Goal: Task Accomplishment & Management: Manage account settings

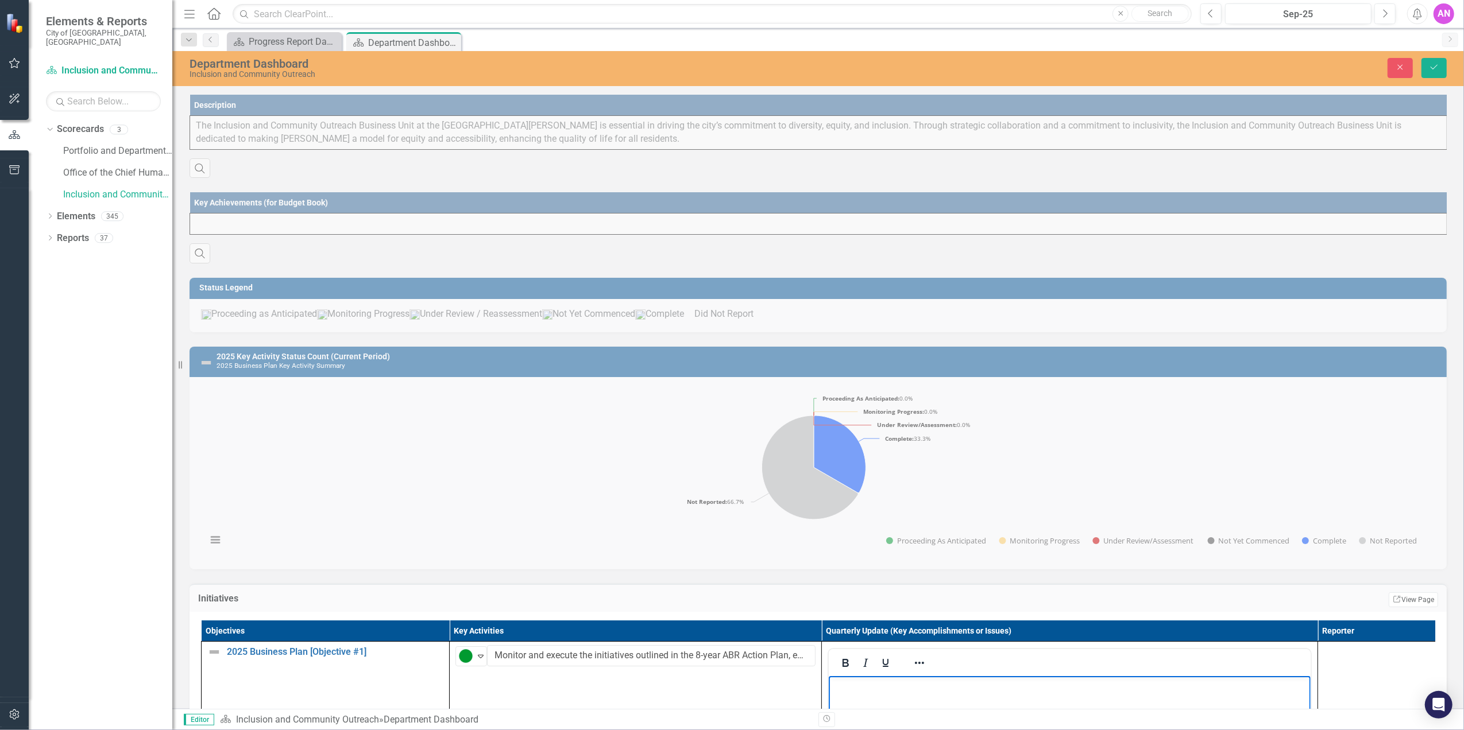
scroll to position [306, 0]
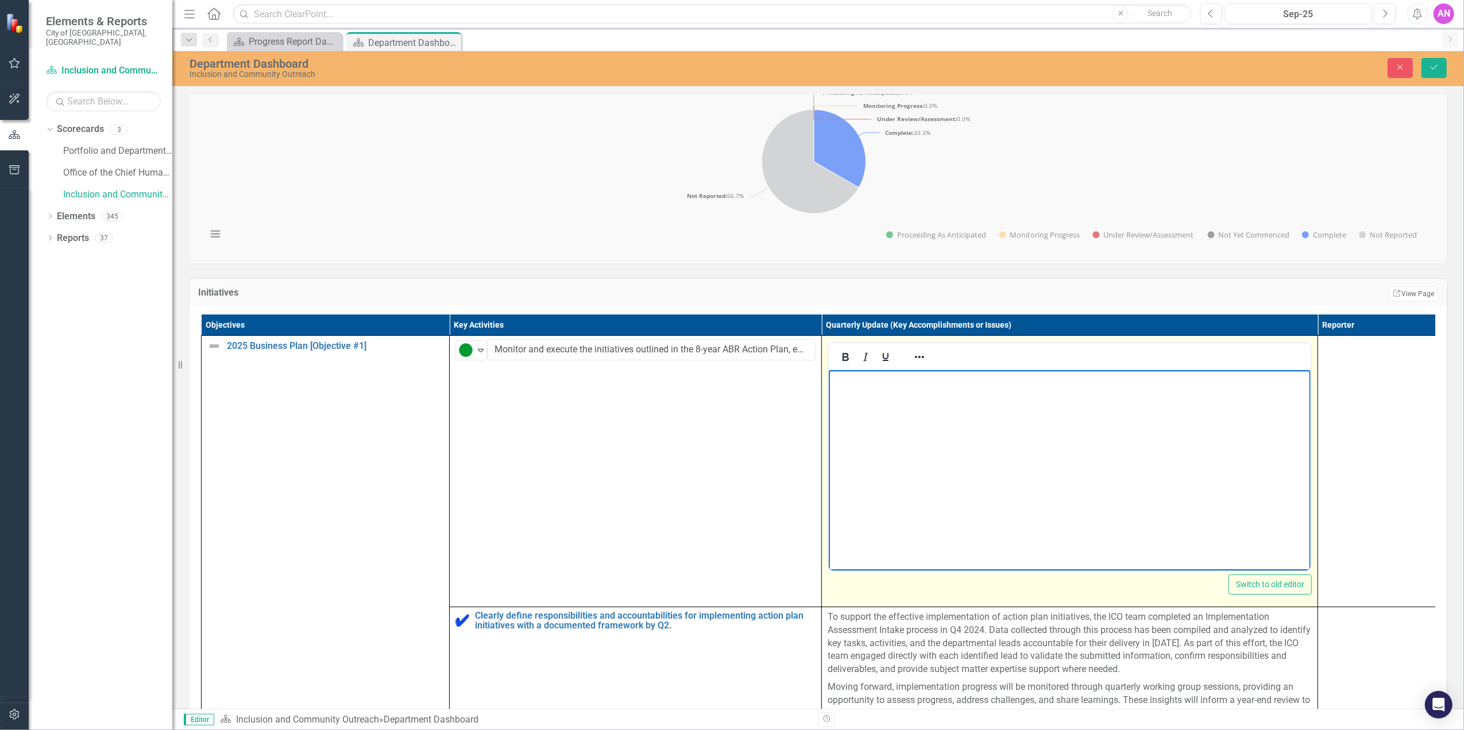
click at [958, 462] on body "﻿" at bounding box center [1069, 456] width 482 height 172
click at [911, 438] on body "﻿" at bounding box center [1069, 456] width 482 height 172
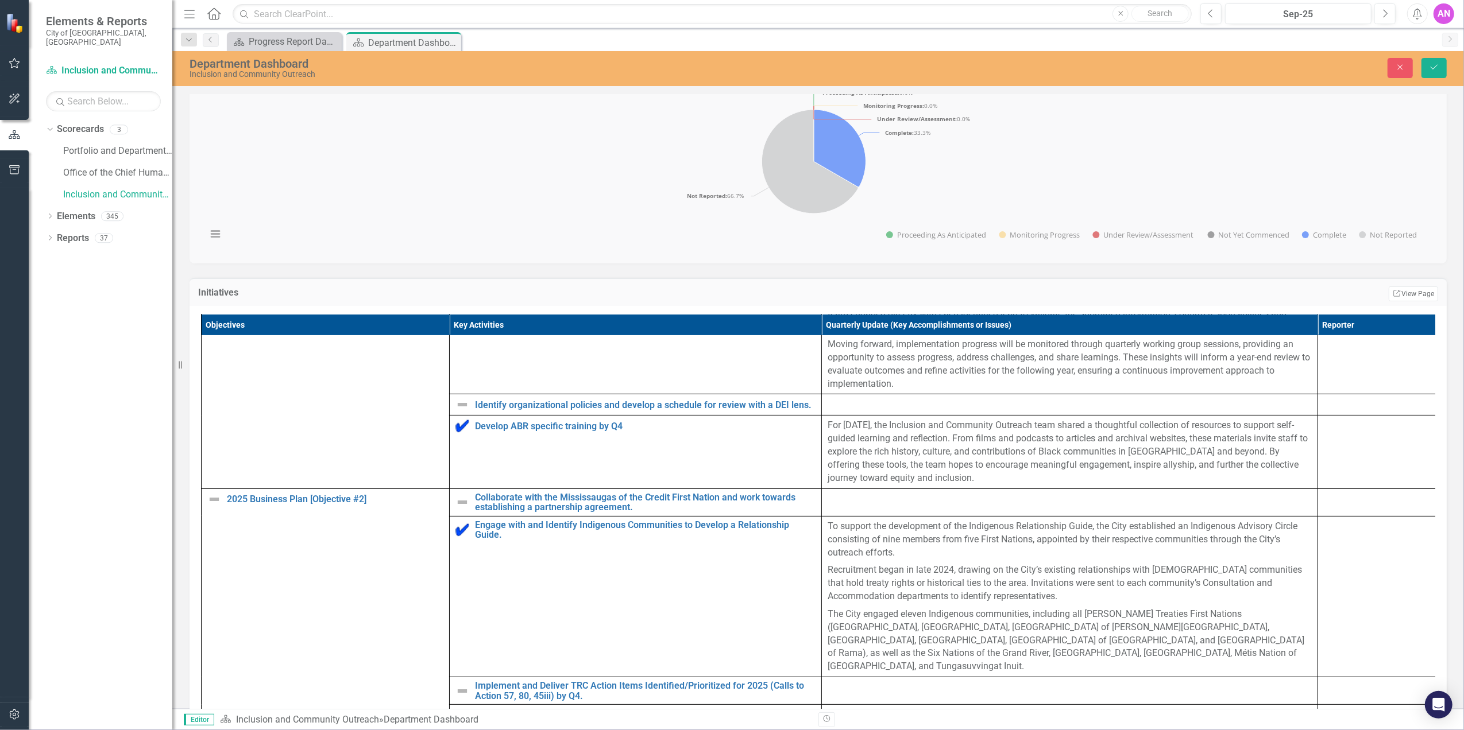
scroll to position [316, 0]
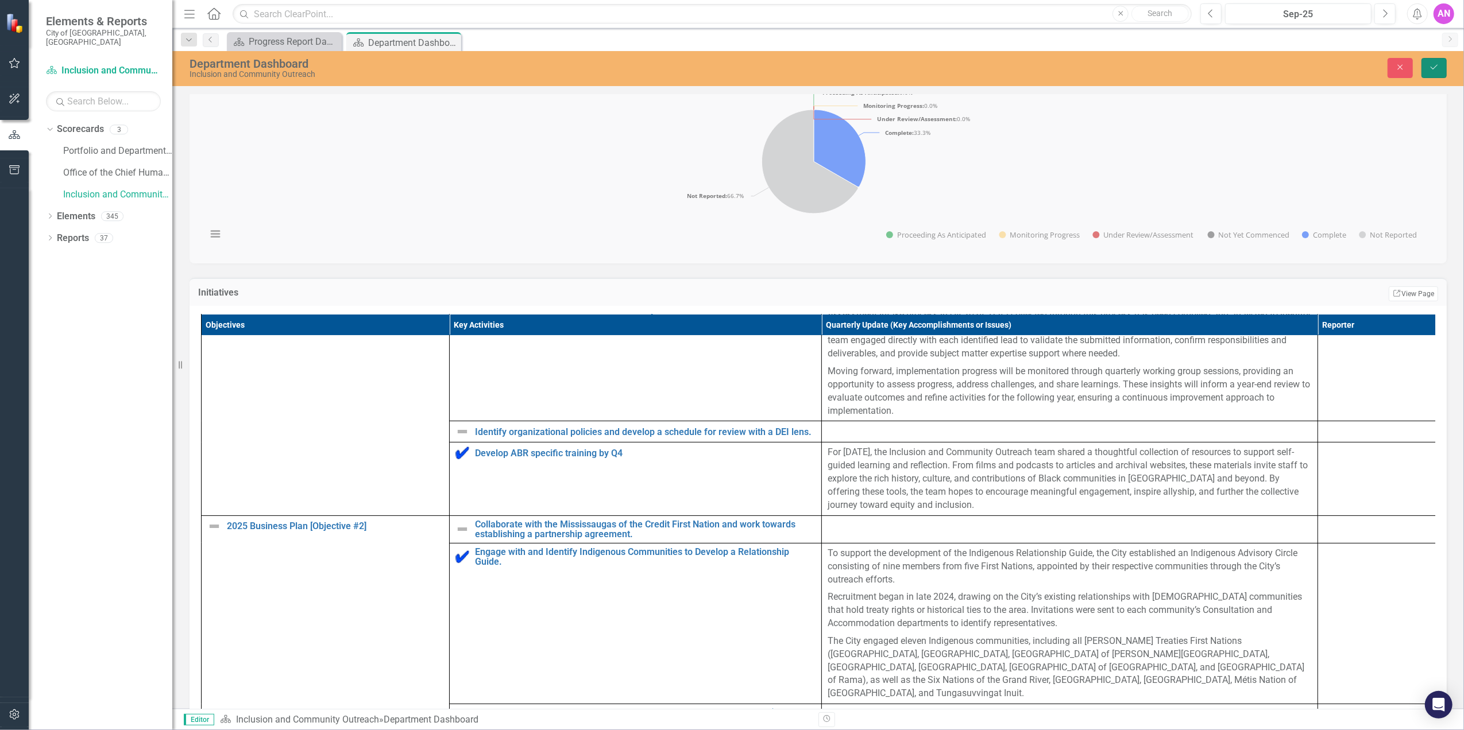
click at [1445, 70] on button "Save" at bounding box center [1433, 68] width 25 height 20
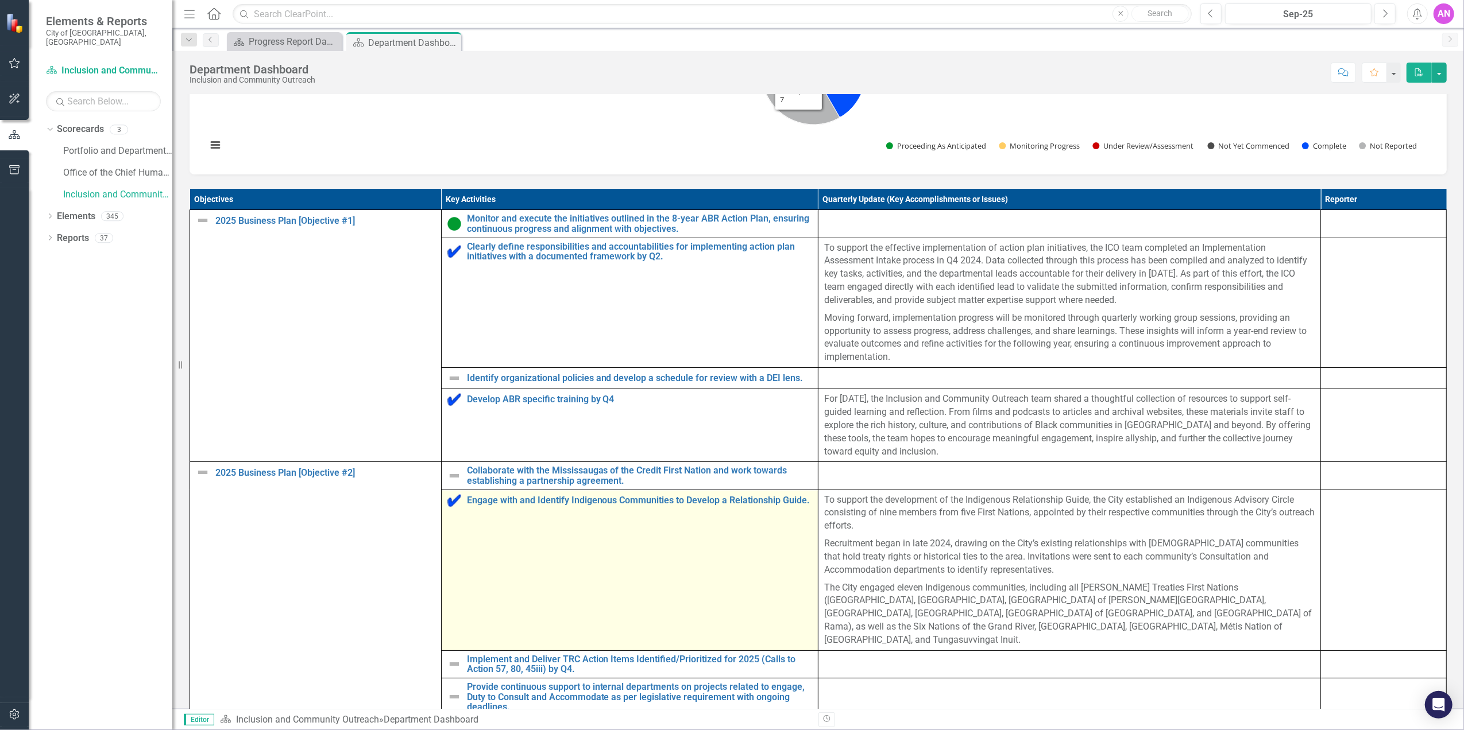
scroll to position [536, 0]
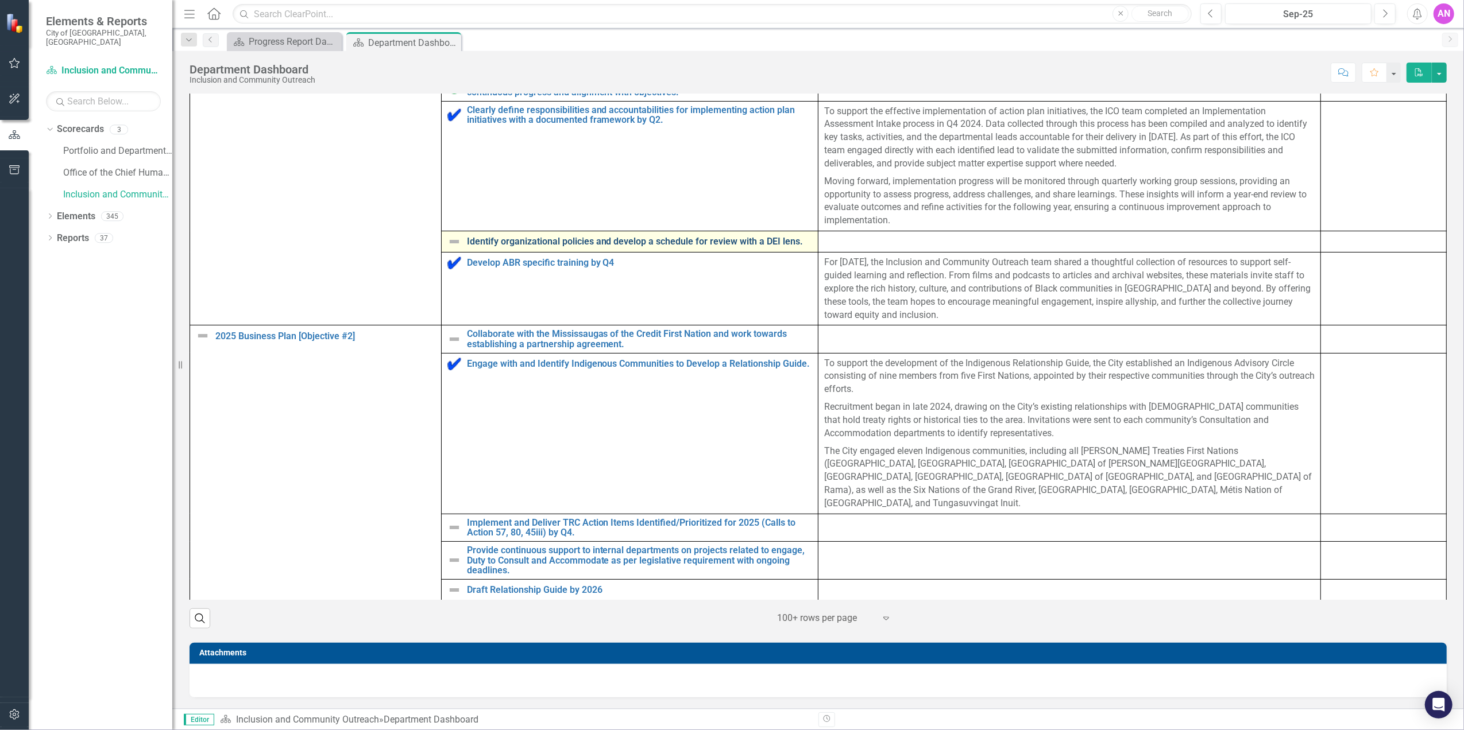
click at [607, 247] on link "Identify organizational policies and develop a schedule for review with a DEI l…" at bounding box center [639, 242] width 345 height 10
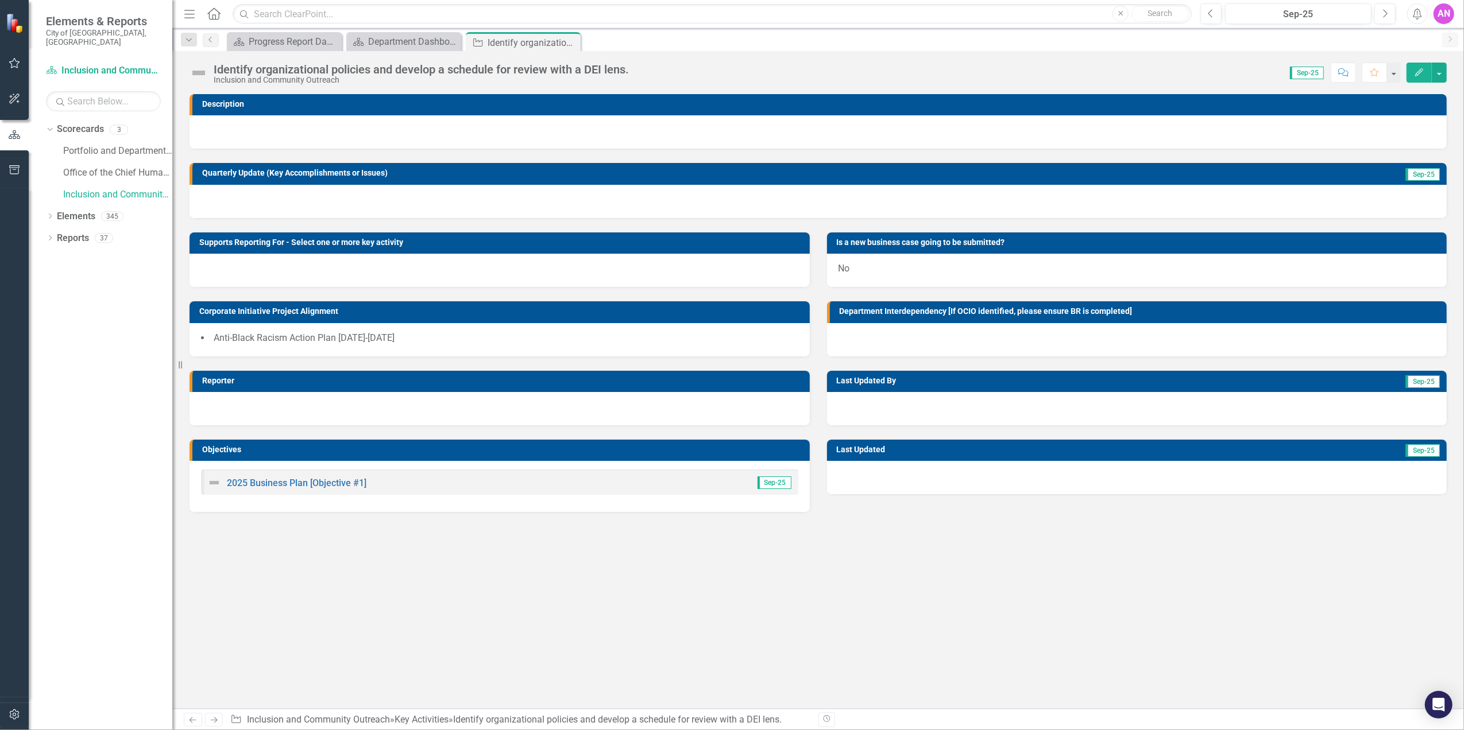
click at [204, 75] on img at bounding box center [198, 73] width 18 height 18
click at [204, 74] on img at bounding box center [198, 73] width 18 height 18
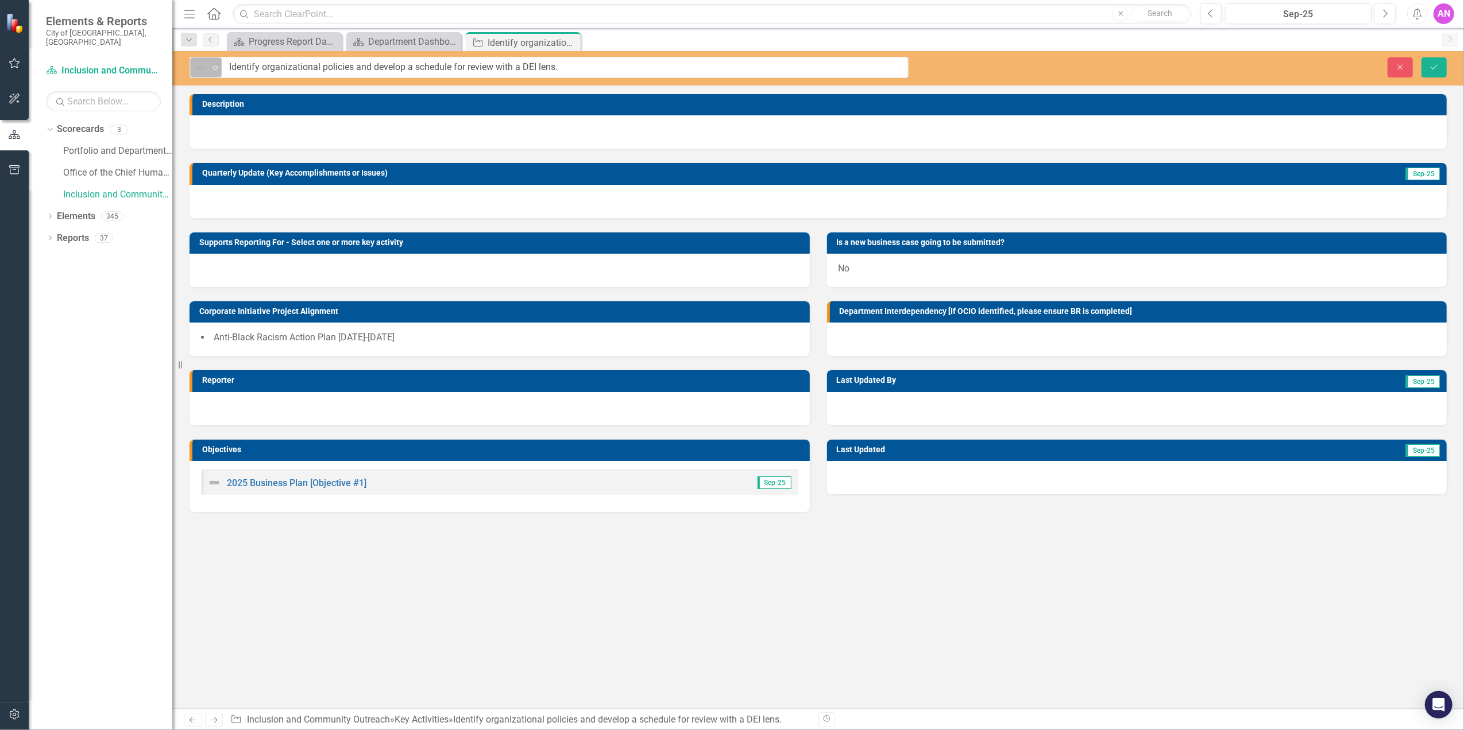
click at [196, 60] on div "Not Defined" at bounding box center [200, 68] width 17 height 16
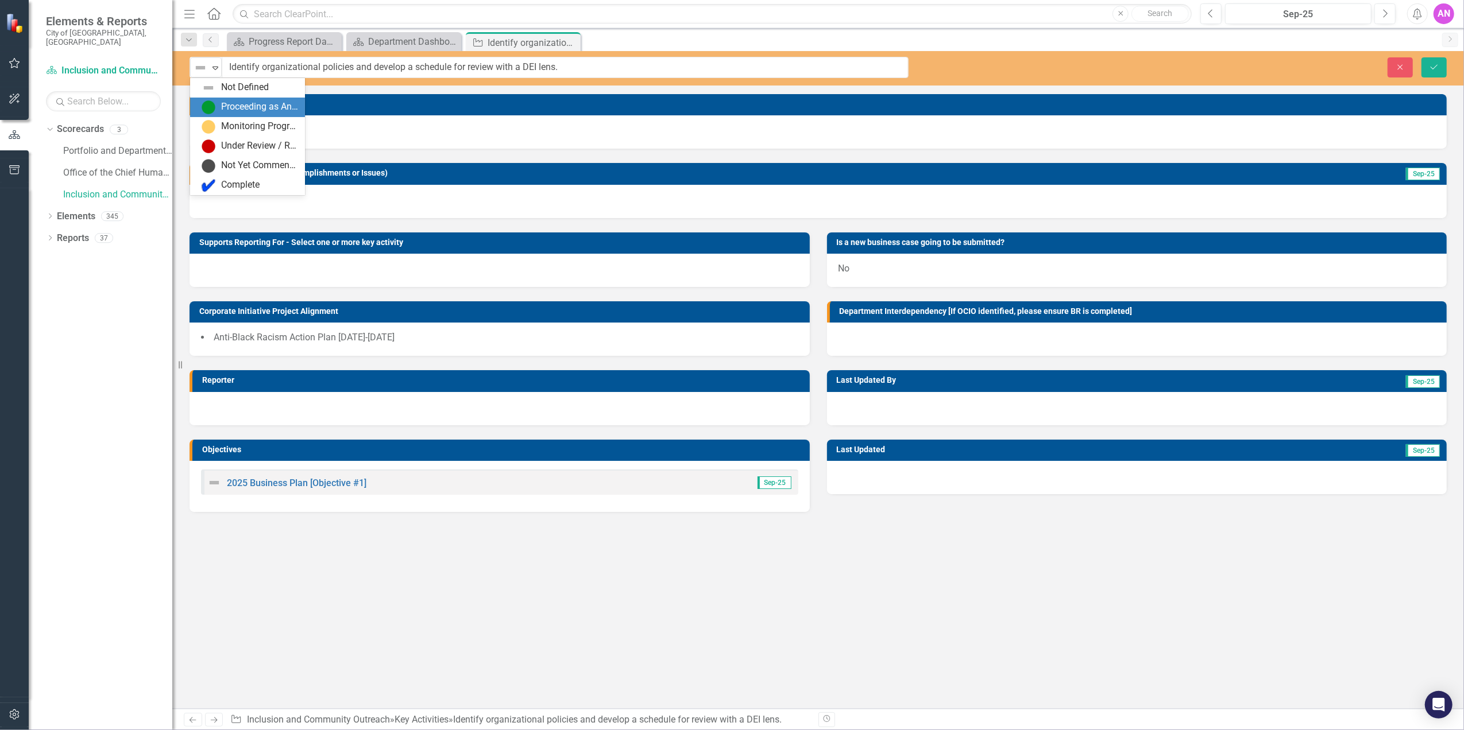
click at [239, 102] on div "Proceeding as Anticipated" at bounding box center [259, 106] width 77 height 13
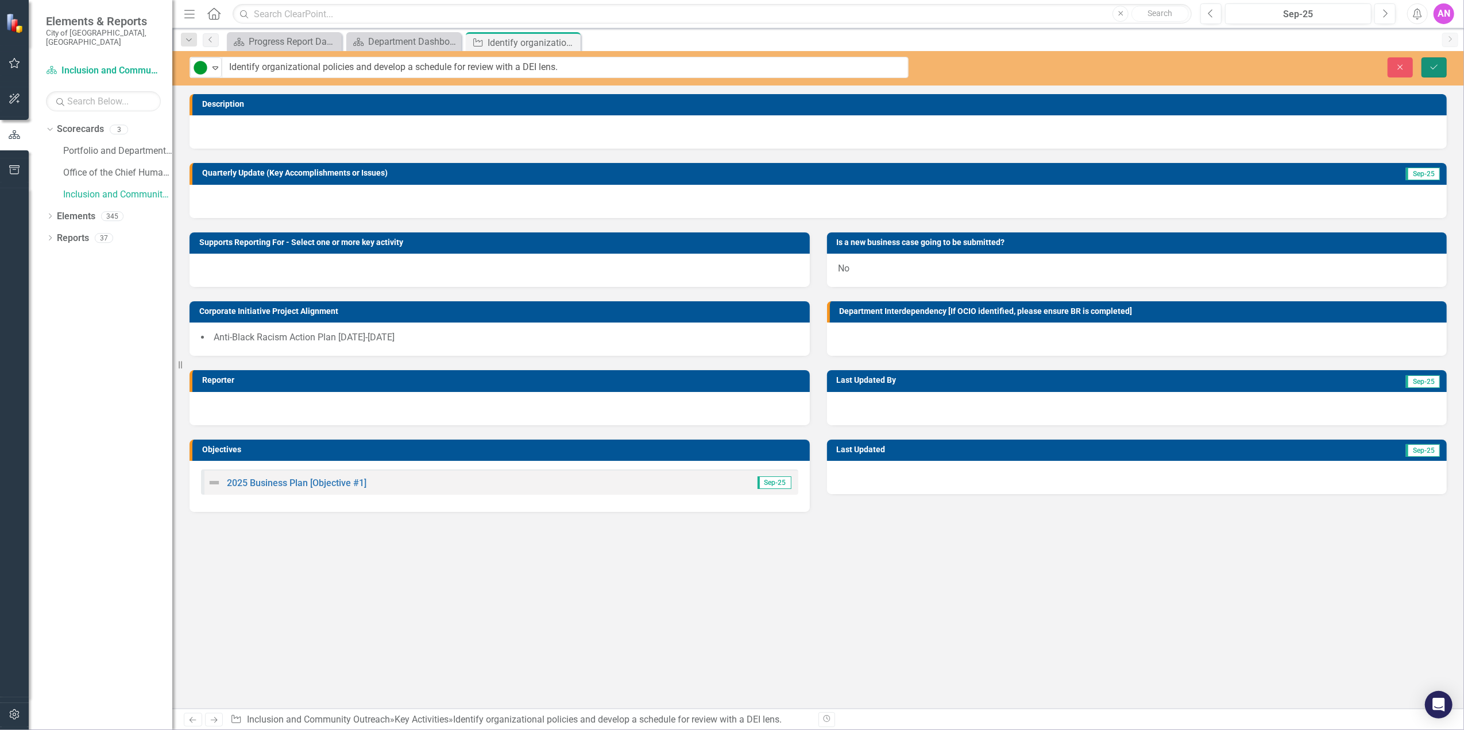
click at [1434, 69] on icon "Save" at bounding box center [1434, 67] width 10 height 8
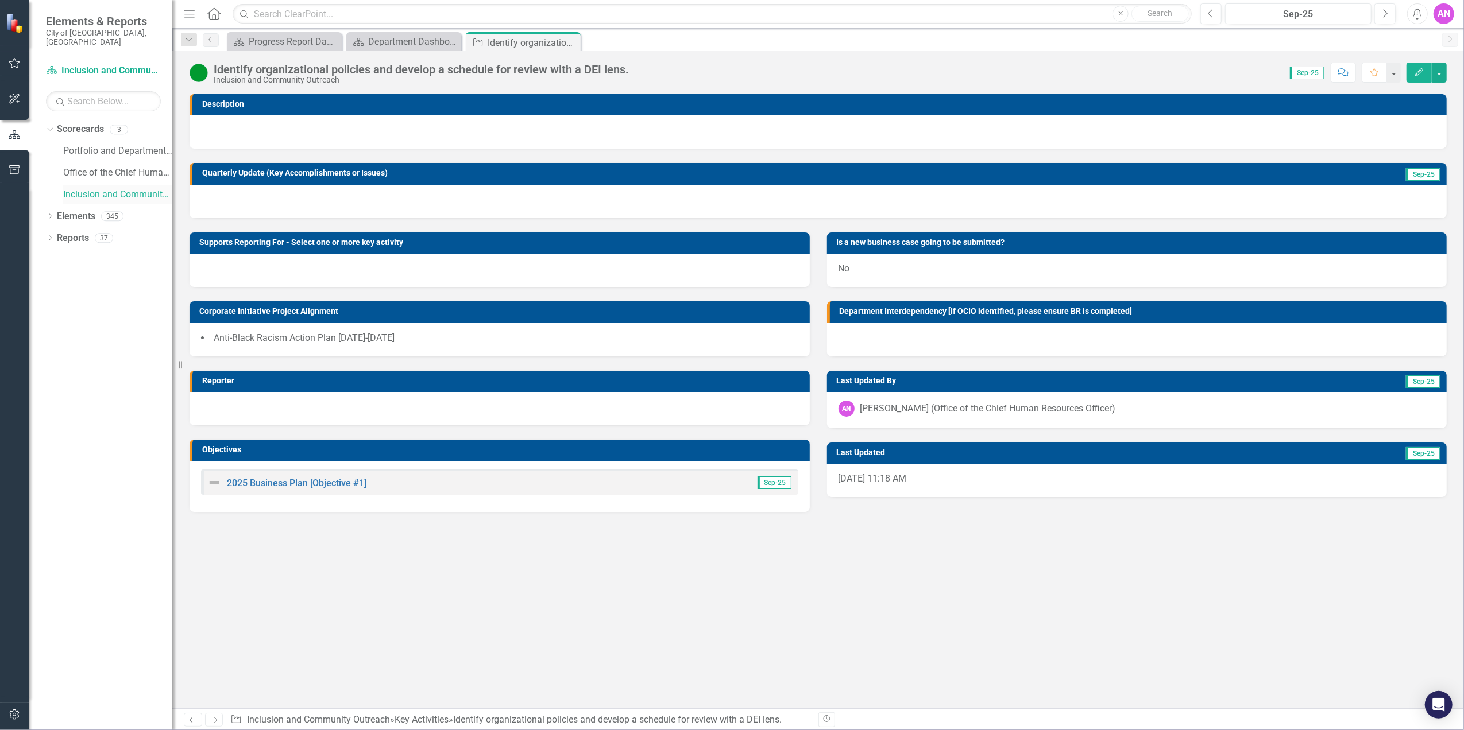
click at [134, 188] on link "Inclusion and Community Outreach" at bounding box center [117, 194] width 109 height 13
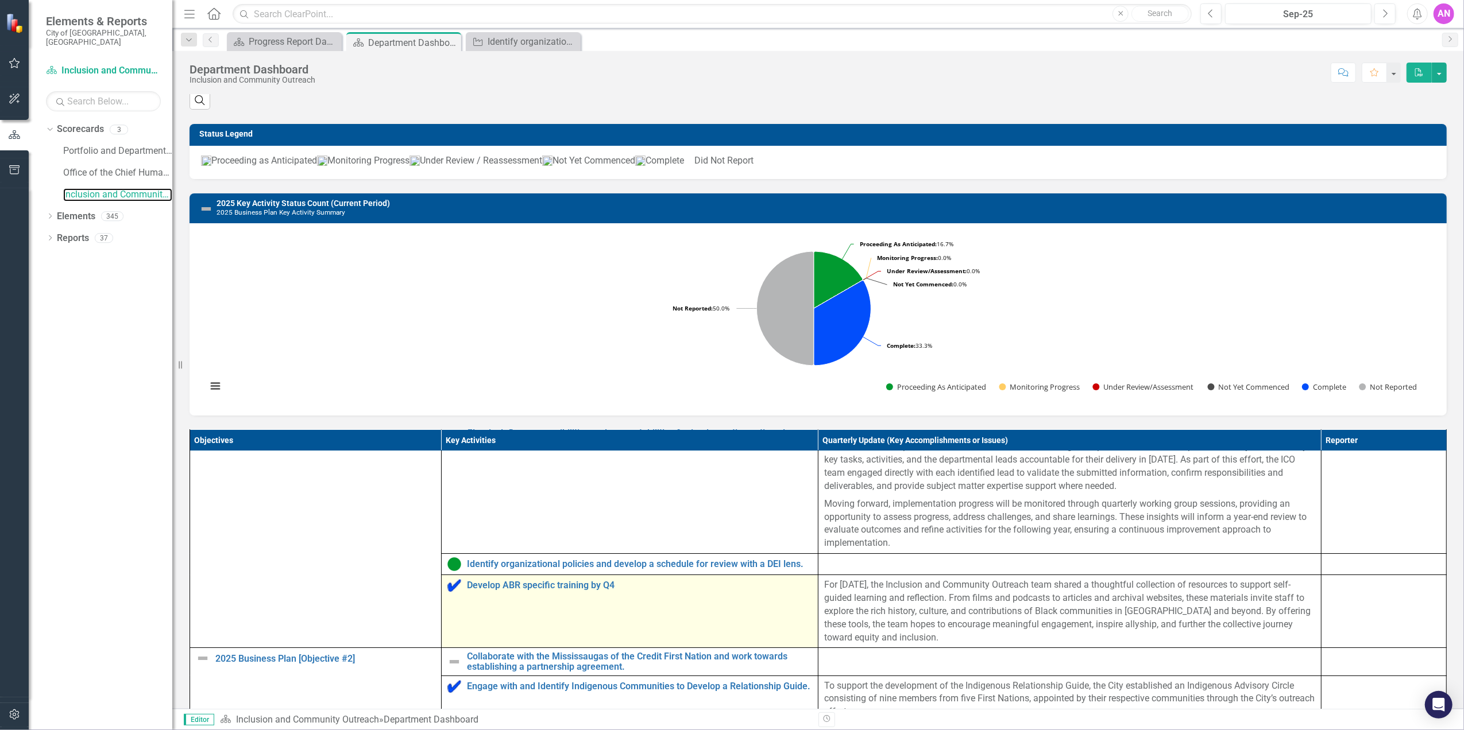
scroll to position [148, 0]
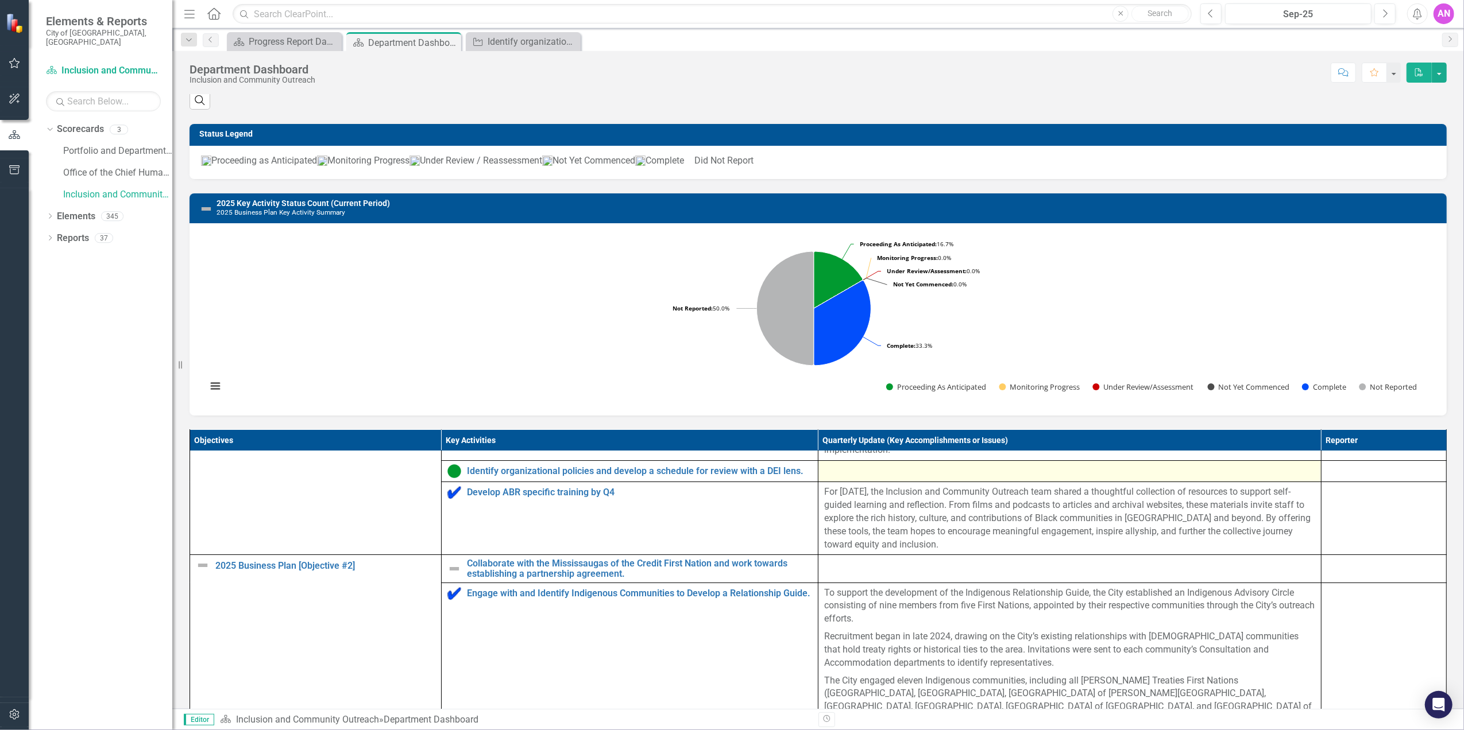
click at [848, 478] on div at bounding box center [1069, 472] width 491 height 14
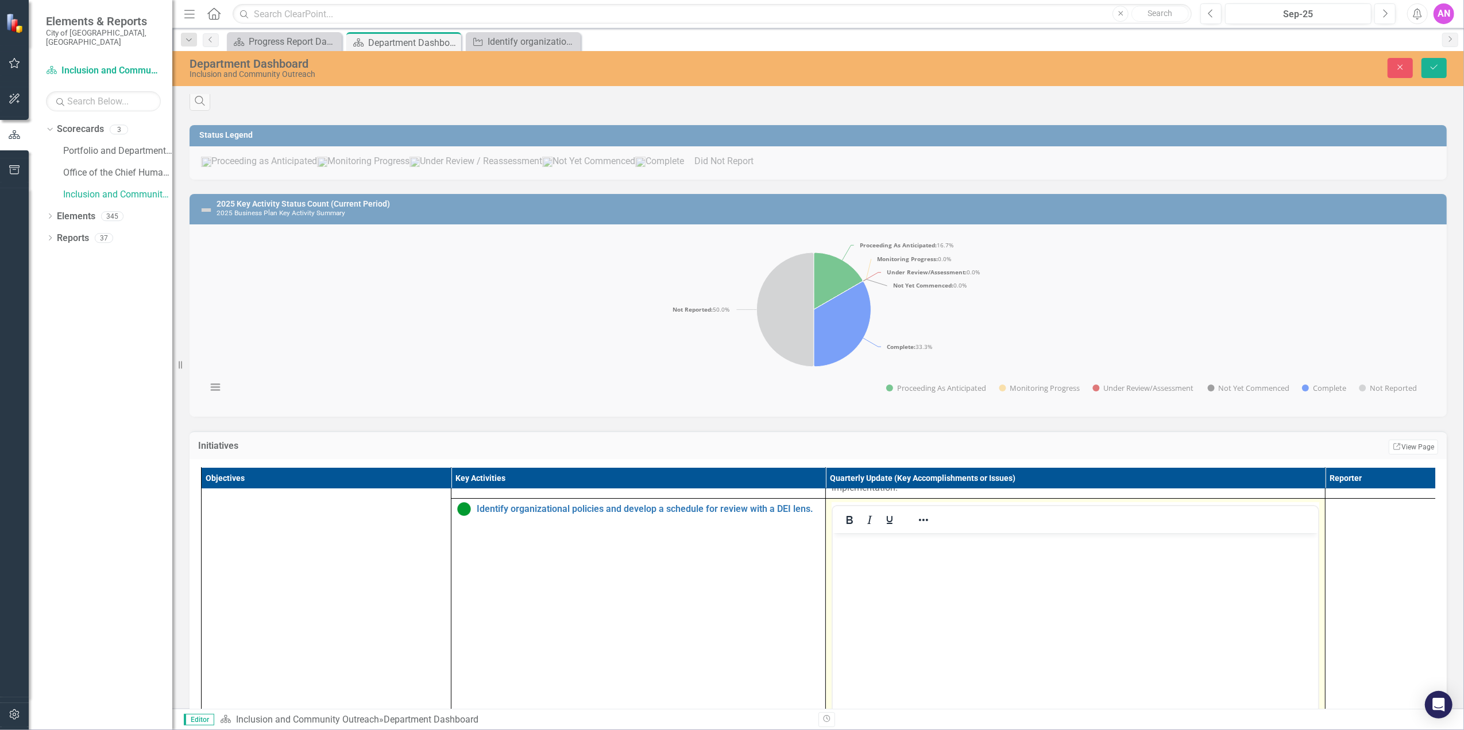
scroll to position [0, 0]
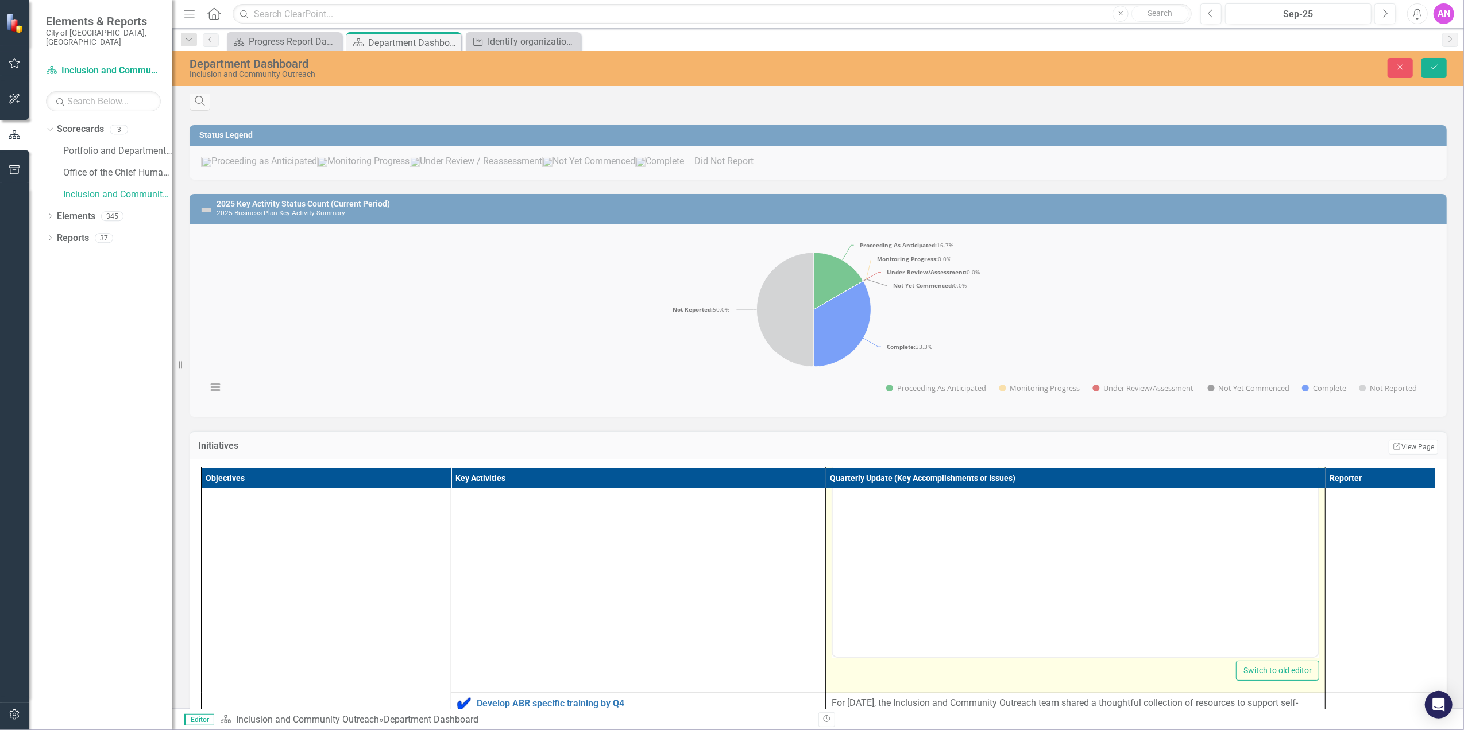
click at [899, 563] on body "Rich Text Area. Press ALT-0 for help." at bounding box center [1074, 542] width 485 height 172
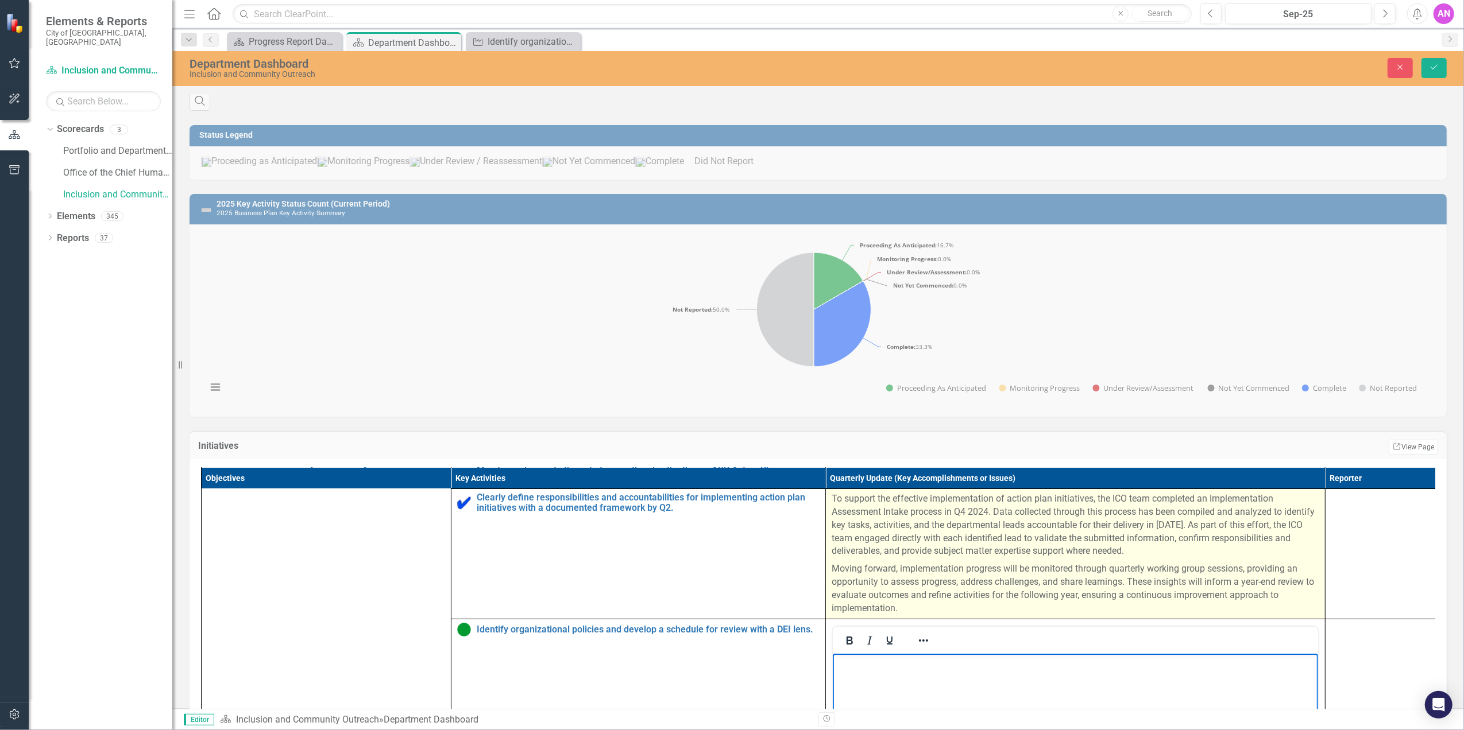
scroll to position [76, 0]
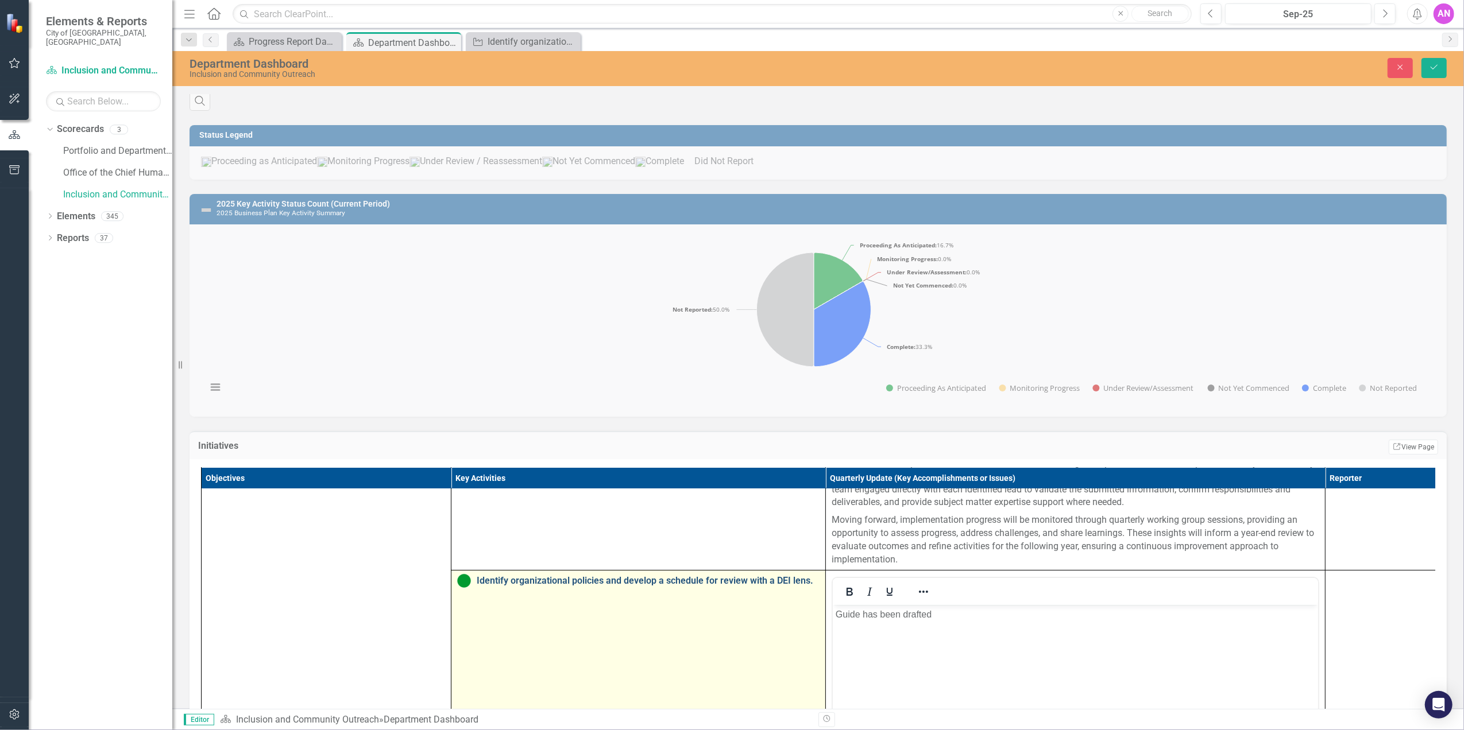
click at [479, 586] on link "Identify organizational policies and develop a schedule for review with a DEI l…" at bounding box center [648, 581] width 343 height 10
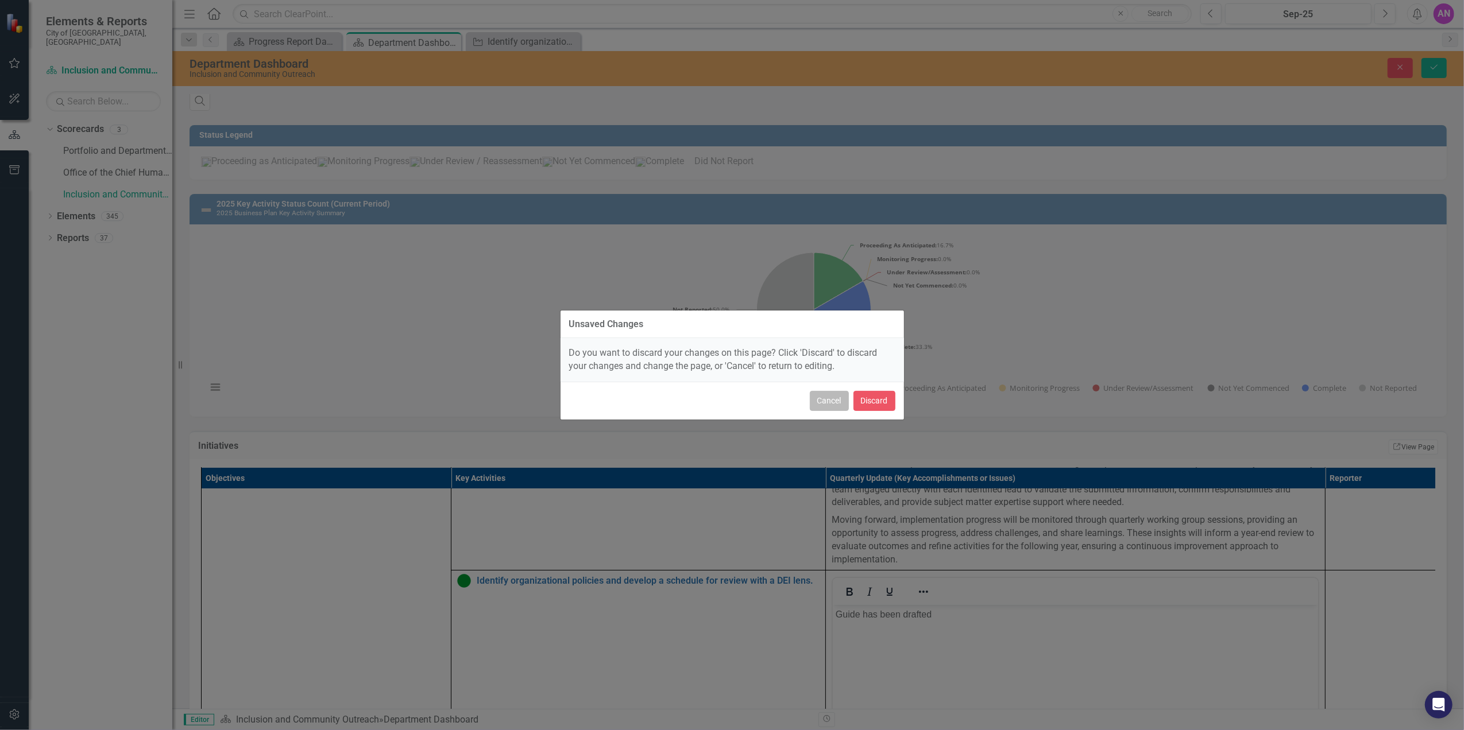
click at [820, 402] on button "Cancel" at bounding box center [829, 401] width 39 height 20
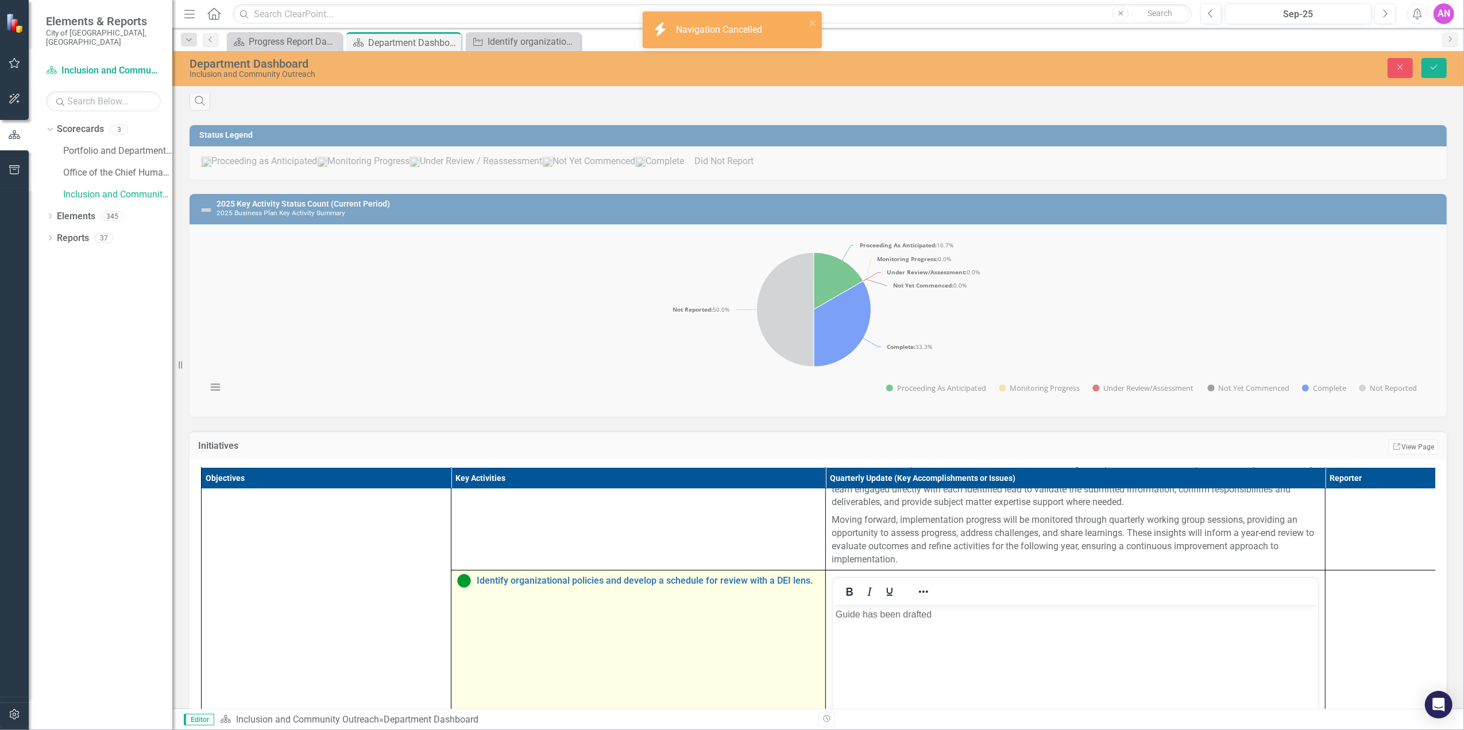
click at [467, 588] on img at bounding box center [464, 581] width 14 height 14
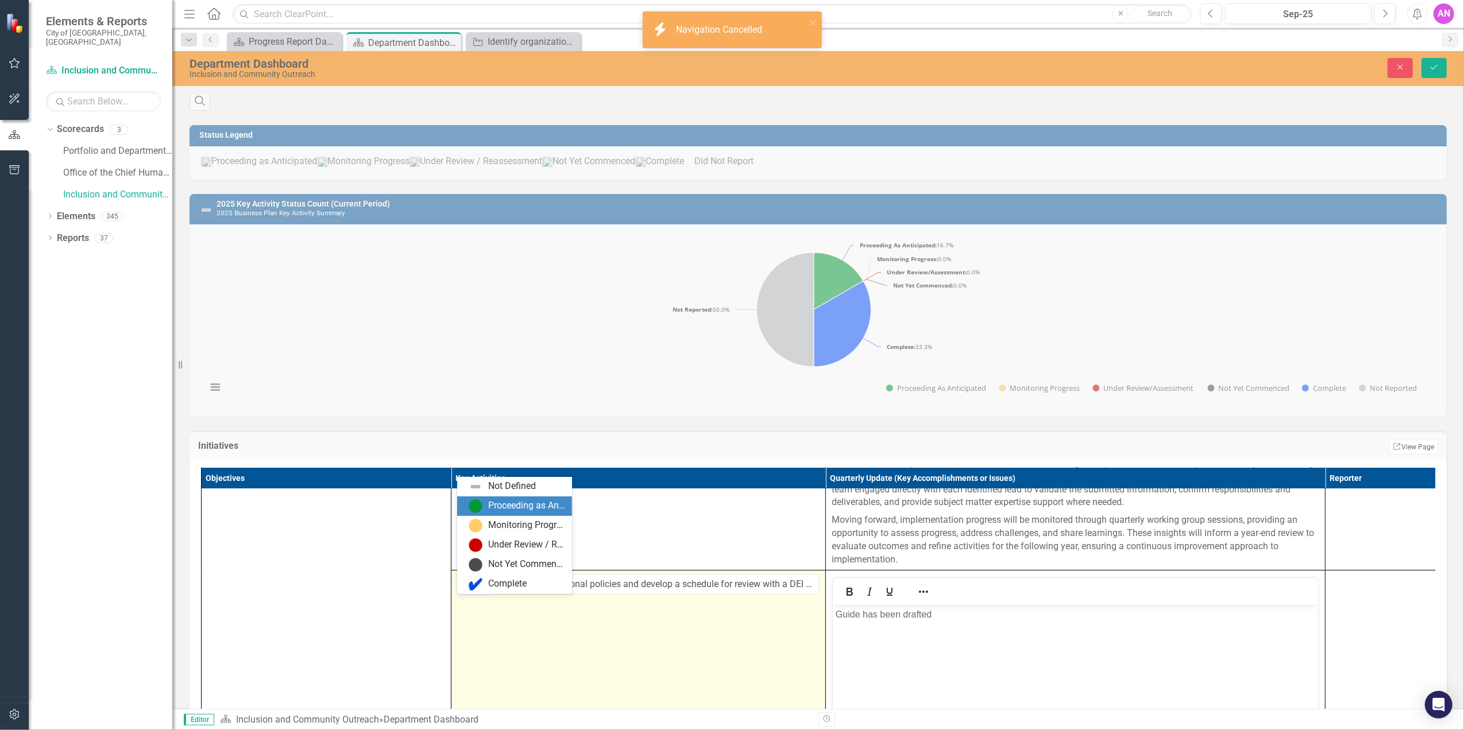
drag, startPoint x: 467, startPoint y: 602, endPoint x: 489, endPoint y: 636, distance: 40.8
click at [469, 592] on img at bounding box center [468, 585] width 14 height 14
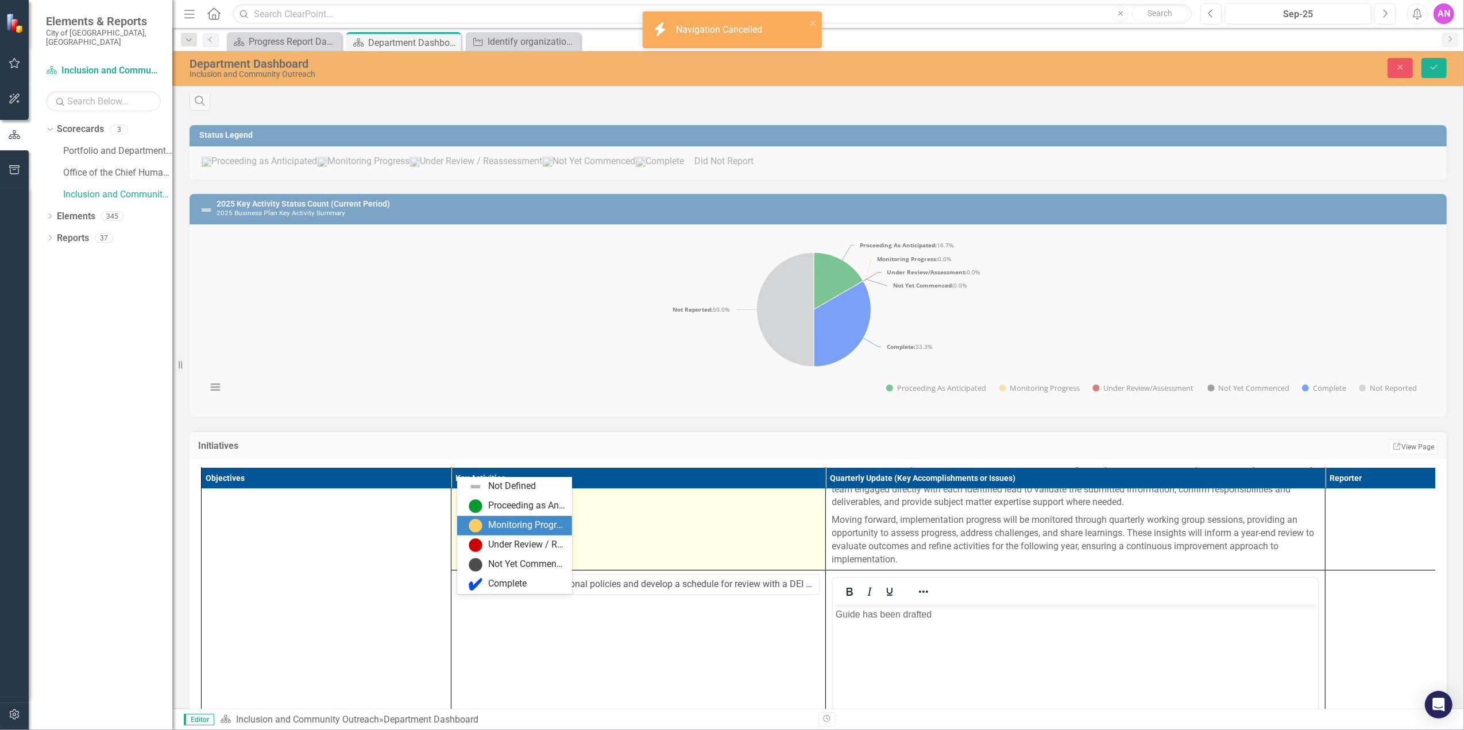
drag, startPoint x: 130, startPoint y: 11, endPoint x: 513, endPoint y: 523, distance: 638.7
click at [497, 521] on div "Monitoring Progress" at bounding box center [526, 525] width 77 height 13
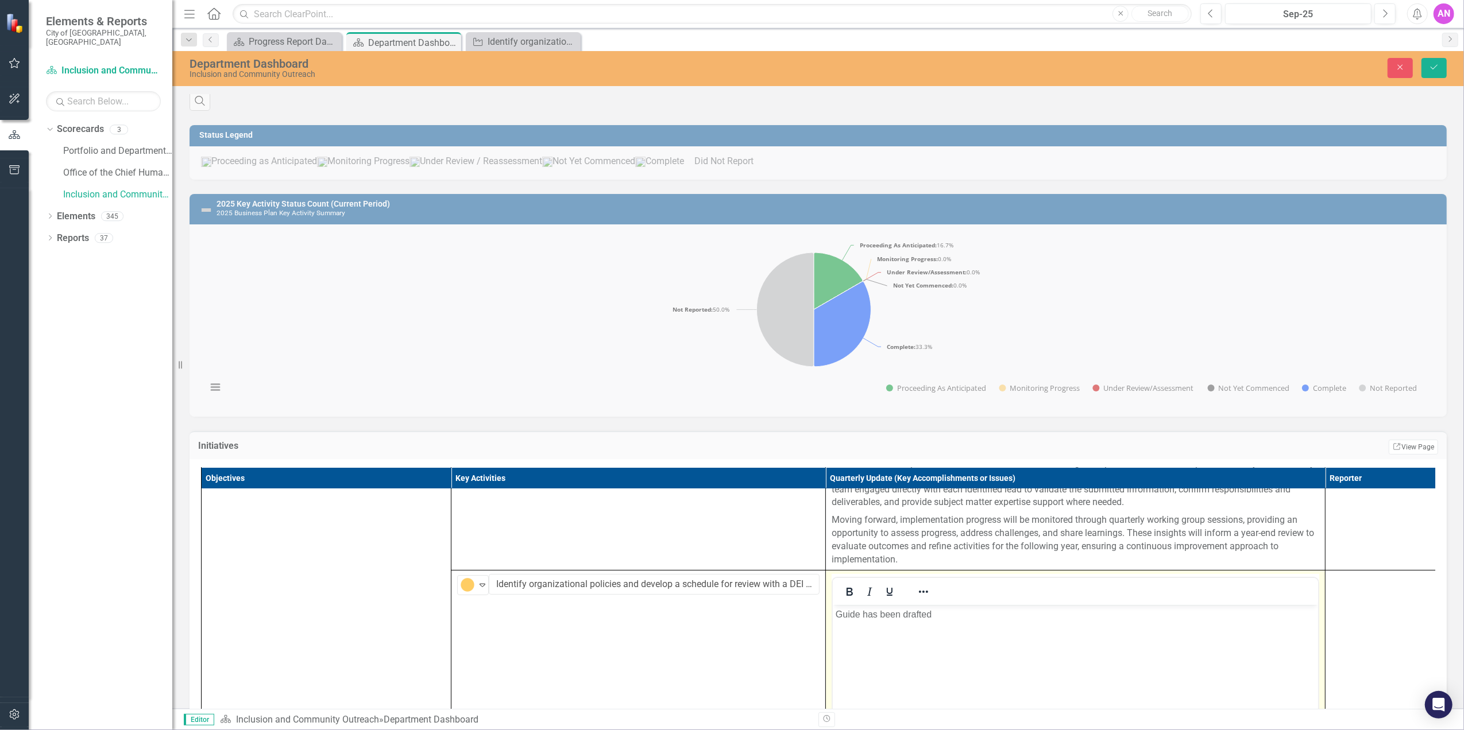
click at [980, 627] on body "Guide has been drafted" at bounding box center [1074, 691] width 485 height 172
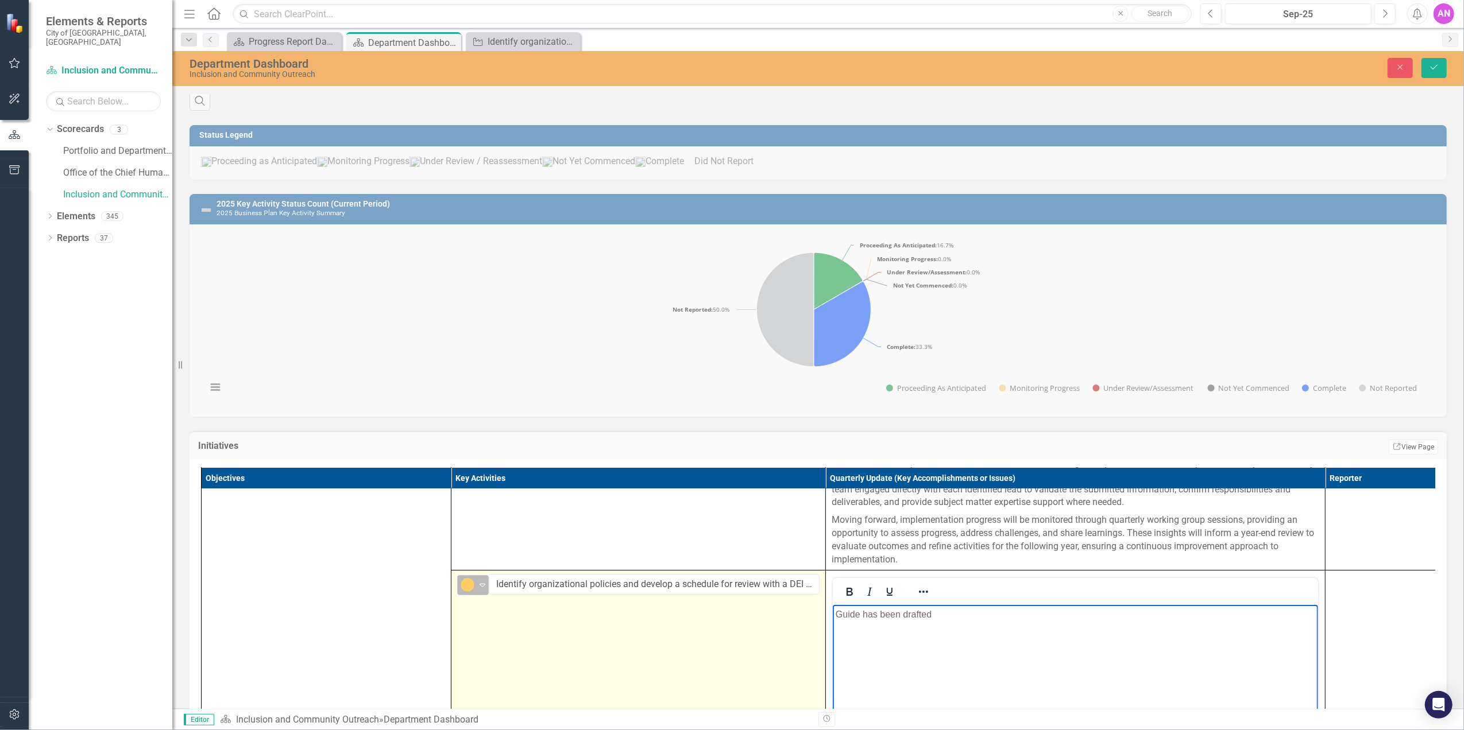
click at [481, 590] on icon "Expand" at bounding box center [482, 585] width 11 height 9
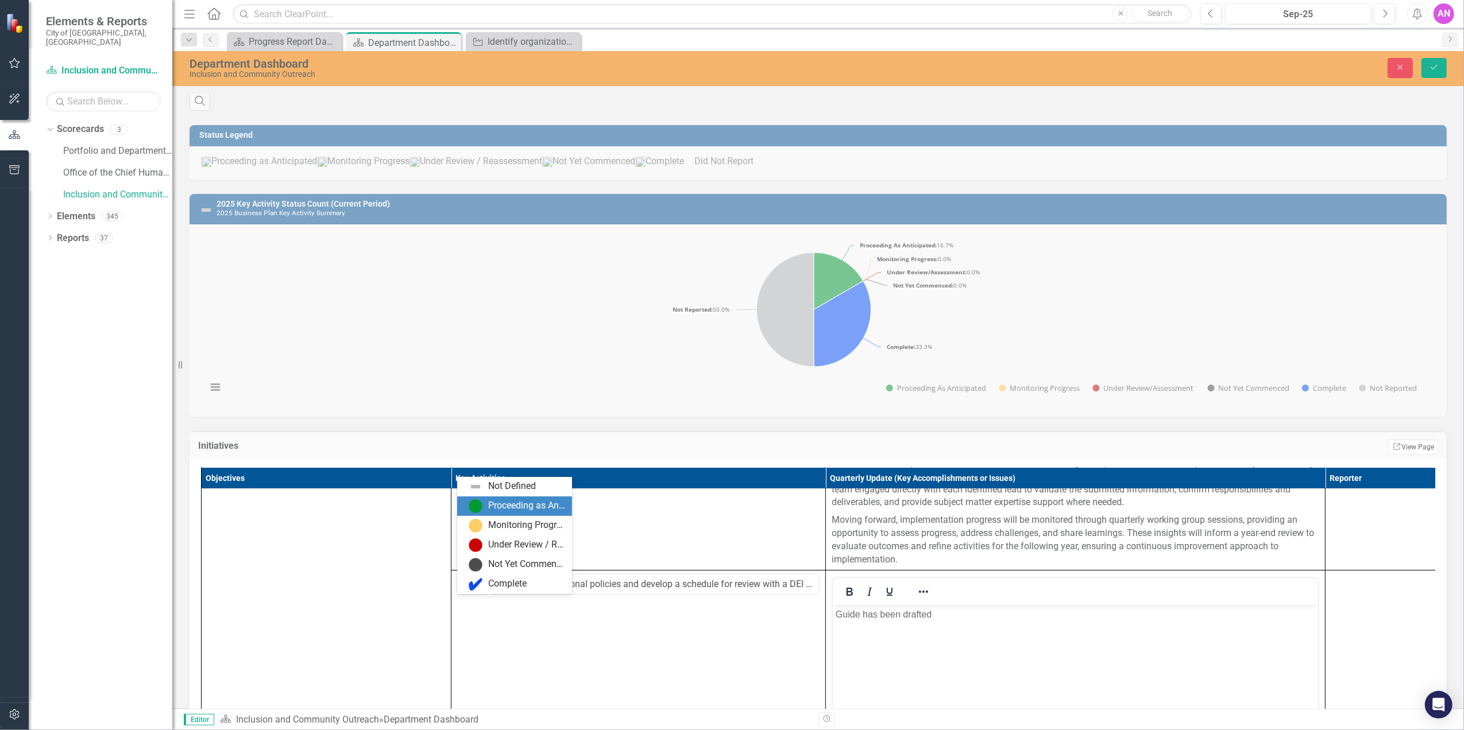
click at [542, 500] on div "Proceeding as Anticipated" at bounding box center [526, 506] width 77 height 13
click at [1059, 616] on p "Guide has been drafted" at bounding box center [1074, 615] width 479 height 14
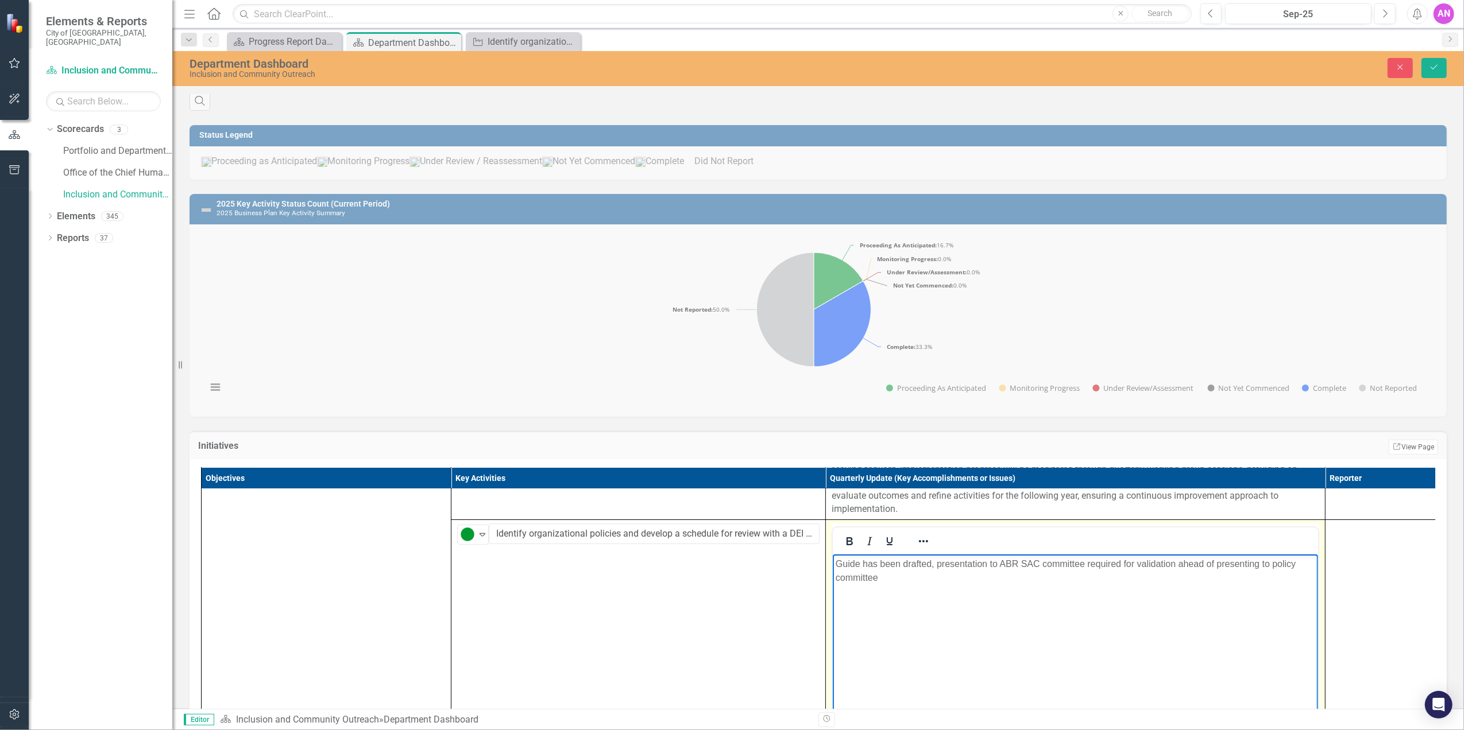
scroll to position [153, 0]
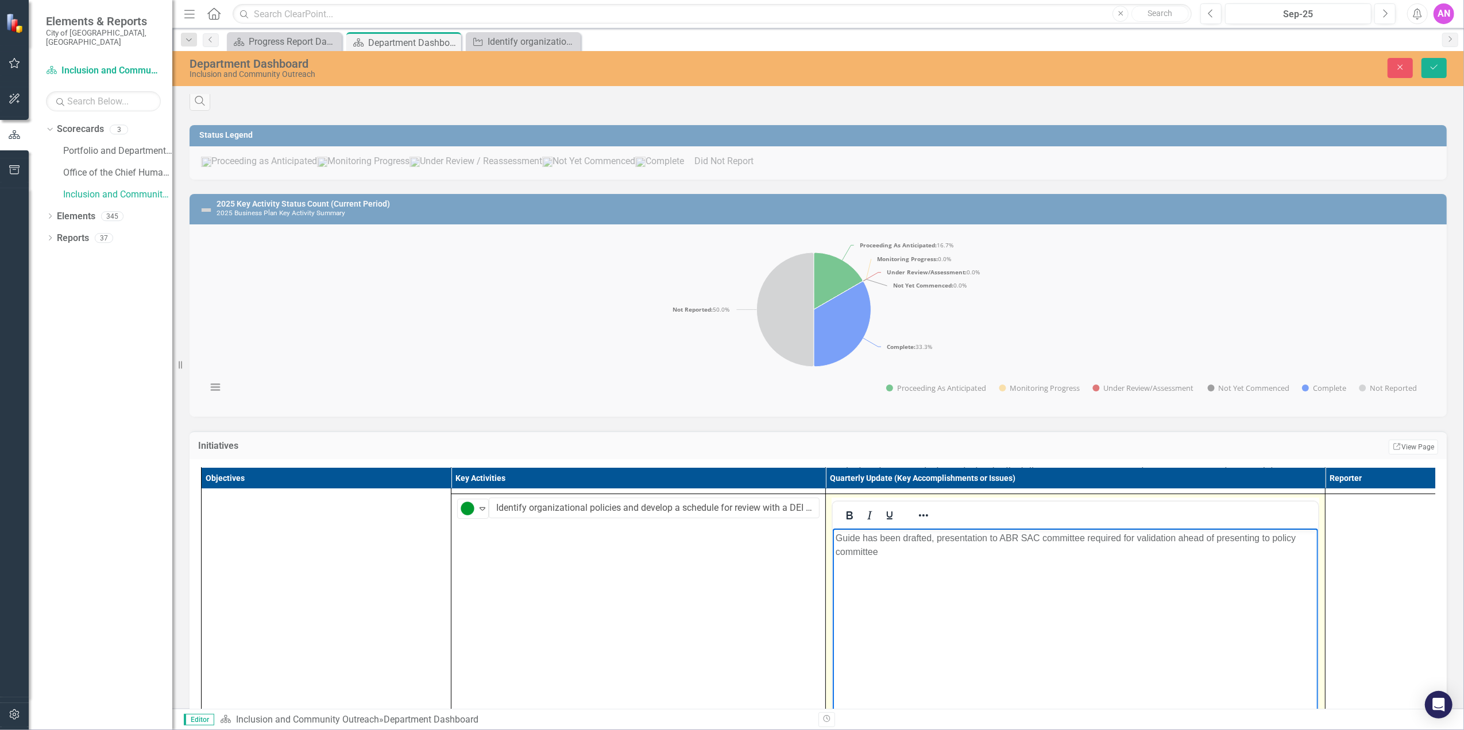
click at [1104, 539] on p "Guide has been drafted, presentation to ABR SAC committee required for validati…" at bounding box center [1074, 545] width 479 height 28
click at [1220, 537] on p "Guide has been drafted, presentation to ABR SAC committee is required for valid…" at bounding box center [1074, 545] width 479 height 28
click at [1213, 541] on p "Guide has been drafted, presentation to ABR SAC committee is required for valid…" at bounding box center [1074, 545] width 479 height 28
click at [1268, 537] on p "Guide has been drafted, presentation to ABR SAC committee is required for valid…" at bounding box center [1074, 545] width 479 height 28
click at [1190, 603] on body "Guide has been drafted, presentation to ABR SAC committee is required for valid…" at bounding box center [1074, 614] width 485 height 172
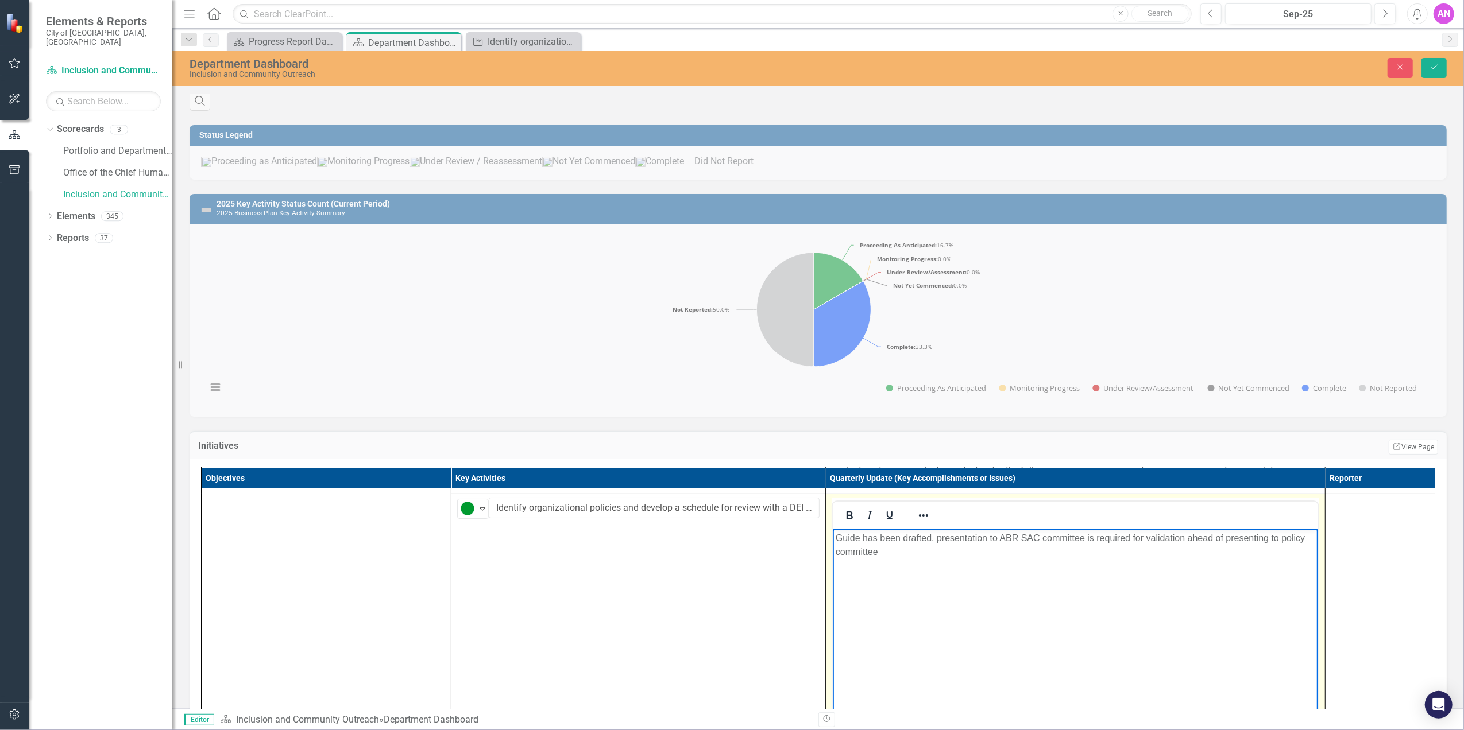
click at [1285, 535] on p "Guide has been drafted, presentation to ABR SAC committee is required for valid…" at bounding box center [1074, 545] width 479 height 28
drag, startPoint x: 968, startPoint y: 572, endPoint x: 993, endPoint y: 564, distance: 26.3
click at [969, 572] on body "Guide has been drafted, presentation to ABR SAC committee is required for valid…" at bounding box center [1074, 614] width 485 height 172
click at [962, 546] on p "Guide has been drafted, presentation to ABR SAC committee is required for valid…" at bounding box center [1074, 545] width 479 height 28
click at [973, 540] on p "Guide has been drafted, presentation to ABR SAC committee is required for valid…" at bounding box center [1074, 545] width 479 height 28
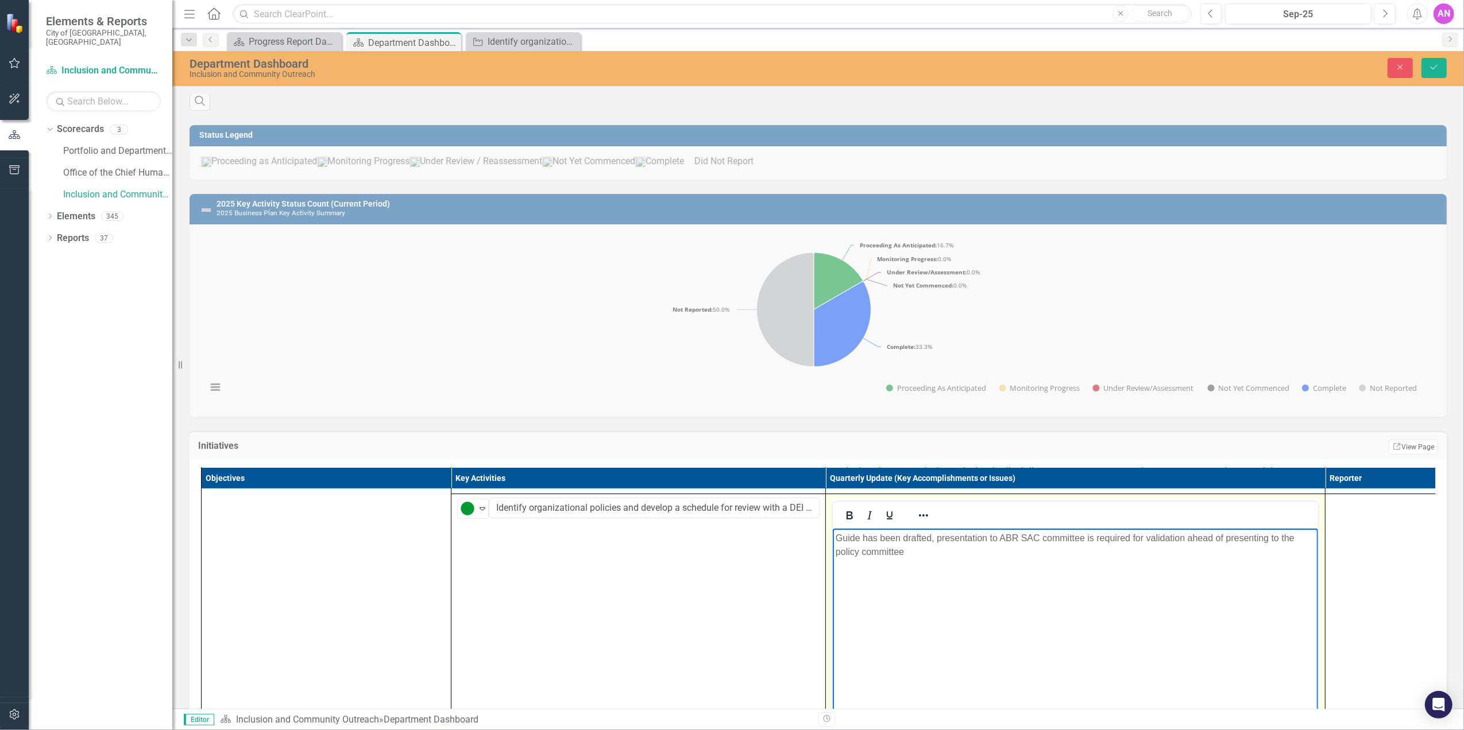
click at [868, 578] on body "Guide has been drafted, presentation to ABR SAC committee is required for valid…" at bounding box center [1074, 614] width 485 height 172
click at [837, 531] on p "Guide has been drafted, presentation to ABR SAC committee is required for valid…" at bounding box center [1074, 545] width 479 height 28
click at [845, 539] on p "Guide has been drafted, presentation to ABR SAC committee is required for valid…" at bounding box center [1074, 545] width 479 height 28
click at [960, 543] on p "The guide has been drafted, presentation to ABR SAC committee is required for v…" at bounding box center [1074, 545] width 479 height 28
click at [976, 544] on p "The guide has been drafted, presentation to ABR SAC committee is required for v…" at bounding box center [1074, 545] width 479 height 28
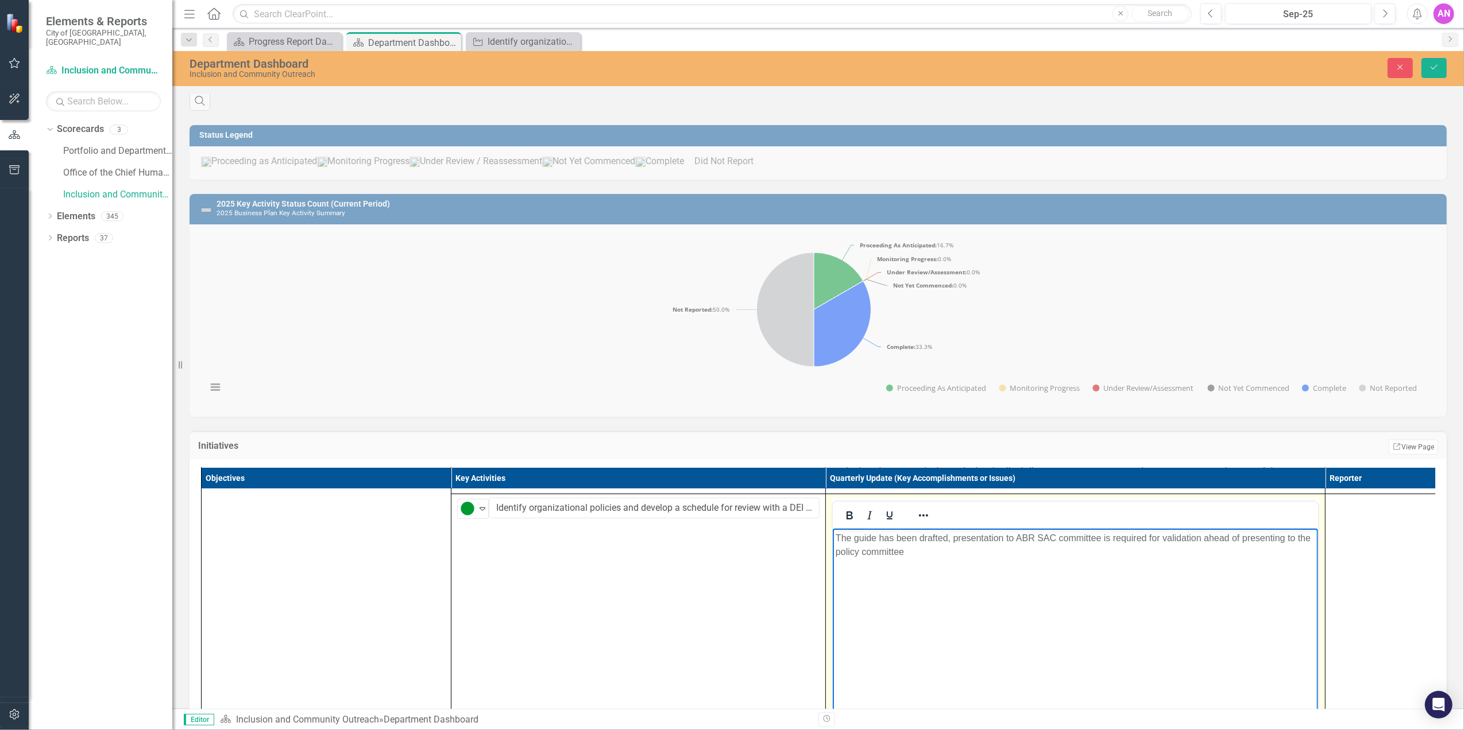
click at [1093, 542] on p "The guide has been drafted, presentation to ABR SAC committee is required for v…" at bounding box center [1074, 545] width 479 height 28
click at [1205, 534] on p "The guide has been drafted, presentation to ABR SAC committee is required for v…" at bounding box center [1074, 545] width 479 height 28
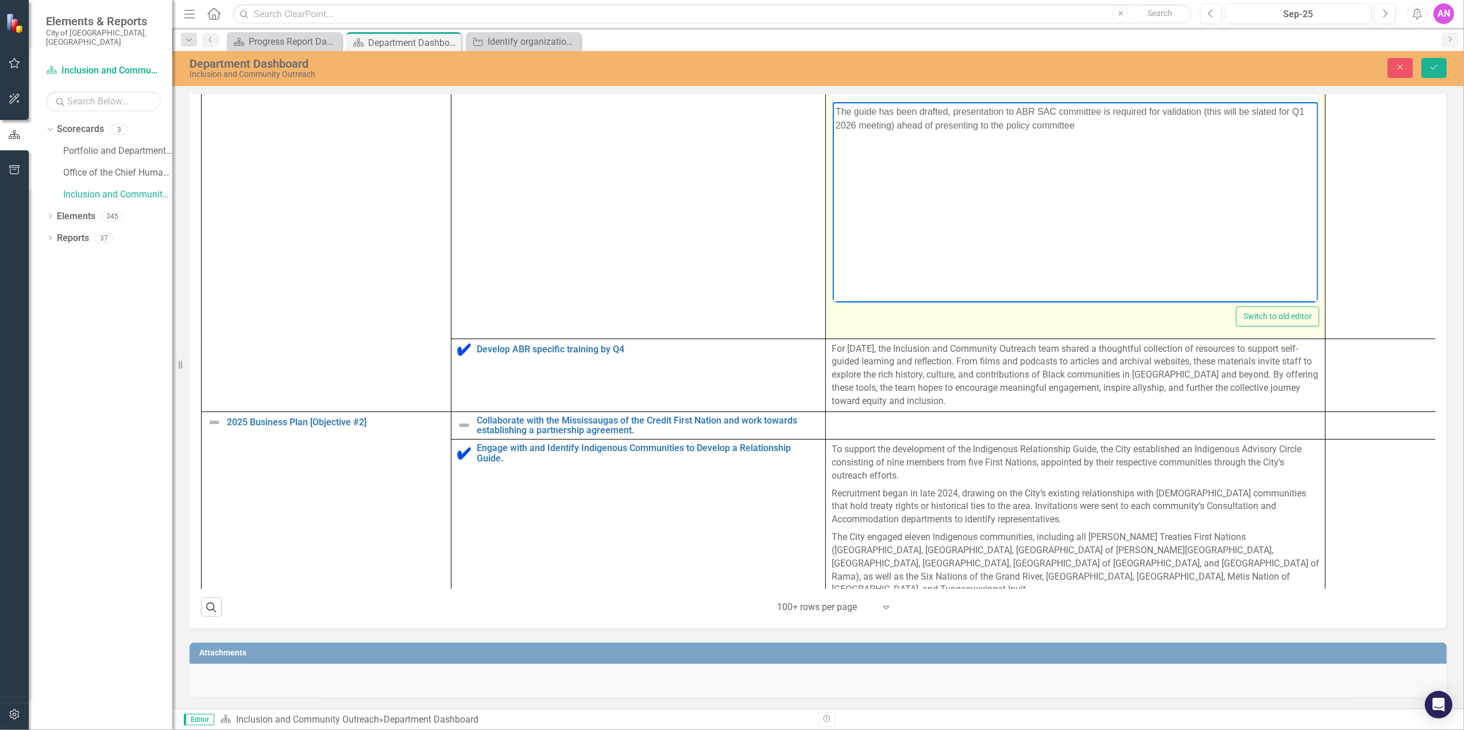
scroll to position [0, 0]
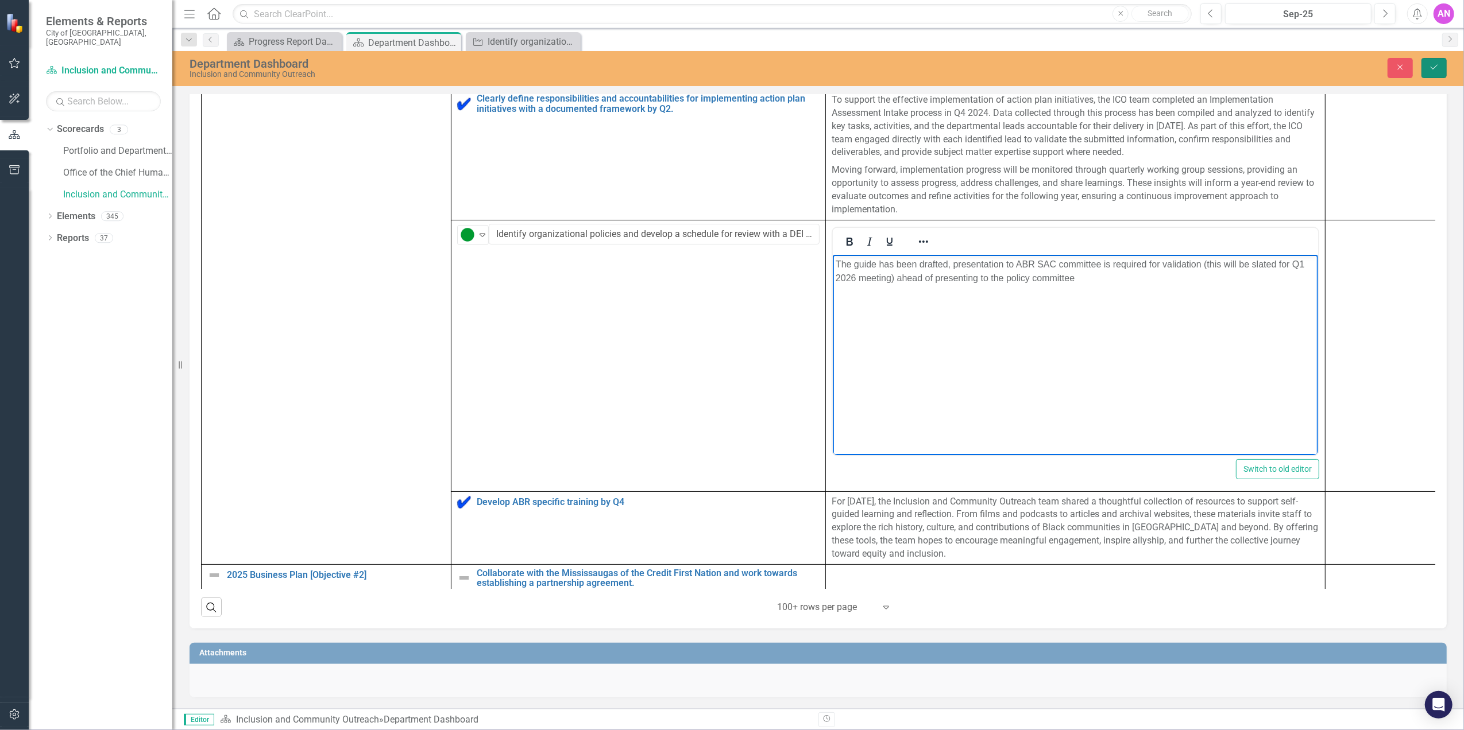
click at [1434, 69] on icon "Save" at bounding box center [1434, 67] width 10 height 8
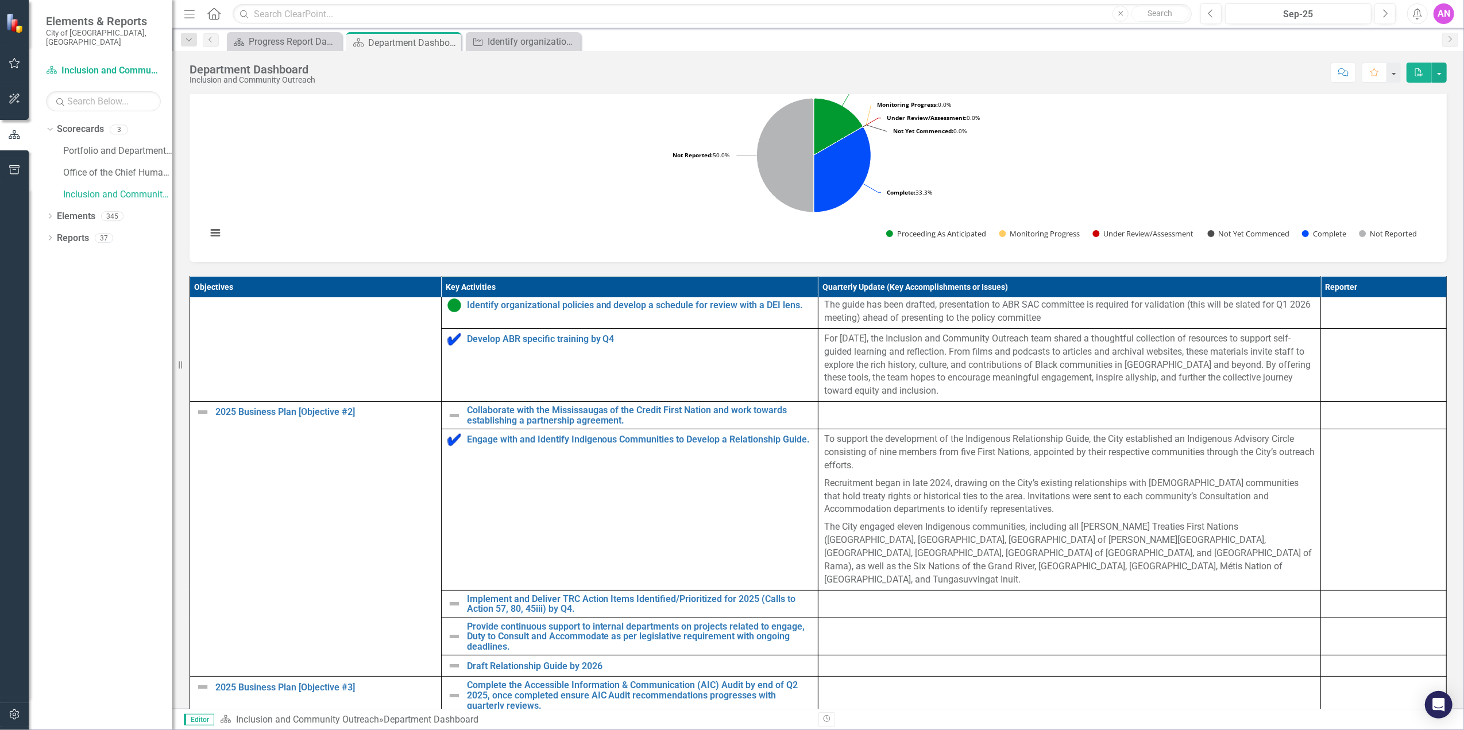
scroll to position [7, 0]
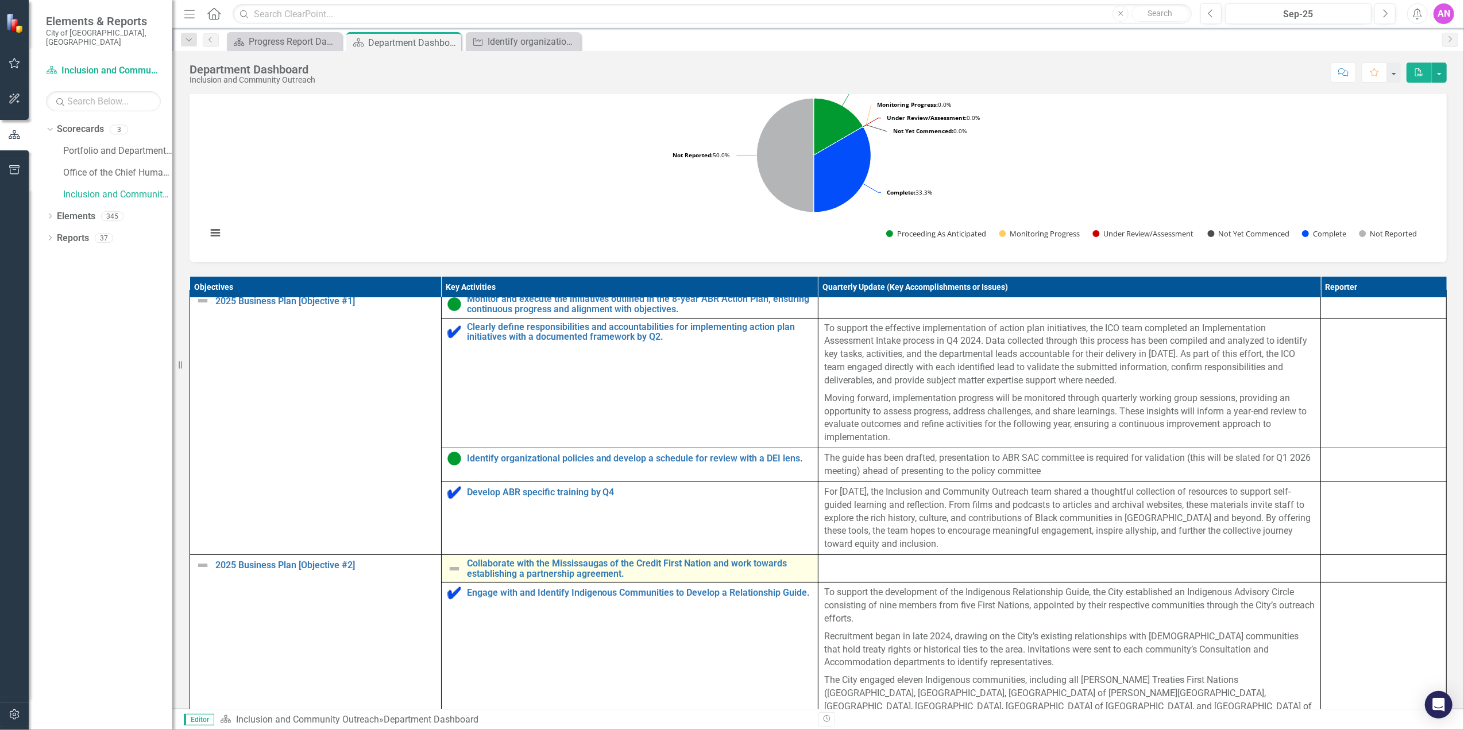
click at [455, 576] on img at bounding box center [454, 569] width 14 height 14
click at [450, 576] on img at bounding box center [454, 569] width 14 height 14
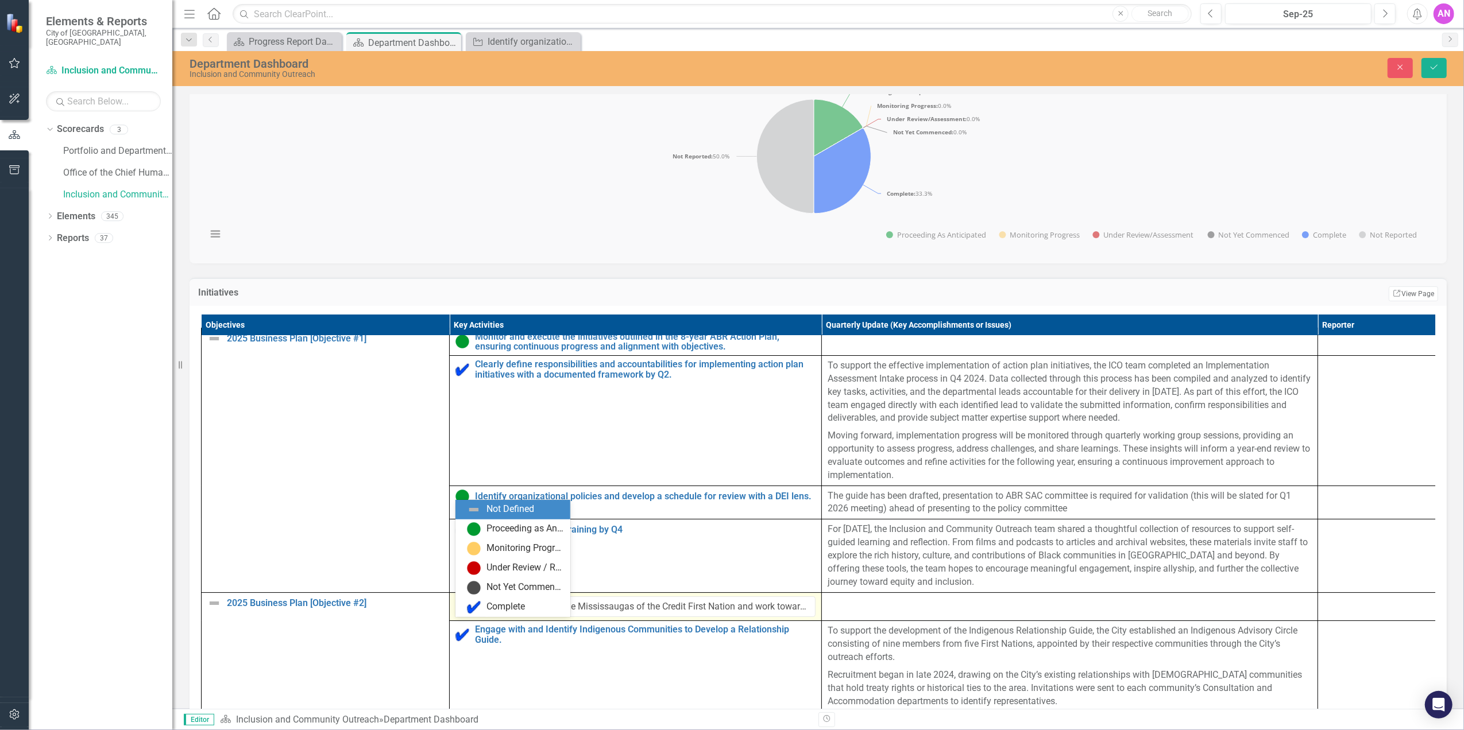
click at [463, 614] on img at bounding box center [466, 608] width 14 height 14
click at [481, 527] on div "Proceeding as Anticipated" at bounding box center [515, 530] width 96 height 14
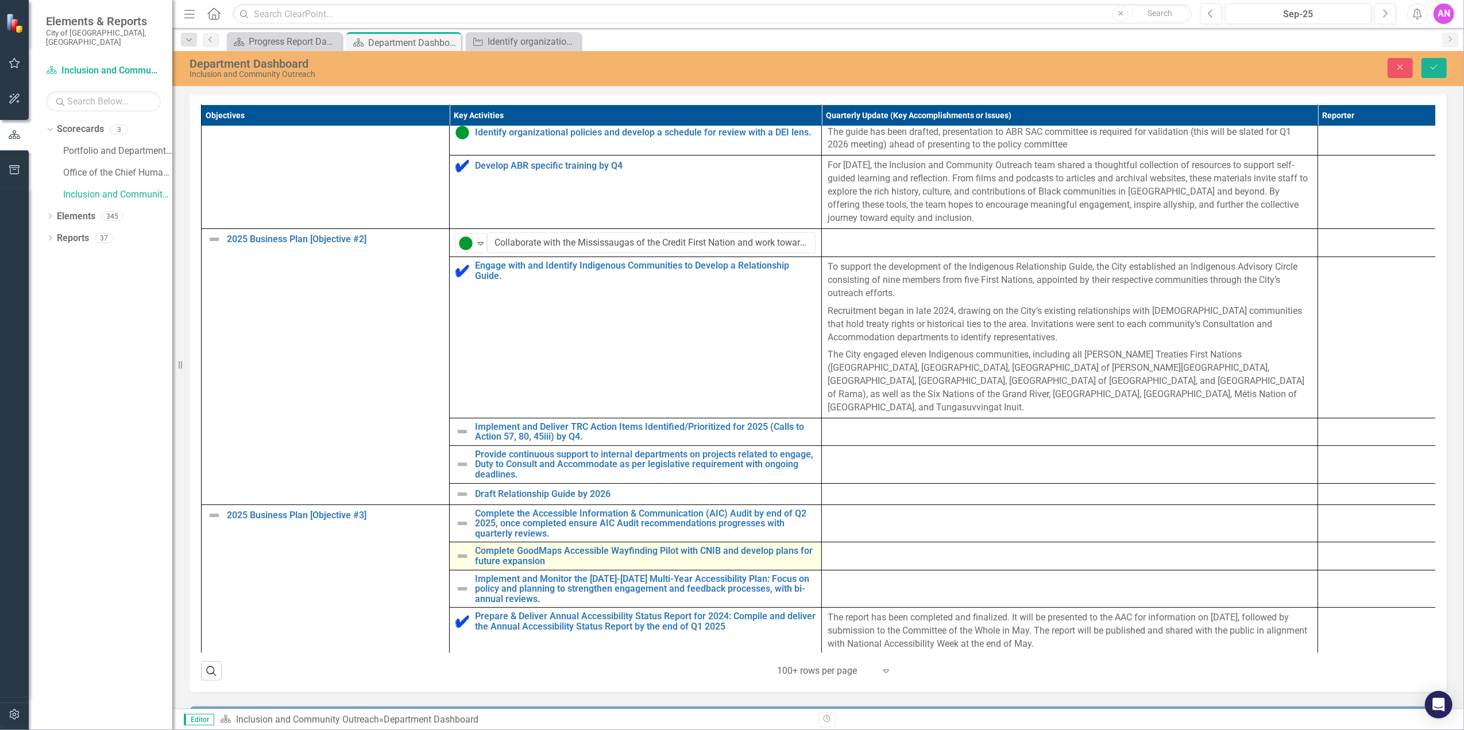
scroll to position [536, 0]
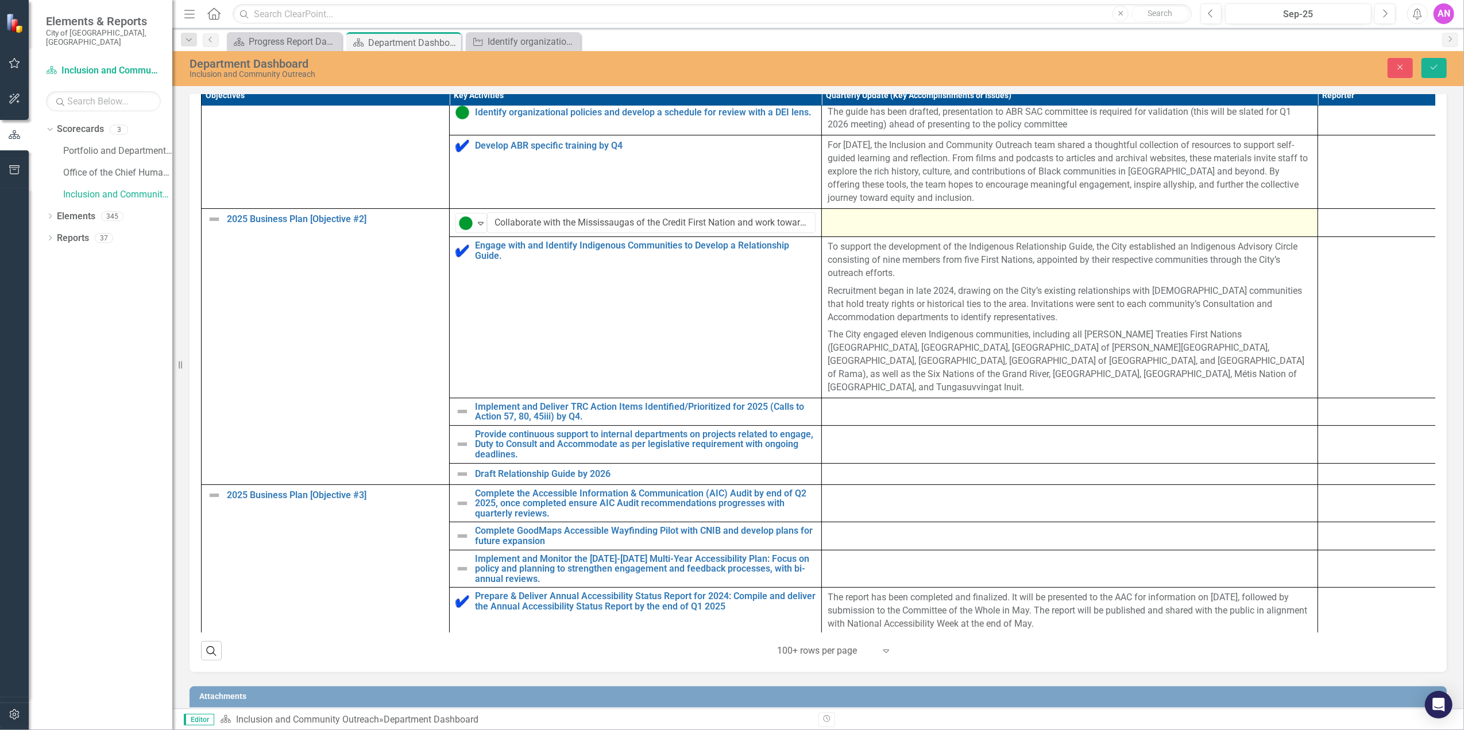
click at [933, 230] on td at bounding box center [1070, 222] width 496 height 29
click at [685, 234] on input "Collaborate with the Mississaugas of the Credit First Nation and work towards e…" at bounding box center [651, 222] width 328 height 21
drag, startPoint x: 683, startPoint y: 240, endPoint x: 947, endPoint y: 241, distance: 264.2
click at [947, 237] on tr "2025 Business Plan [Objective #2] Edit Edit Objective Link Open Element Proceed…" at bounding box center [822, 222] width 1240 height 29
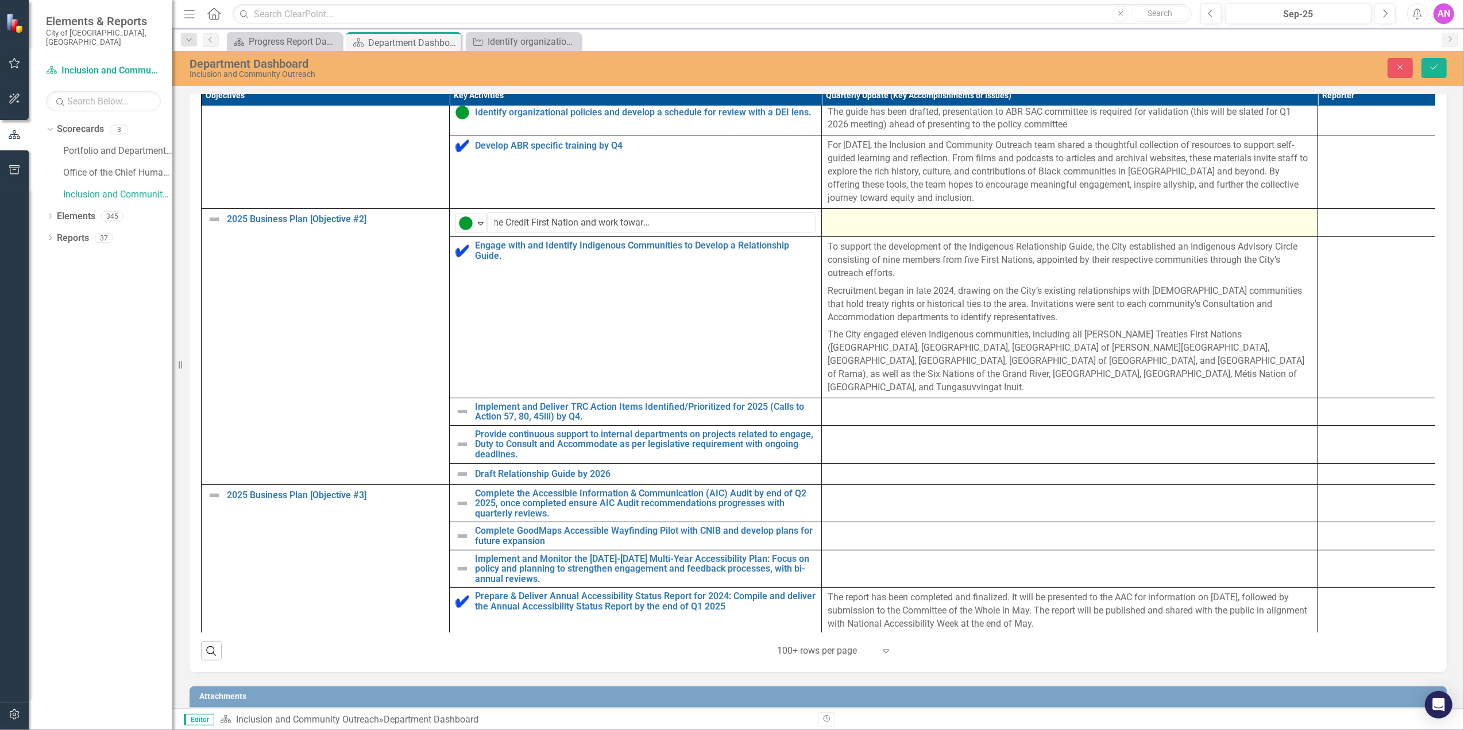
click at [890, 226] on div at bounding box center [1069, 219] width 484 height 14
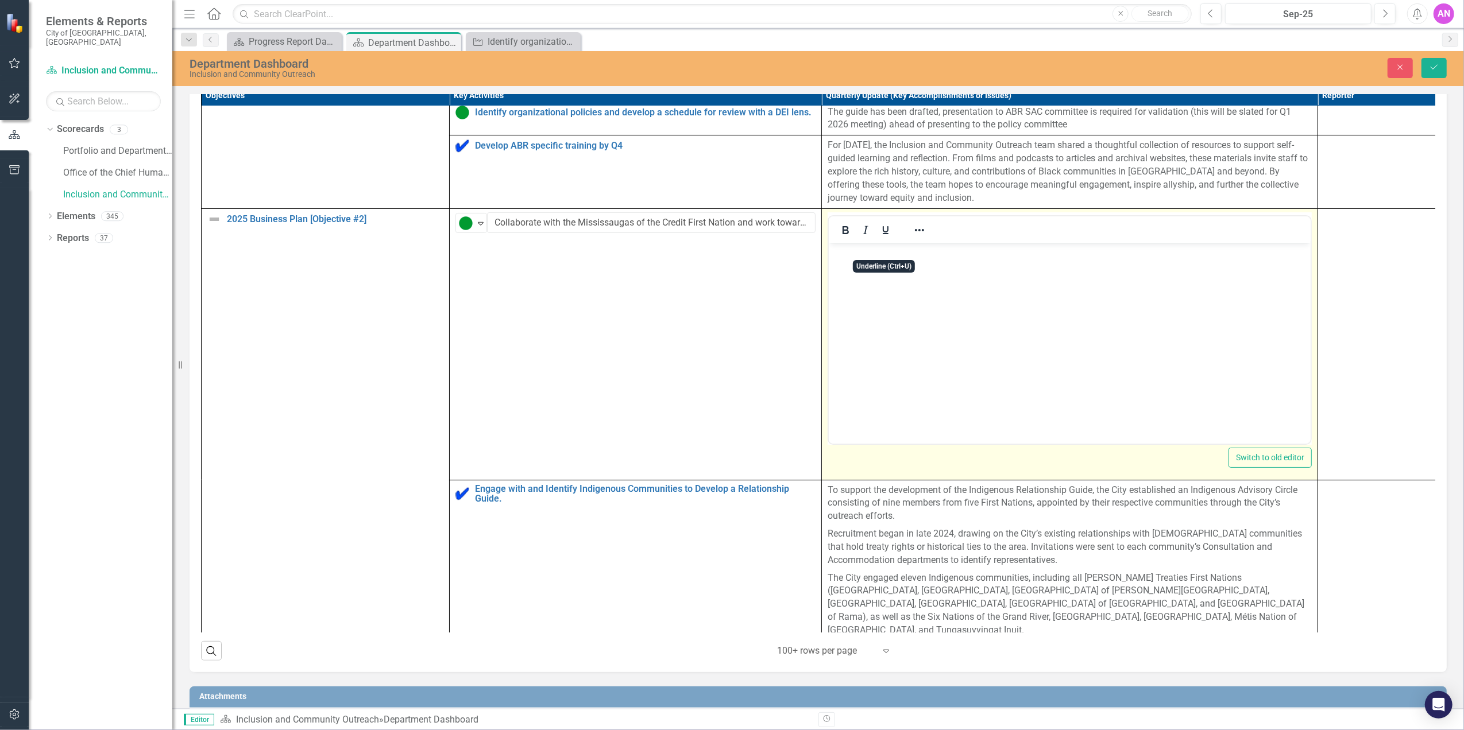
click at [884, 309] on body "Rich Text Area. Press ALT-0 for help." at bounding box center [1069, 329] width 482 height 172
click at [849, 258] on p "Continuing" at bounding box center [1069, 253] width 476 height 14
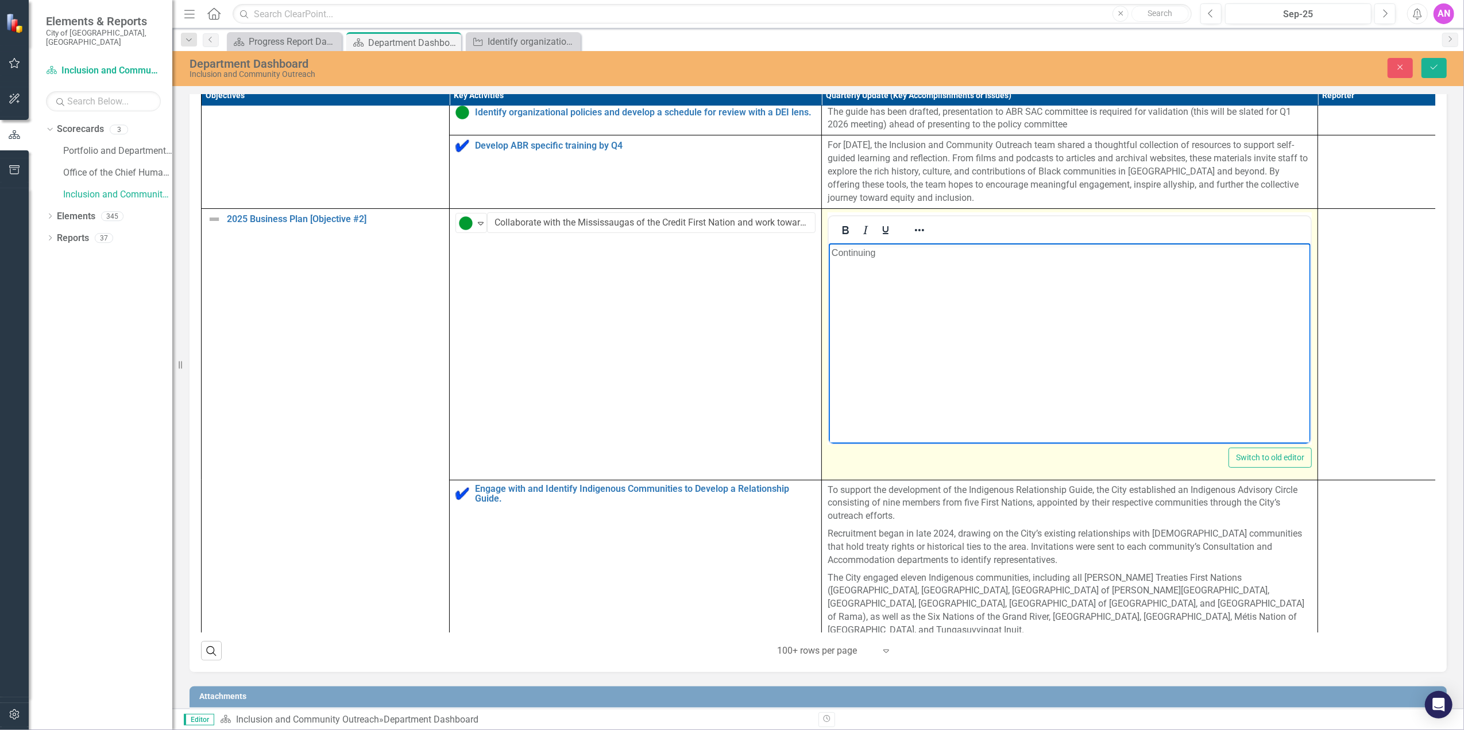
click at [850, 258] on p "Continuing" at bounding box center [1069, 253] width 476 height 14
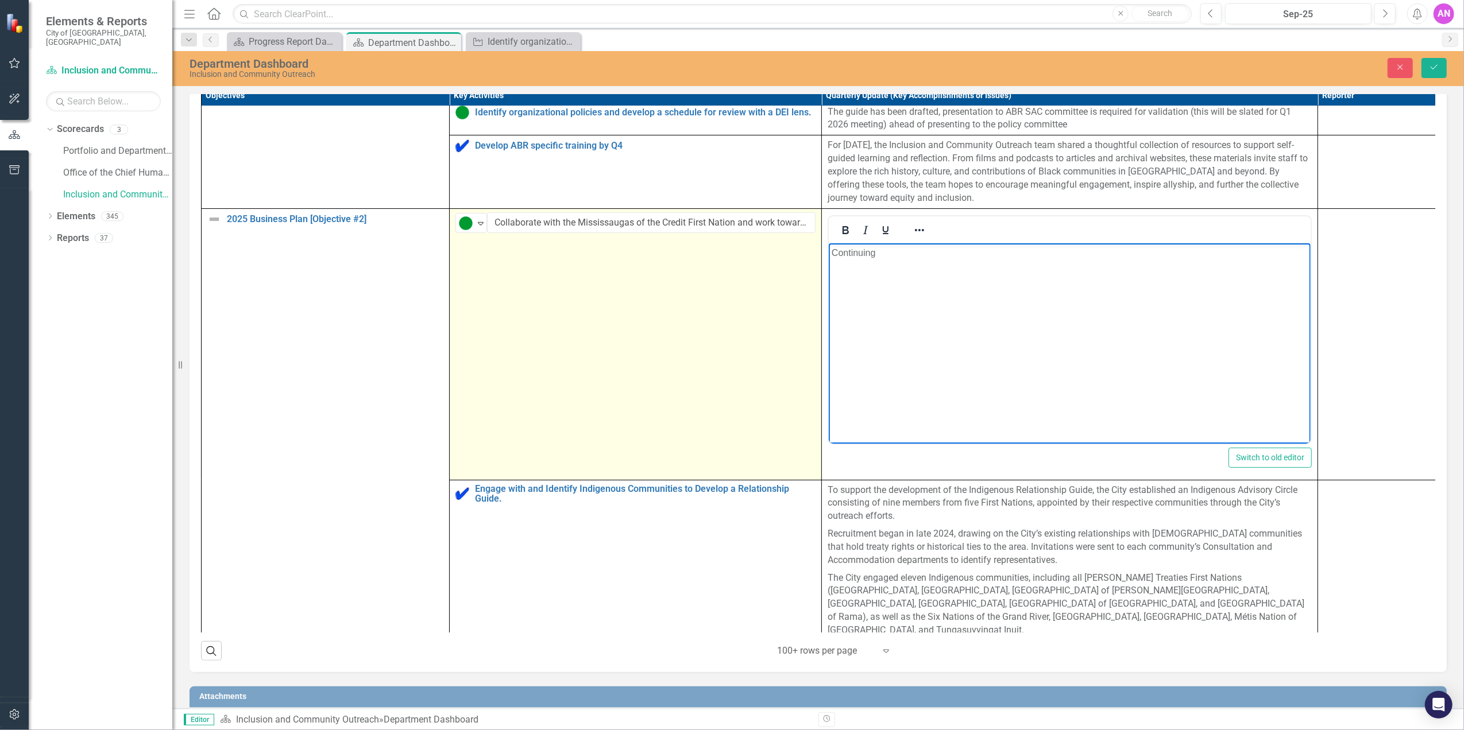
copy p "Continuing"
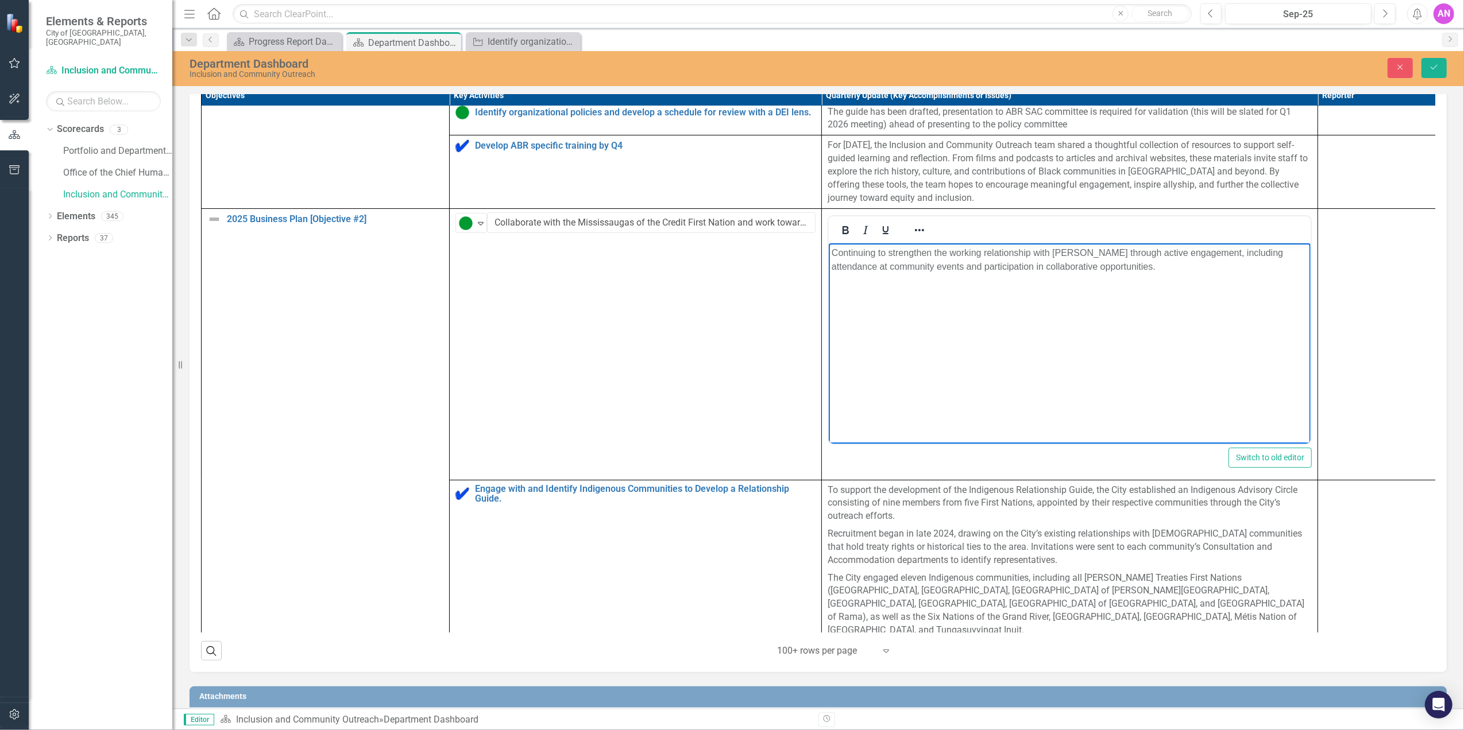
click at [1049, 281] on body "Continuing to strengthen the working relationship with [PERSON_NAME] through ac…" at bounding box center [1069, 329] width 482 height 172
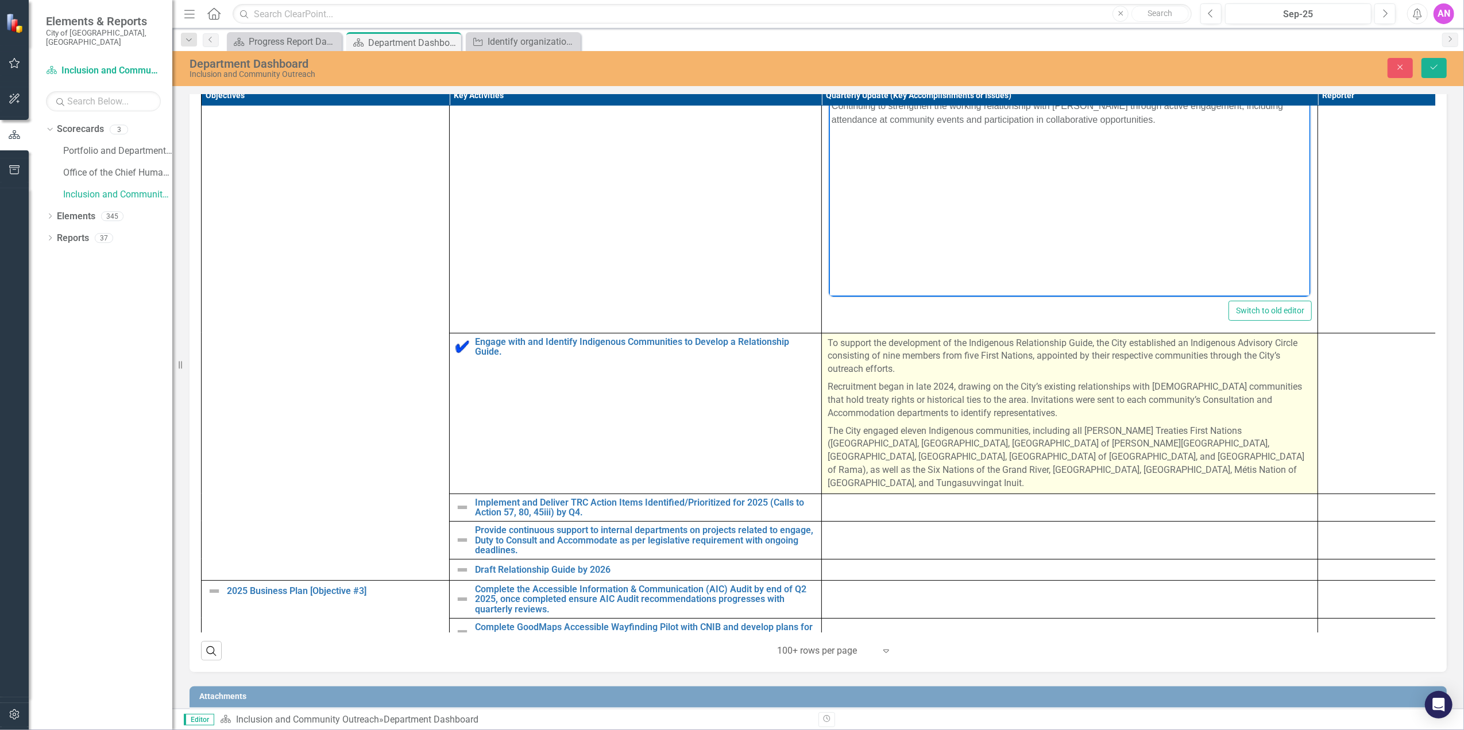
scroll to position [315, 0]
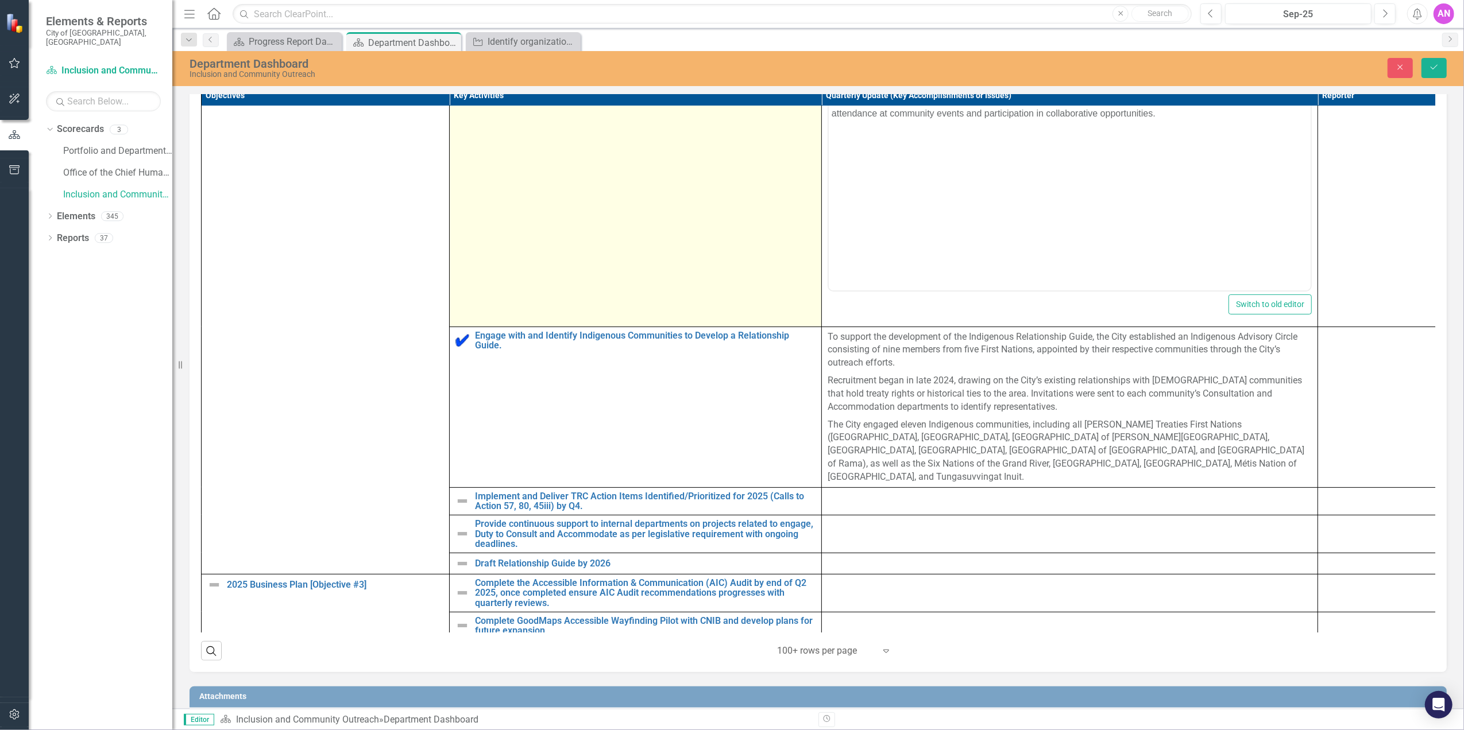
drag, startPoint x: 715, startPoint y: 303, endPoint x: 802, endPoint y: 304, distance: 87.3
click at [715, 303] on td "Proceeding as Anticipated Expand Collaborate with the Mississaugas of the Credi…" at bounding box center [636, 191] width 372 height 272
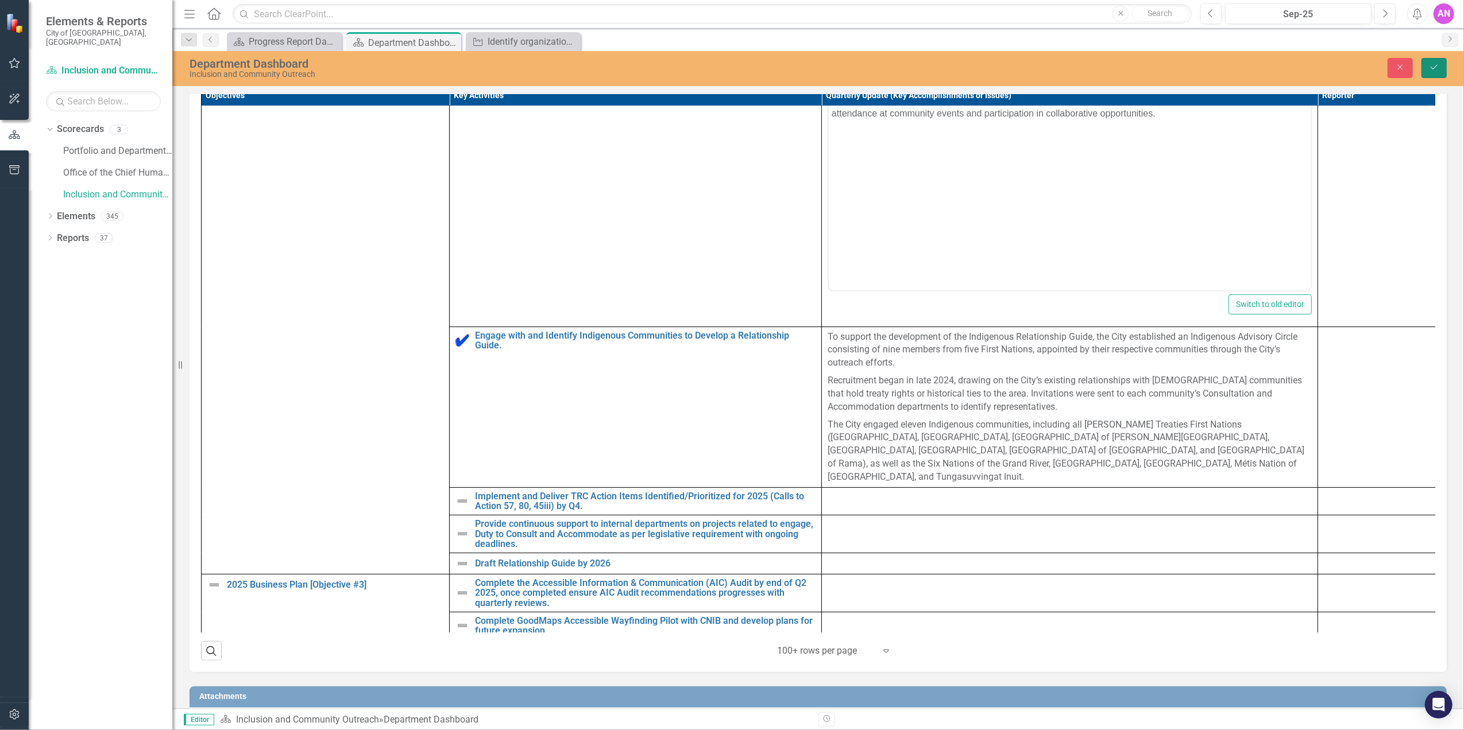
click at [1429, 64] on icon "Save" at bounding box center [1434, 67] width 10 height 8
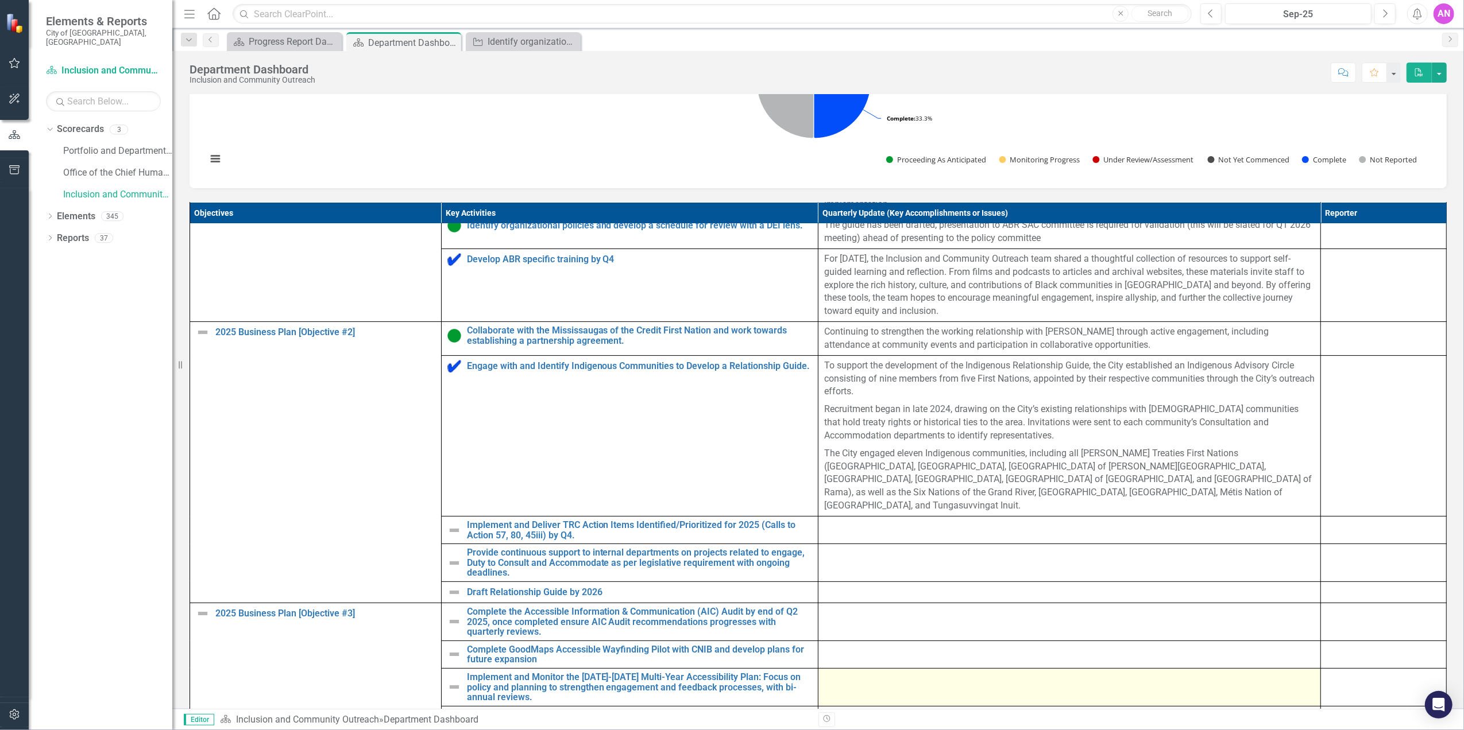
scroll to position [550, 0]
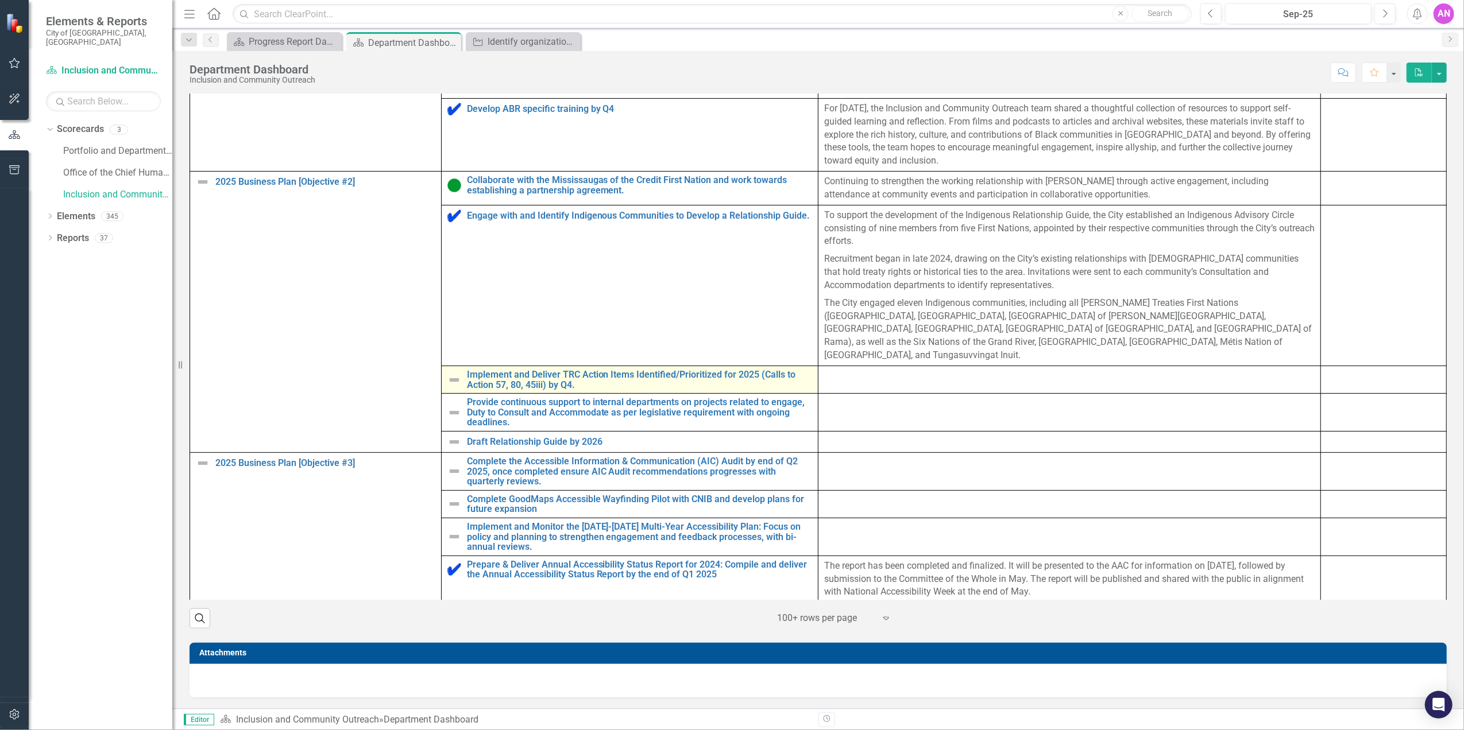
click at [443, 366] on td "Implement and Deliver TRC Action Items Identified/Prioritized for 2025 (Calls t…" at bounding box center [629, 380] width 377 height 28
click at [447, 373] on img at bounding box center [454, 380] width 14 height 14
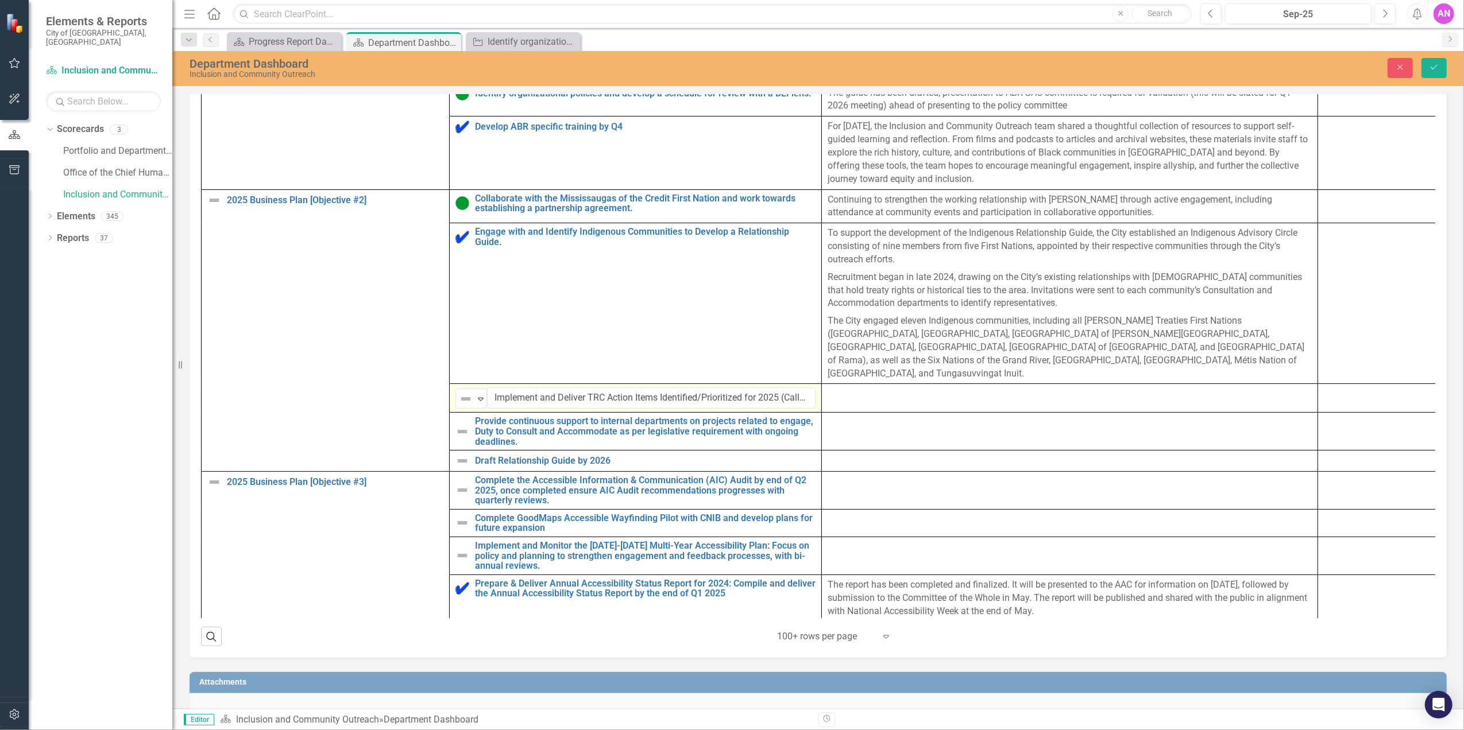
click at [464, 394] on div "Not Defined Expand Implement and Deliver TRC Action Items Identified/Prioritize…" at bounding box center [635, 398] width 360 height 21
click at [470, 406] on img at bounding box center [466, 399] width 14 height 14
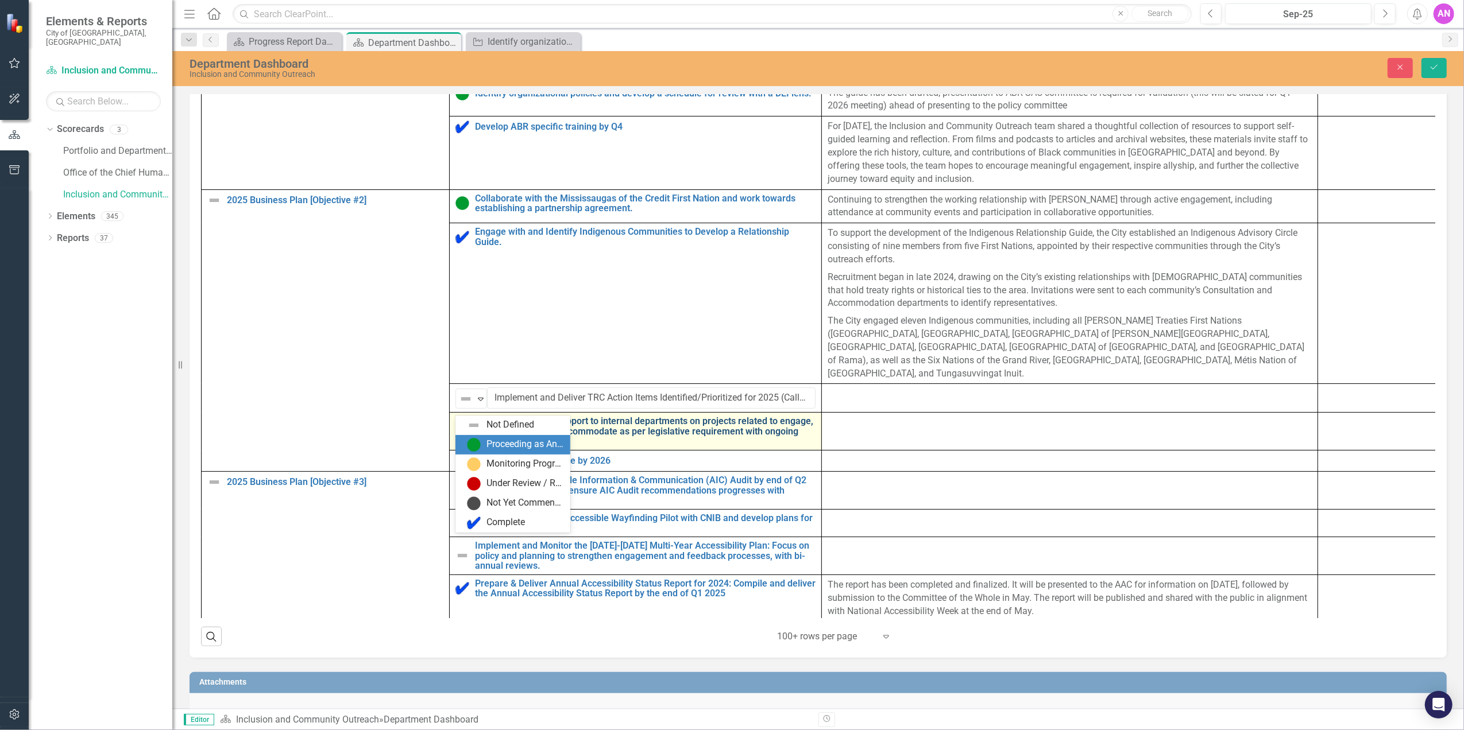
click at [489, 444] on div "Proceeding as Anticipated" at bounding box center [524, 444] width 77 height 13
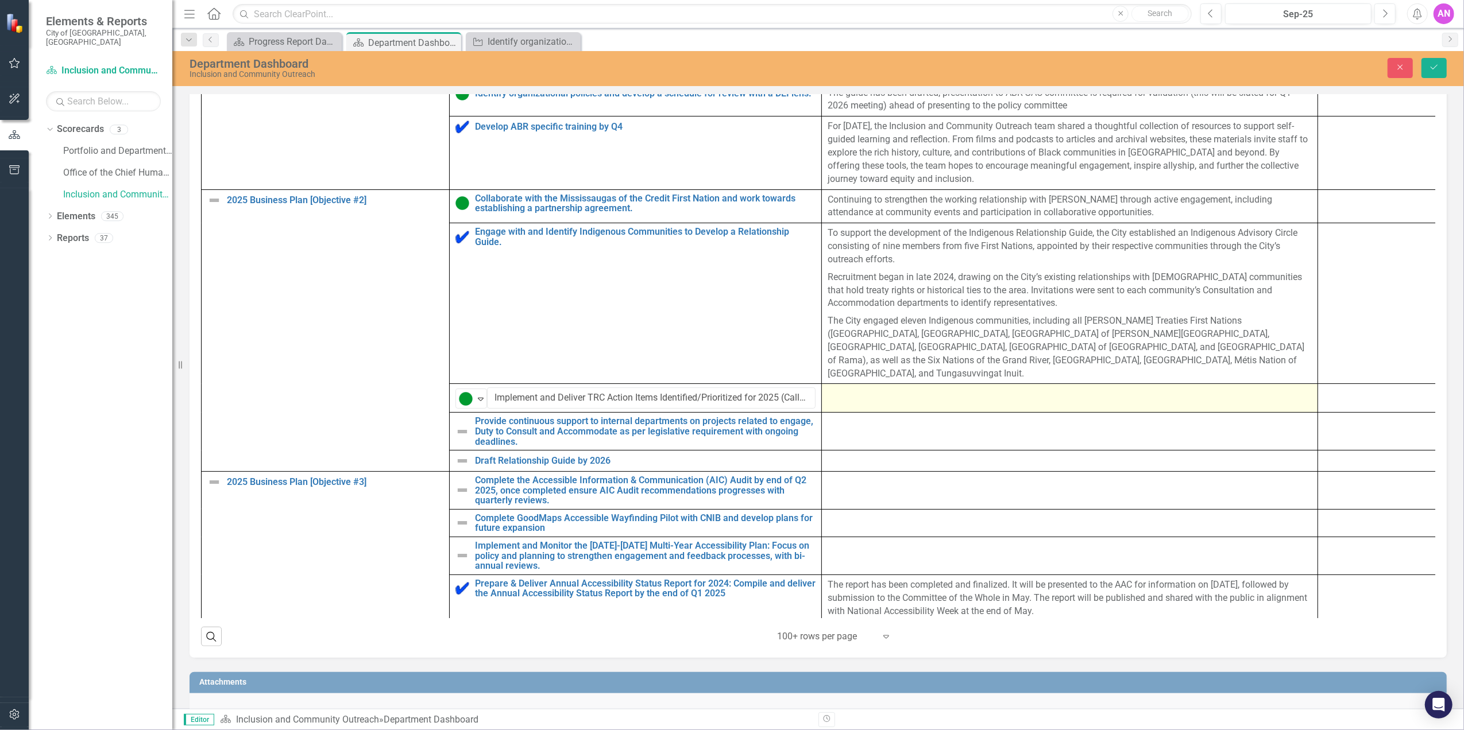
click at [931, 401] on div at bounding box center [1069, 395] width 484 height 14
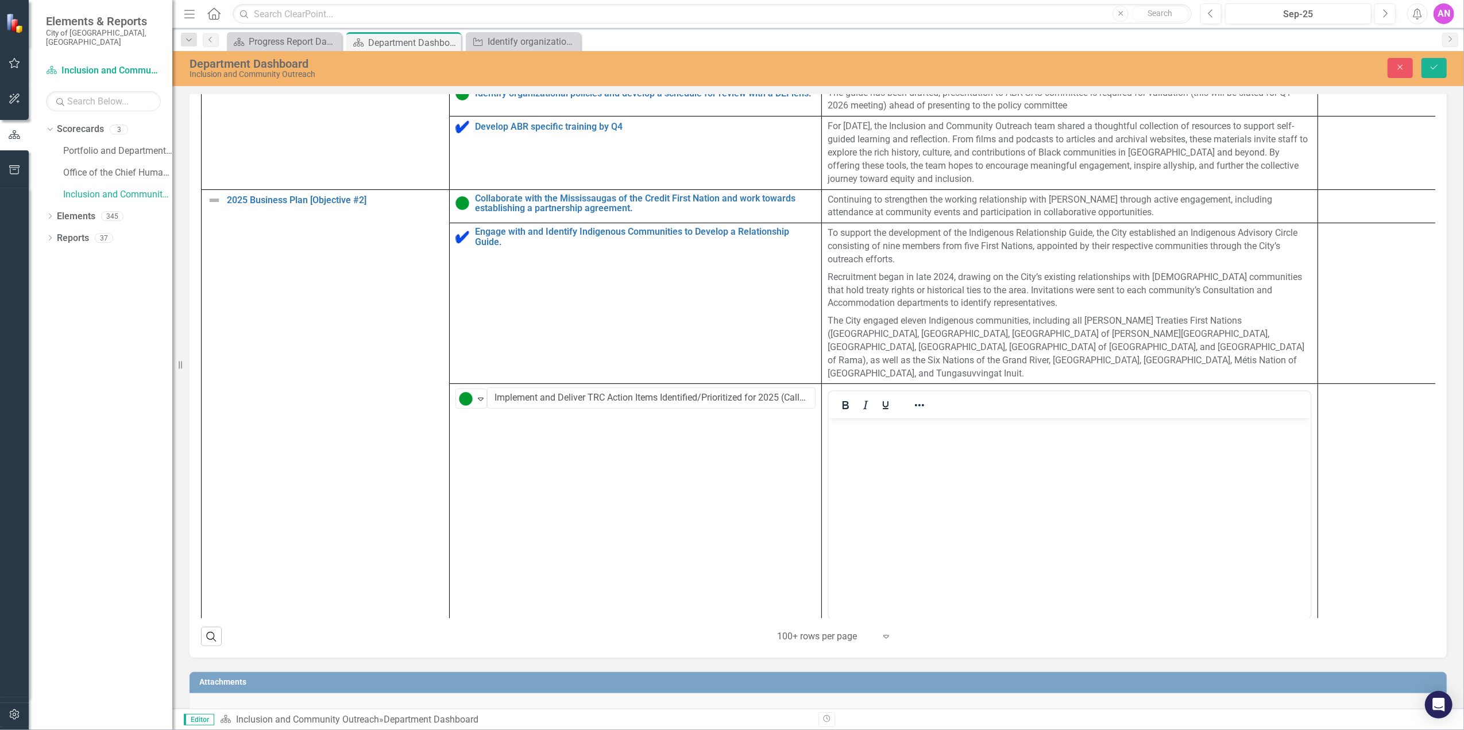
scroll to position [0, 0]
click at [1037, 483] on body "Rich Text Area. Press ALT-0 for help." at bounding box center [1069, 505] width 482 height 172
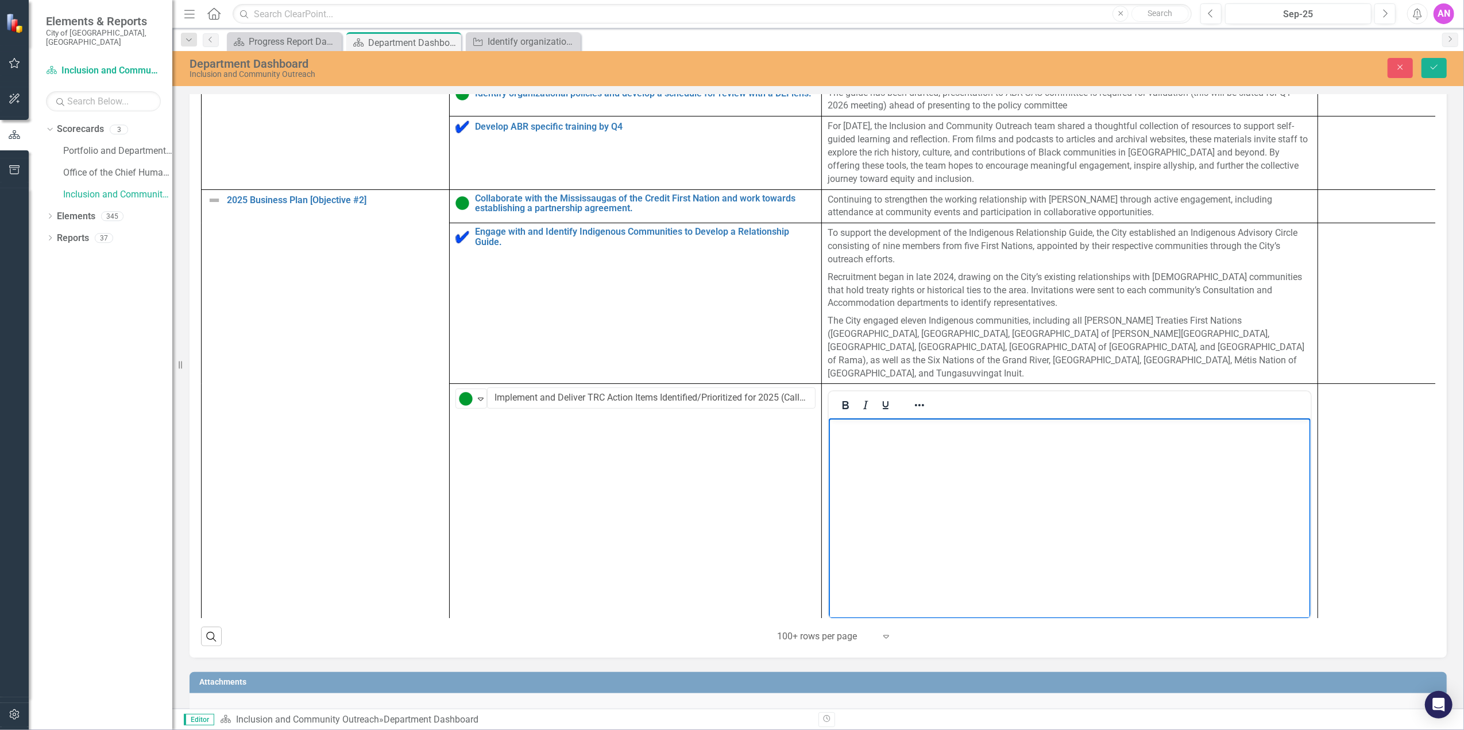
click at [1037, 481] on body "Rich Text Area. Press ALT-0 for help." at bounding box center [1069, 505] width 482 height 172
paste body "Rich Text Area. Press ALT-0 for help."
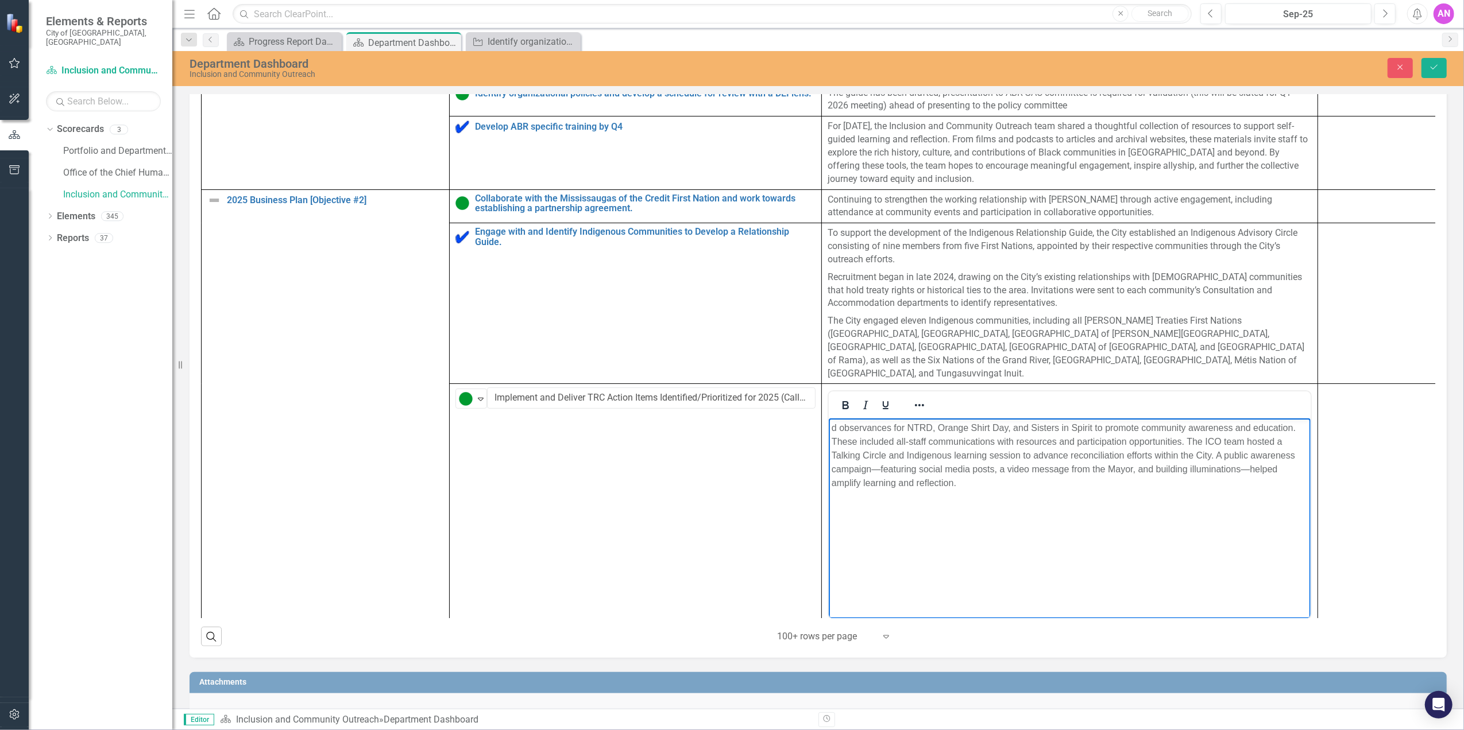
click at [838, 427] on p "d observances for NTRD, Orange Shirt Day, and Sisters in Spirit to promote comm…" at bounding box center [1069, 455] width 476 height 69
drag, startPoint x: 868, startPoint y: 440, endPoint x: 899, endPoint y: 440, distance: 31.6
click at [868, 440] on p "Led observances for NTRD, Orange Shirt Day, and Sisters in Spirit to promote co…" at bounding box center [1069, 455] width 476 height 69
drag, startPoint x: 1205, startPoint y: 442, endPoint x: 1251, endPoint y: 444, distance: 46.5
click at [1205, 442] on p "Led observances for NTRD, Orange Shirt Day, and Sisters in Spirit to promote co…" at bounding box center [1069, 455] width 476 height 69
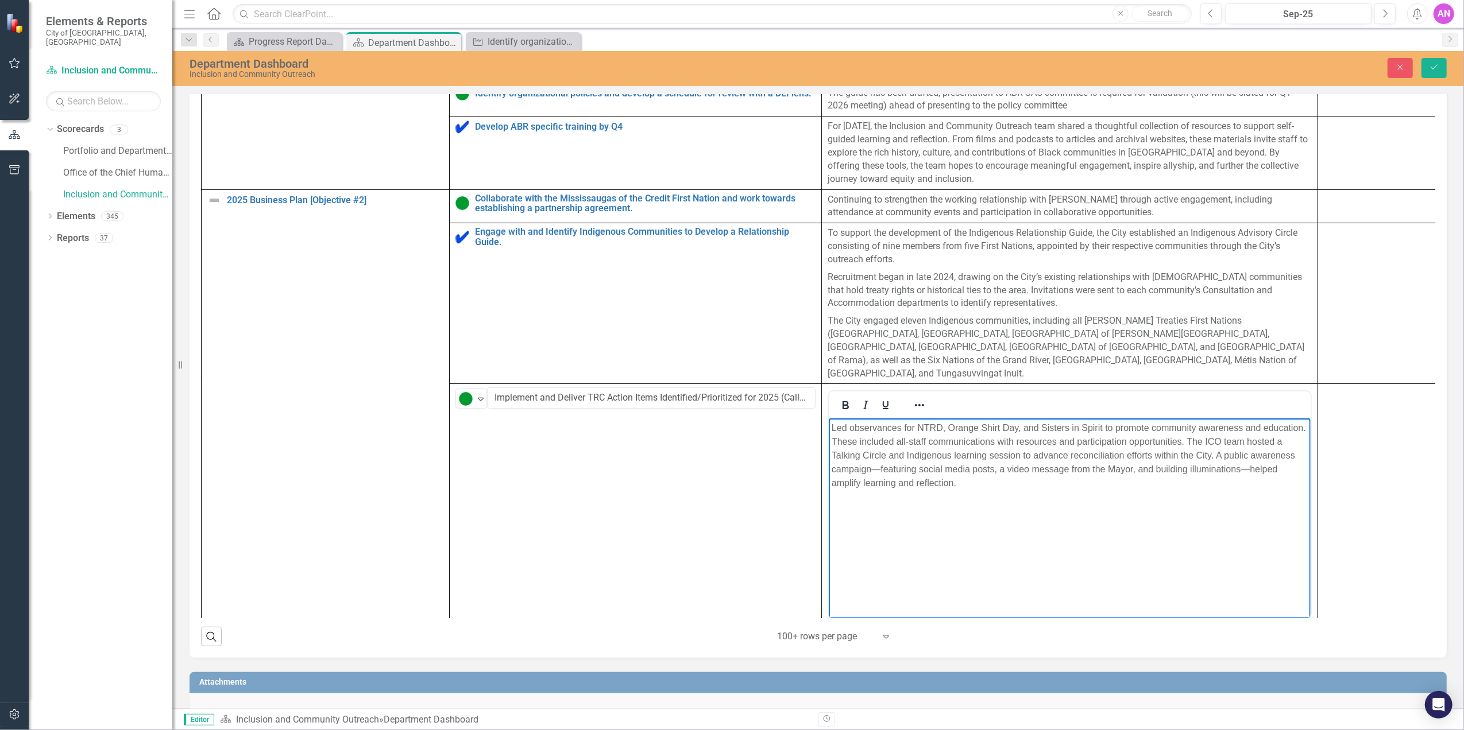
click at [875, 468] on p "Led observances for NTRD, Orange Shirt Day, and Sisters in Spirit to promote co…" at bounding box center [1069, 455] width 476 height 69
click at [1233, 473] on p "Led observances for NTRD, Orange Shirt Day, and Sisters in Spirit to promote co…" at bounding box center [1069, 455] width 476 height 69
click at [1162, 469] on p "Led observances for NTRD, Orange Shirt Day, and Sisters in Spirit to promote co…" at bounding box center [1069, 455] width 476 height 69
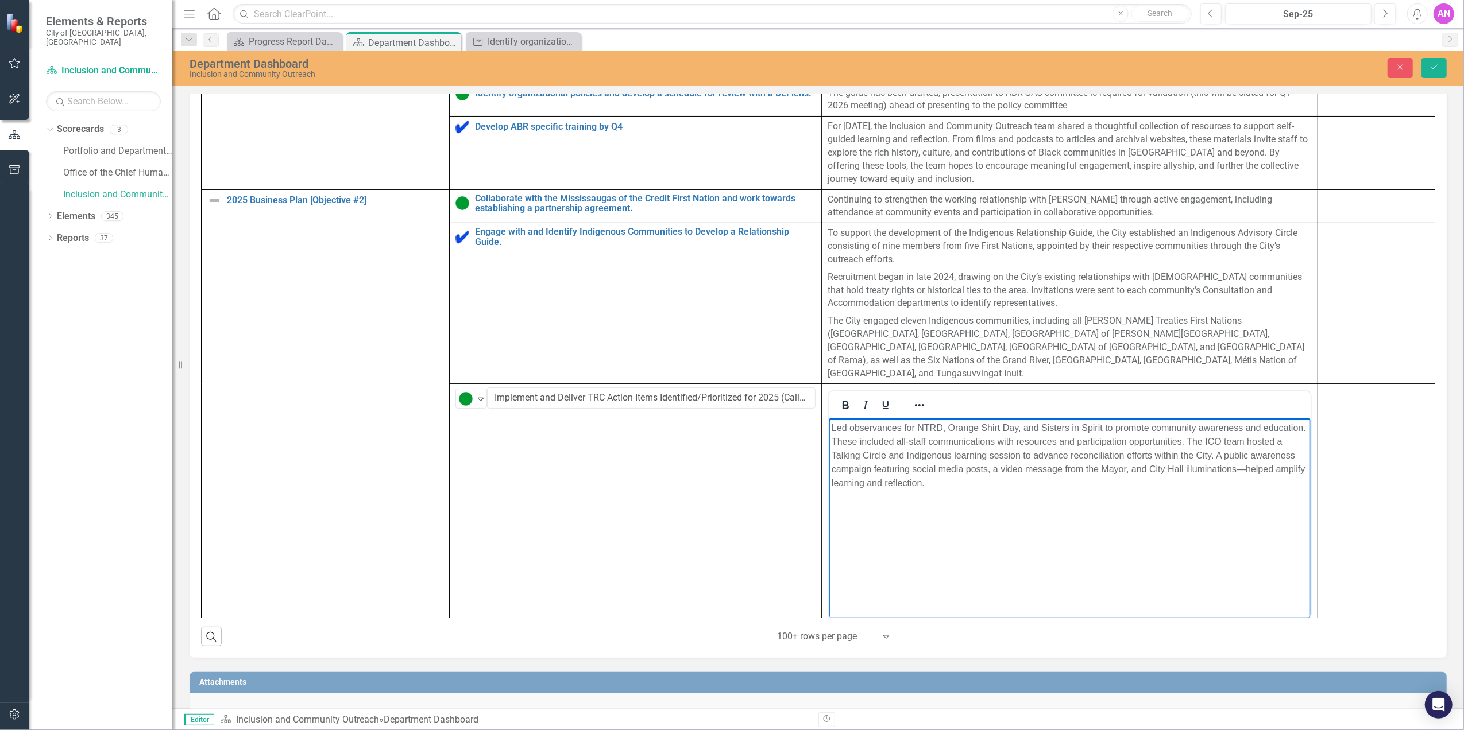
drag, startPoint x: 1130, startPoint y: 468, endPoint x: 1137, endPoint y: 468, distance: 6.9
click at [1130, 468] on p "Led observances for NTRD, Orange Shirt Day, and Sisters in Spirit to promote co…" at bounding box center [1069, 455] width 476 height 69
click at [1285, 474] on p "Led observances for NTRD, Orange Shirt Day, and Sisters in Spirit to promote co…" at bounding box center [1069, 455] width 476 height 69
click at [1293, 470] on p "Led observances for NTRD, Orange Shirt Day, and Sisters in Spirit to promote co…" at bounding box center [1069, 455] width 476 height 69
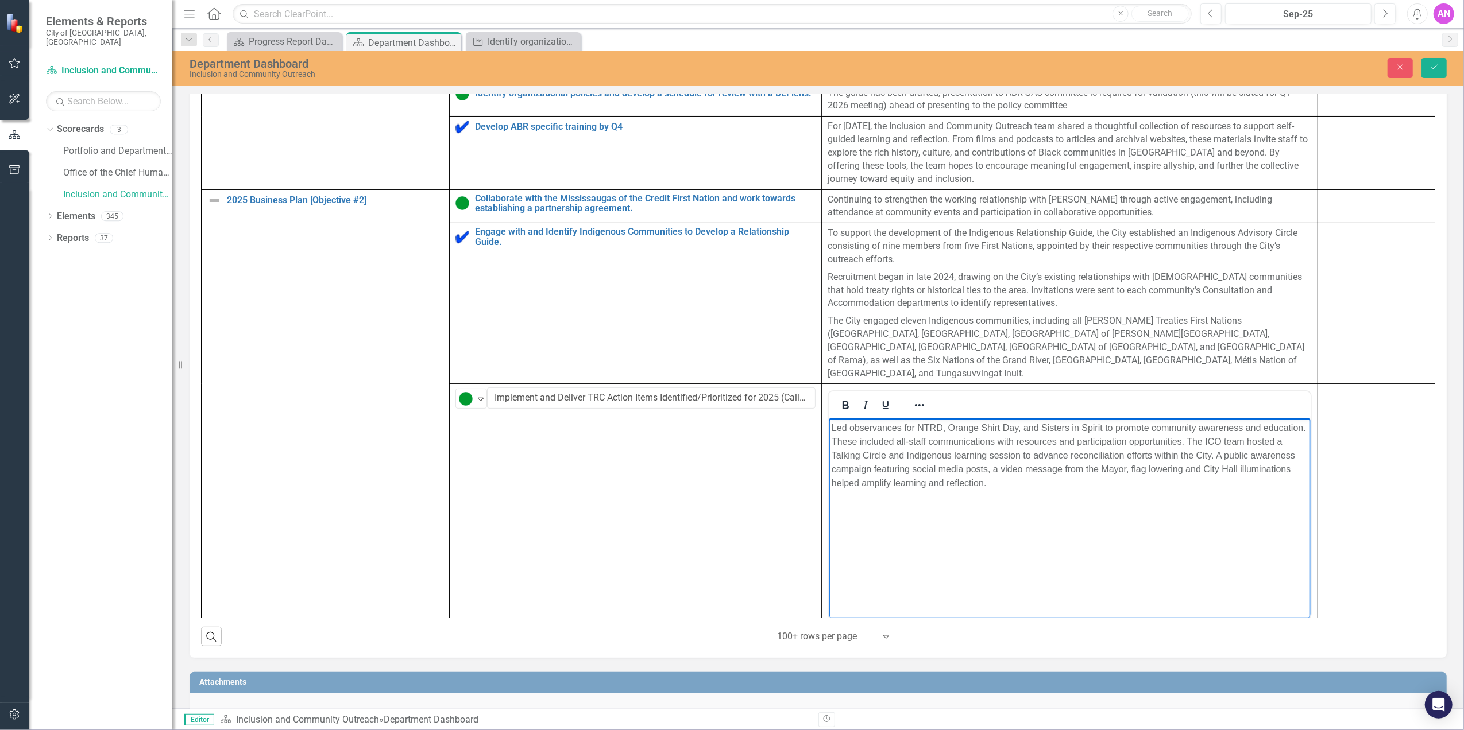
drag, startPoint x: 1109, startPoint y: 519, endPoint x: 1203, endPoint y: 524, distance: 94.3
click at [1109, 519] on body "Led observances for NTRD, Orange Shirt Day, and Sisters in Spirit to promote co…" at bounding box center [1069, 505] width 482 height 172
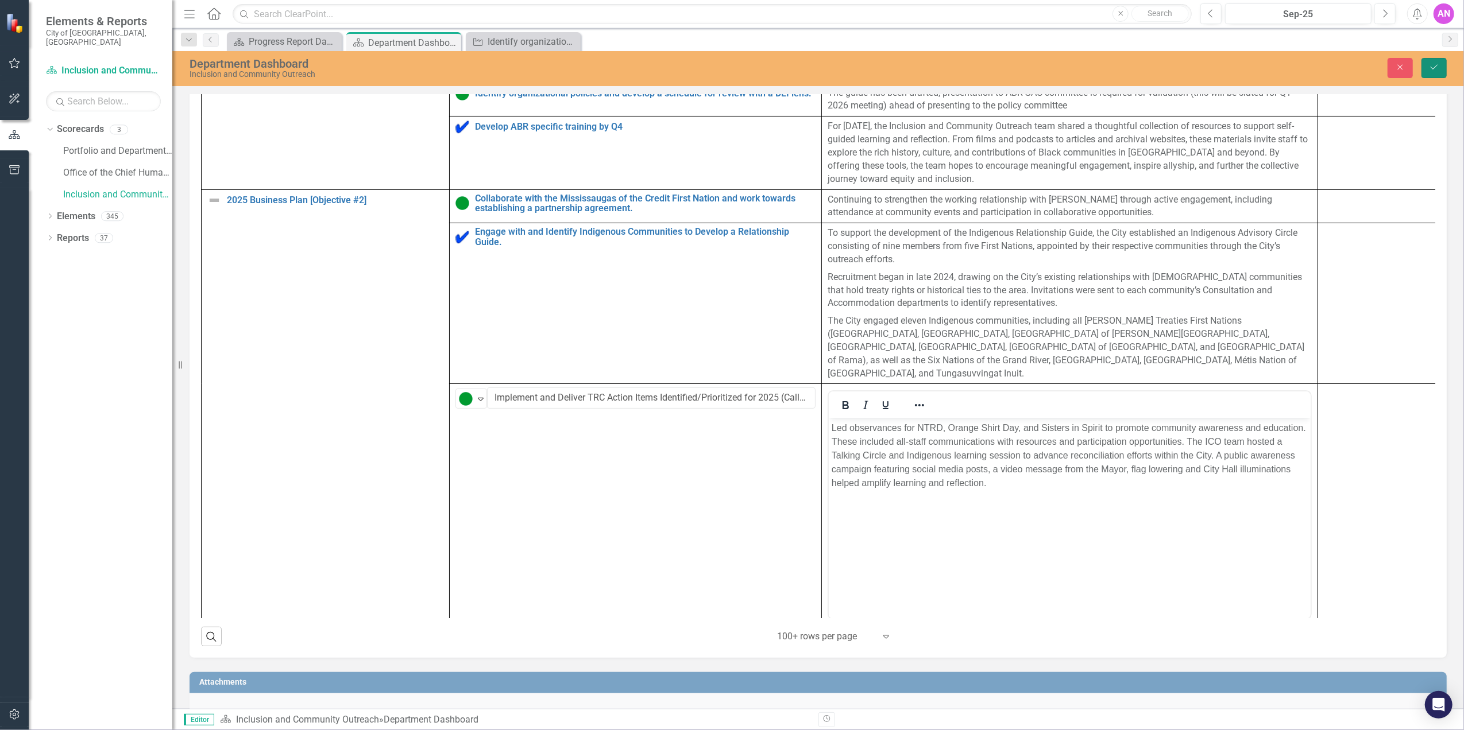
click at [1436, 68] on icon "Save" at bounding box center [1434, 67] width 10 height 8
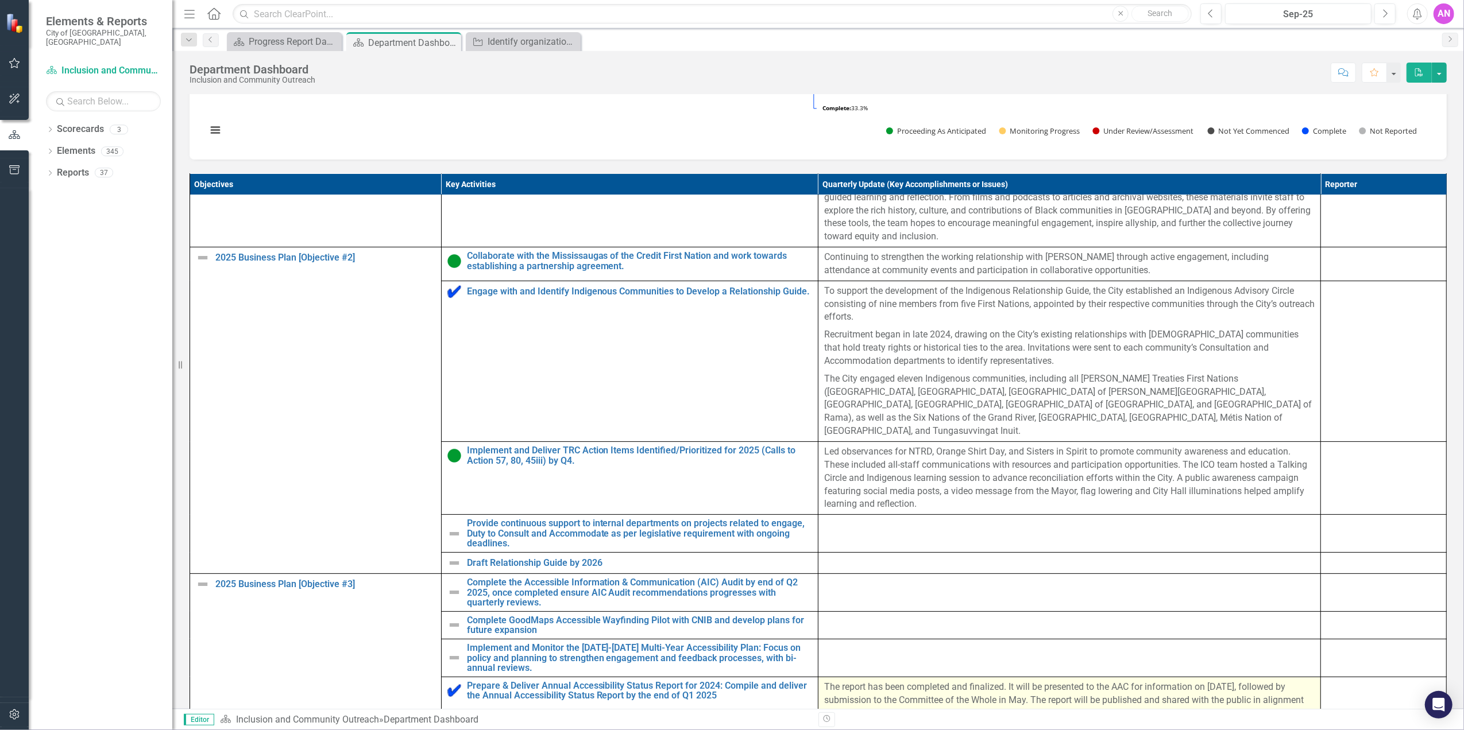
scroll to position [536, 0]
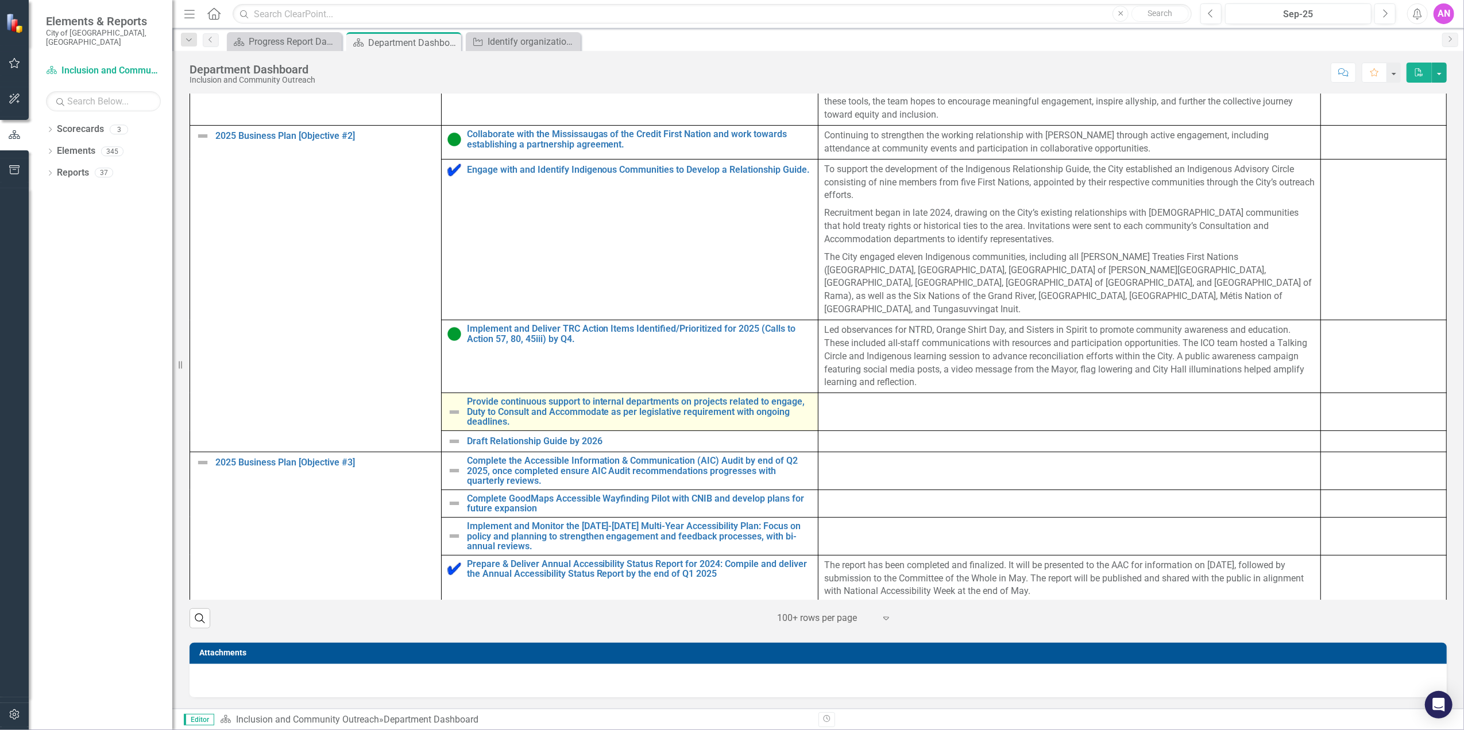
click at [451, 408] on img at bounding box center [454, 412] width 14 height 14
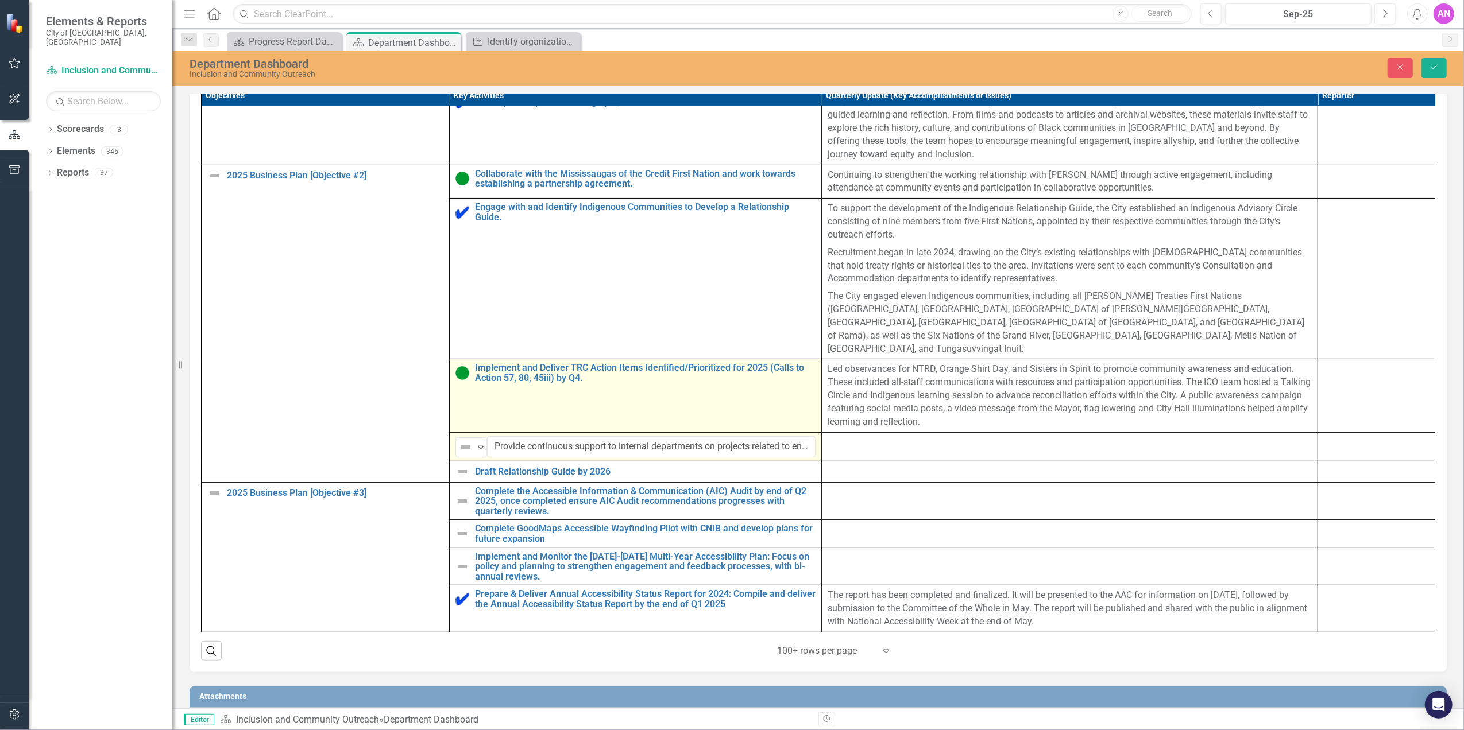
scroll to position [203, 0]
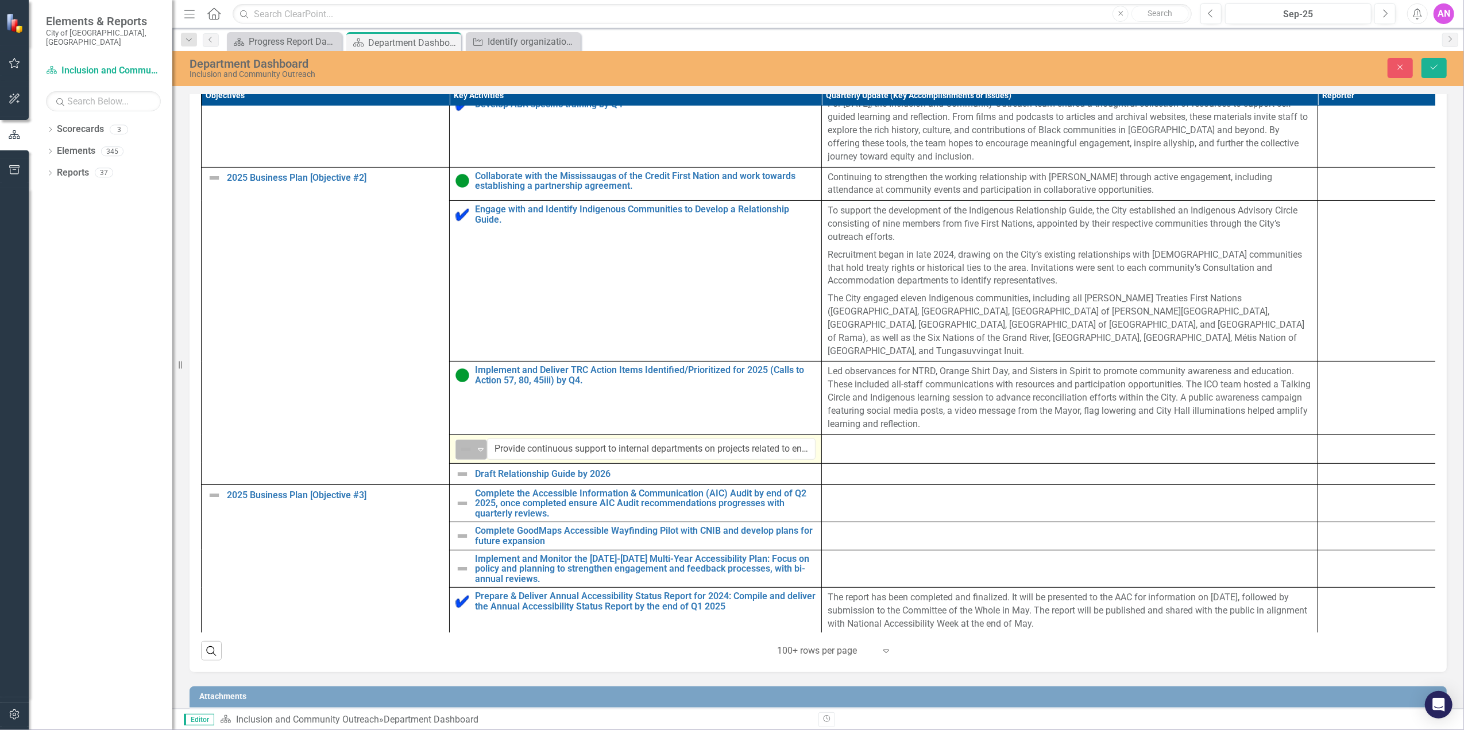
click at [465, 453] on img at bounding box center [466, 450] width 14 height 14
click at [476, 496] on img at bounding box center [474, 496] width 14 height 14
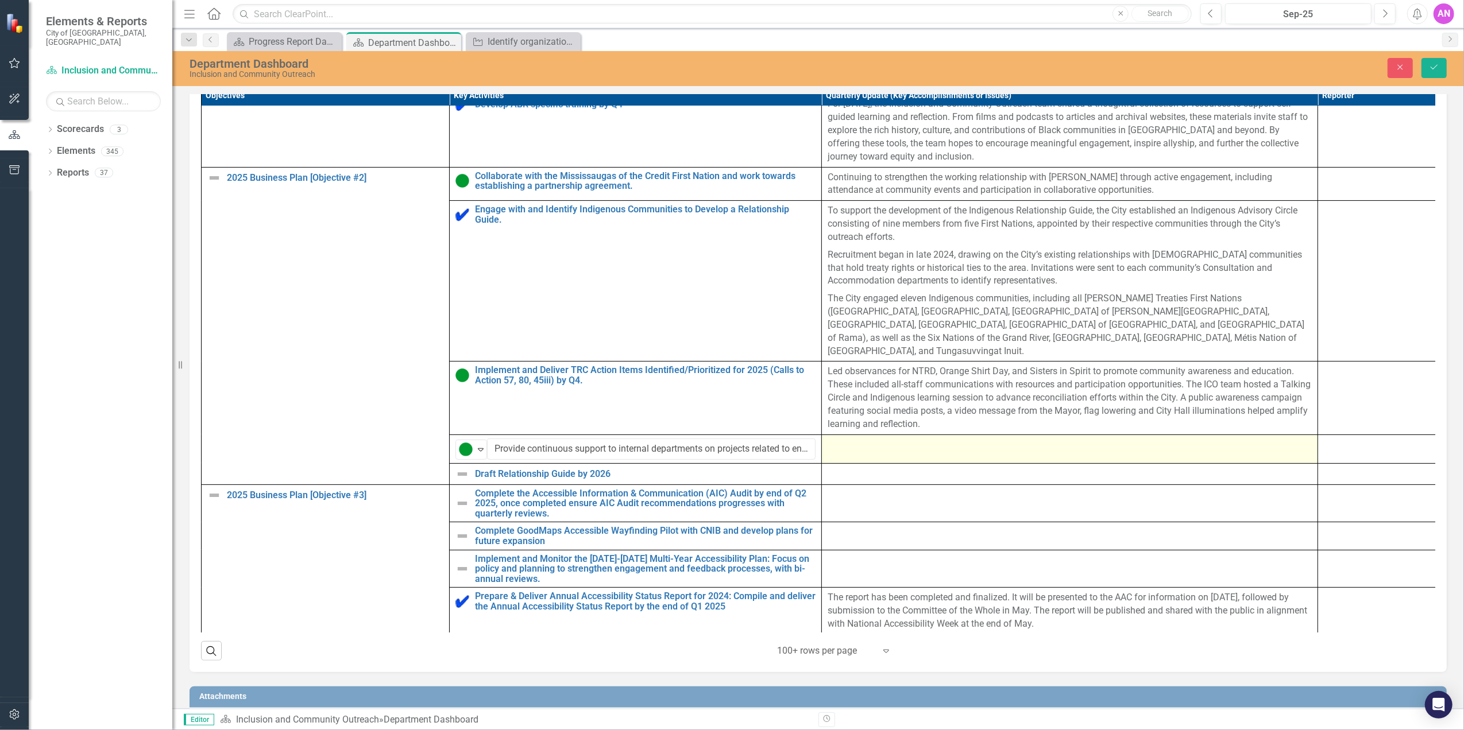
click at [871, 449] on div at bounding box center [1069, 446] width 484 height 14
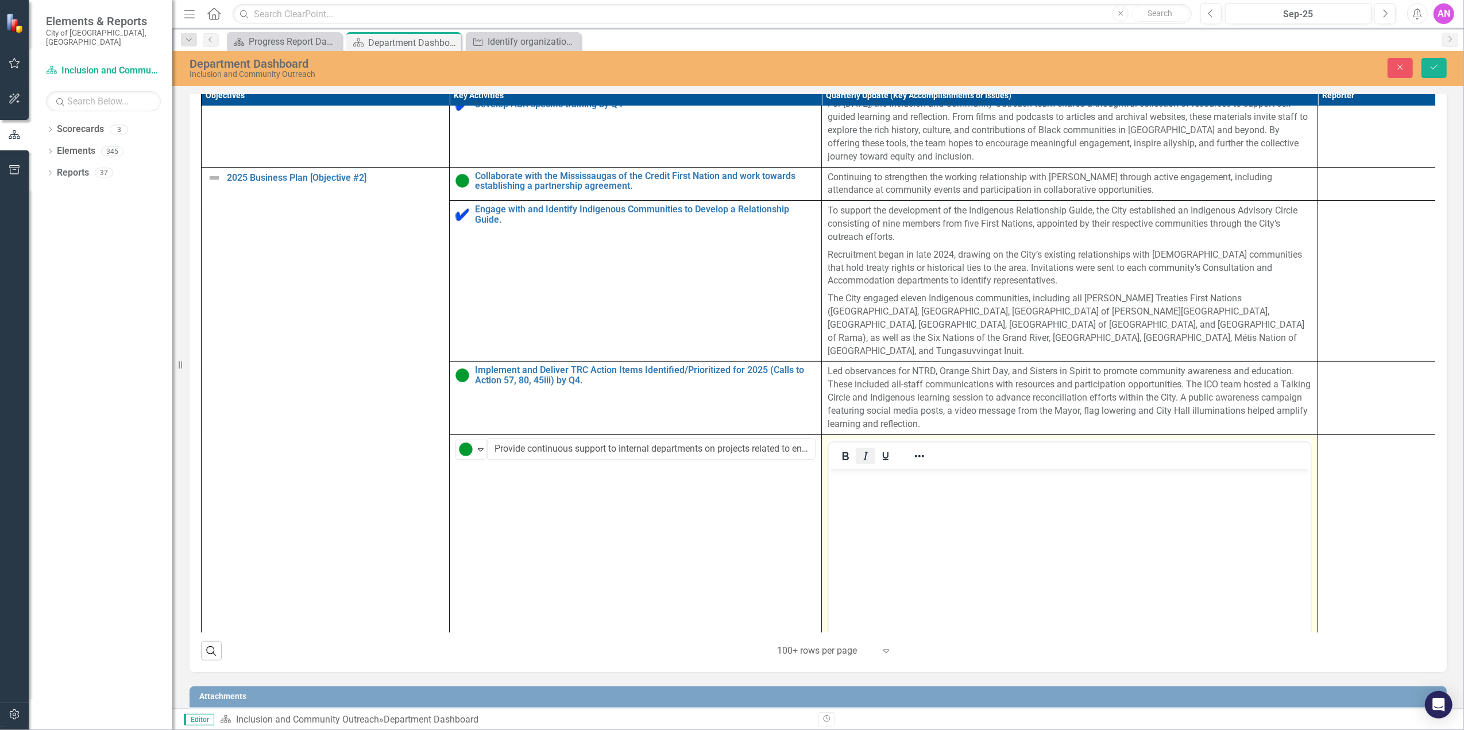
scroll to position [0, 0]
click at [913, 510] on body "Rich Text Area. Press ALT-0 for help." at bounding box center [1069, 555] width 482 height 172
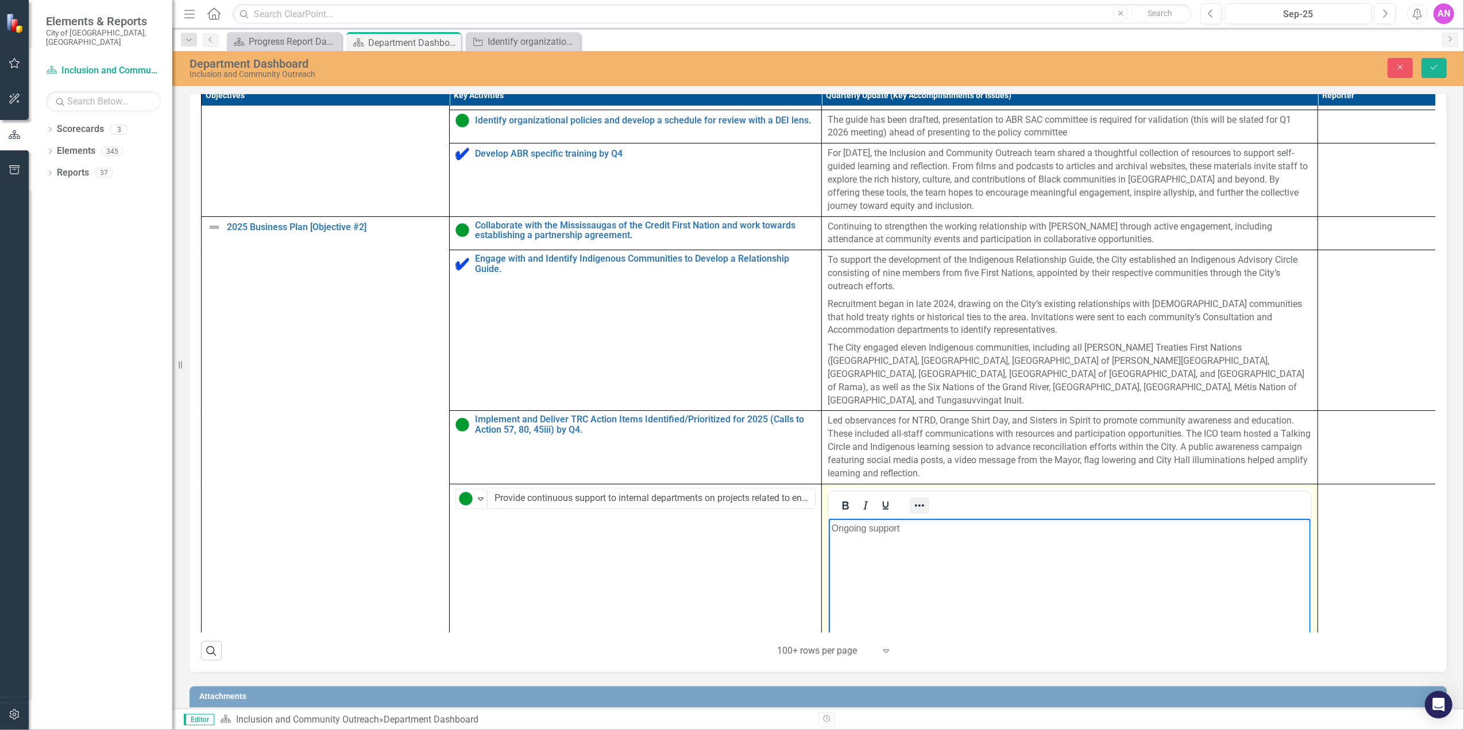
scroll to position [127, 0]
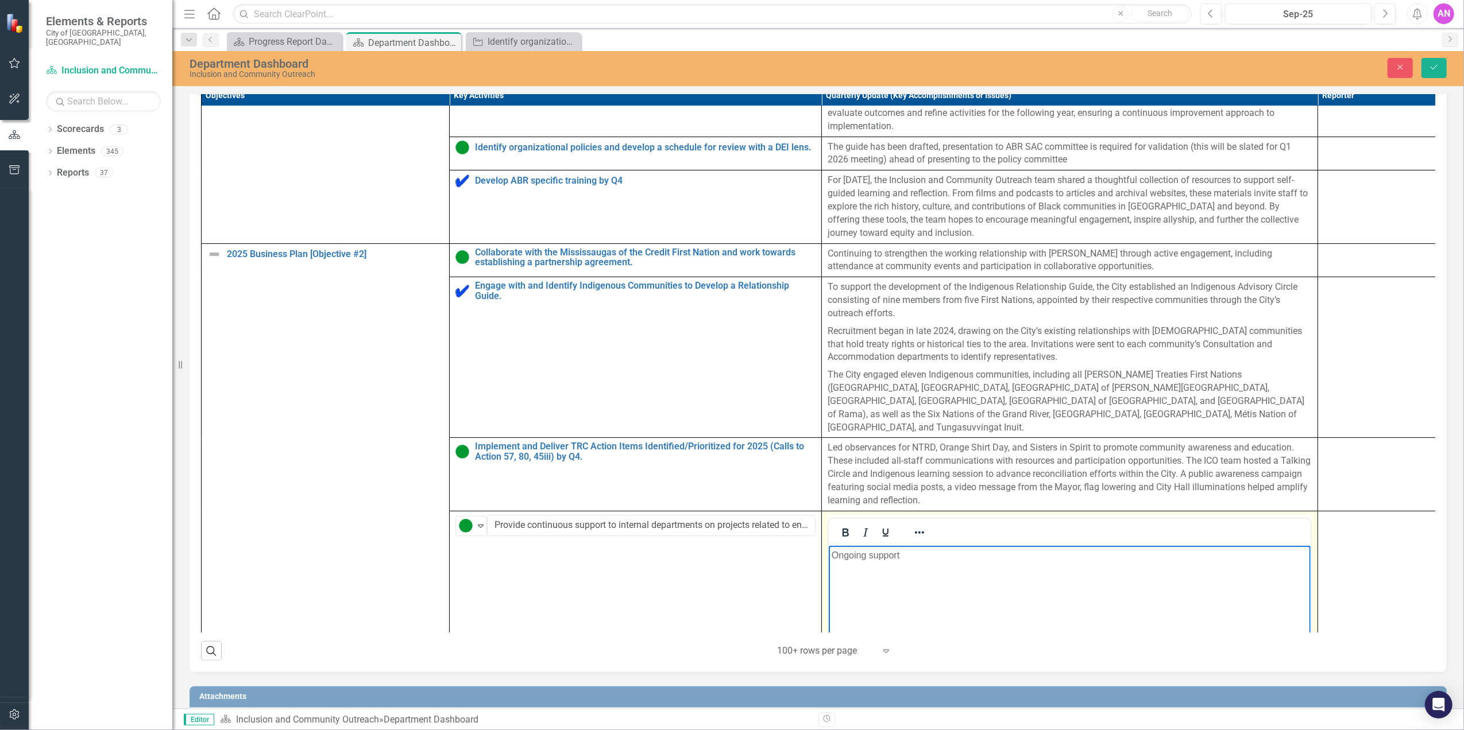
click at [961, 579] on body "Ongoing support" at bounding box center [1069, 632] width 482 height 172
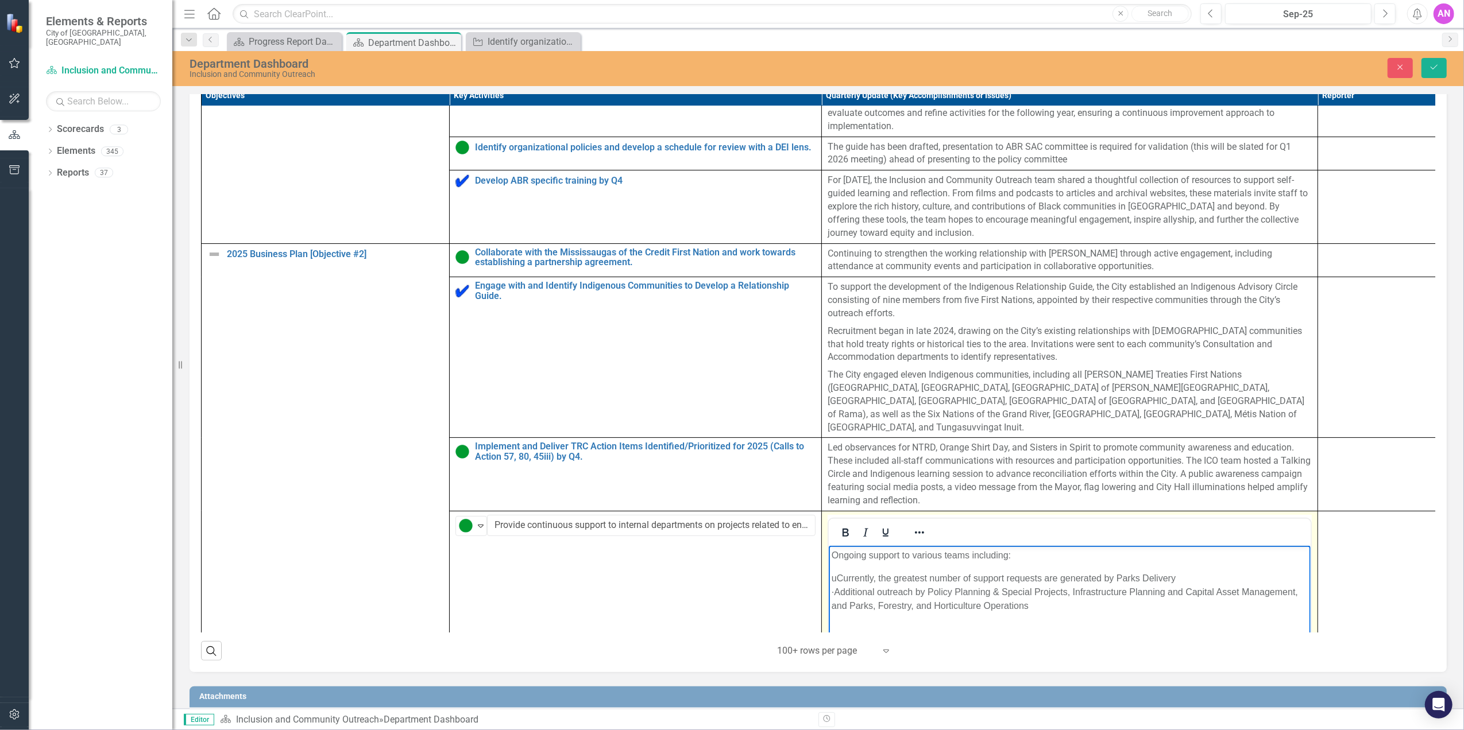
drag, startPoint x: 1116, startPoint y: 580, endPoint x: 1105, endPoint y: 547, distance: 34.5
click at [1105, 547] on body "Ongoing support to various teams including: uCurrently, the greatest number of …" at bounding box center [1069, 632] width 482 height 172
click at [1088, 555] on p "Ongoing support to various teams including: Parks Delivery" at bounding box center [1069, 555] width 476 height 14
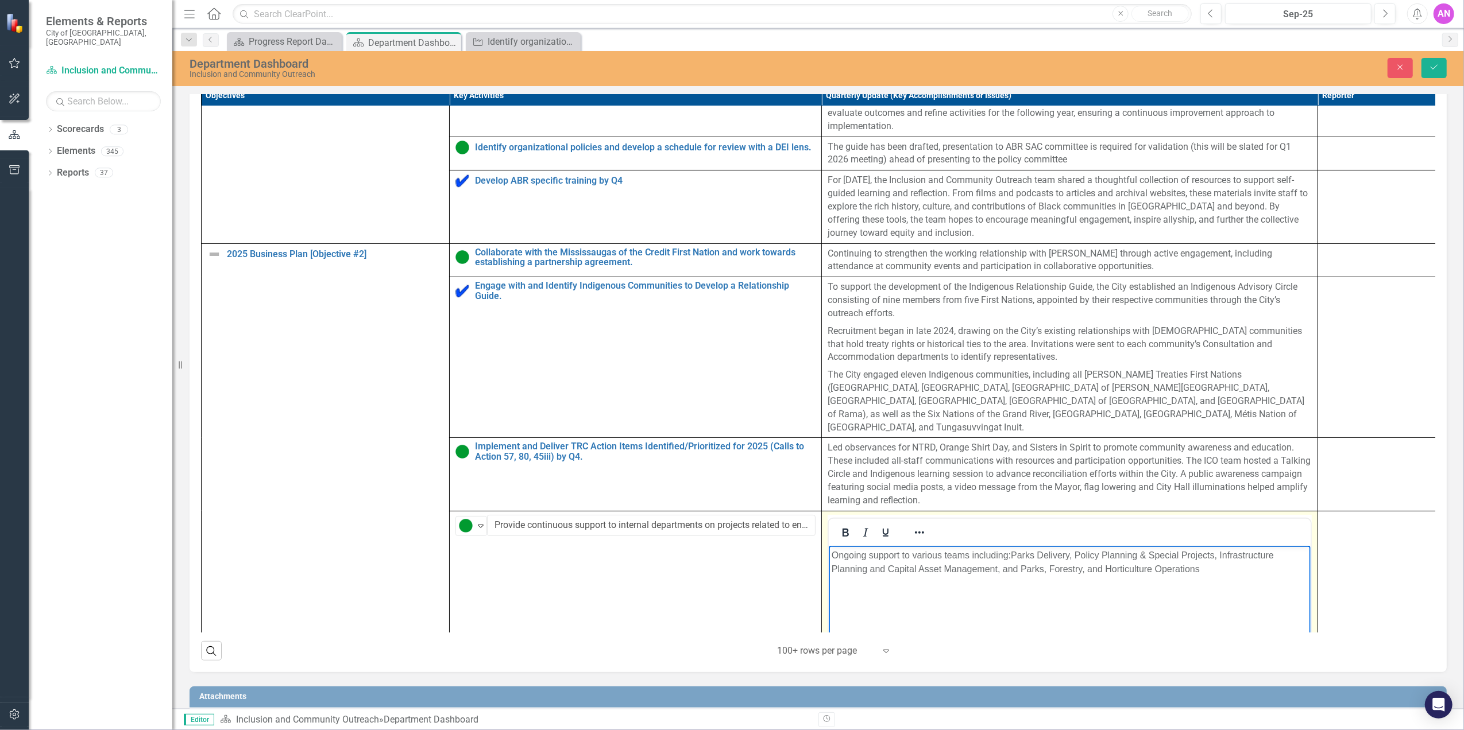
drag, startPoint x: 1204, startPoint y: 604, endPoint x: 1264, endPoint y: 581, distance: 65.1
click at [1240, 591] on body "Ongoing support to various teams including: Parks Delivery , Policy Planning & …" at bounding box center [1069, 632] width 482 height 172
click at [1437, 69] on icon "Save" at bounding box center [1434, 67] width 10 height 8
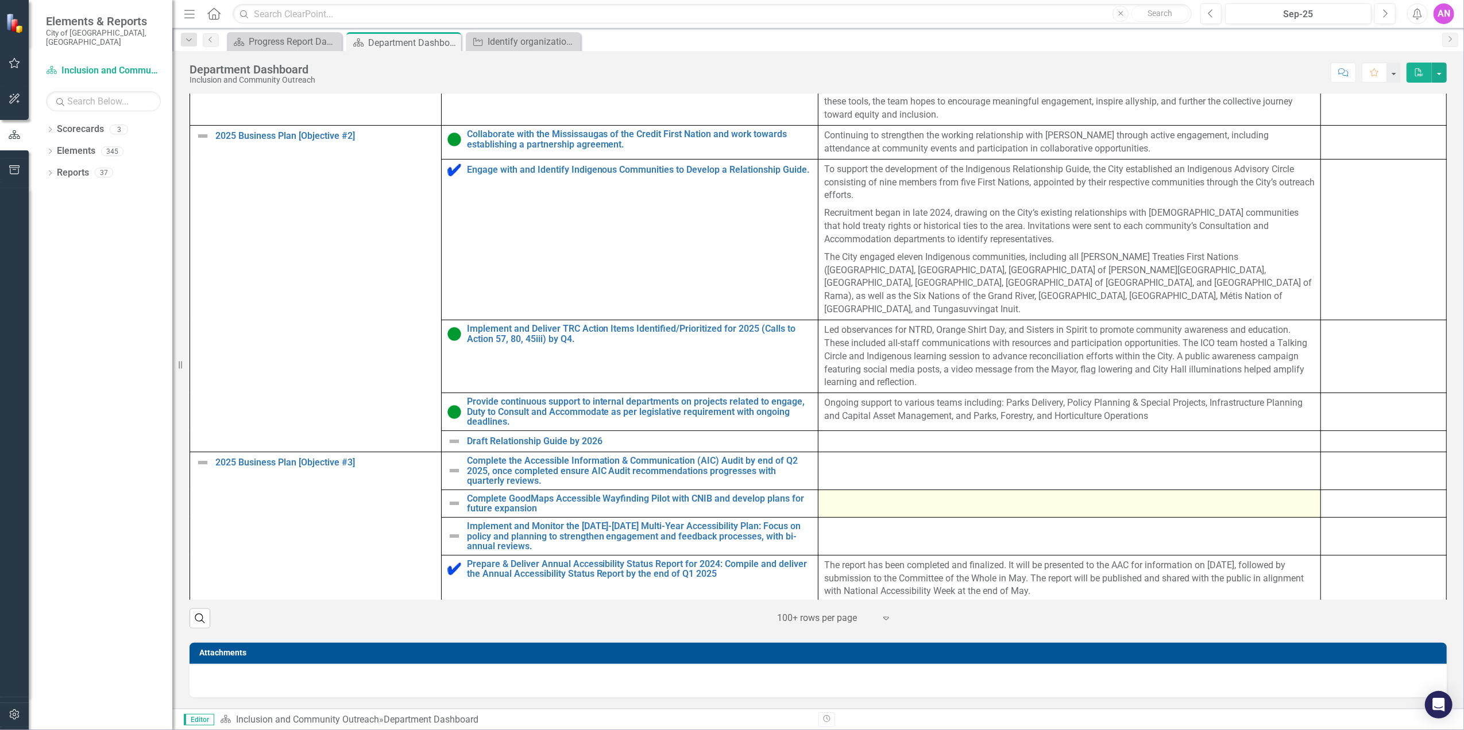
scroll to position [550, 0]
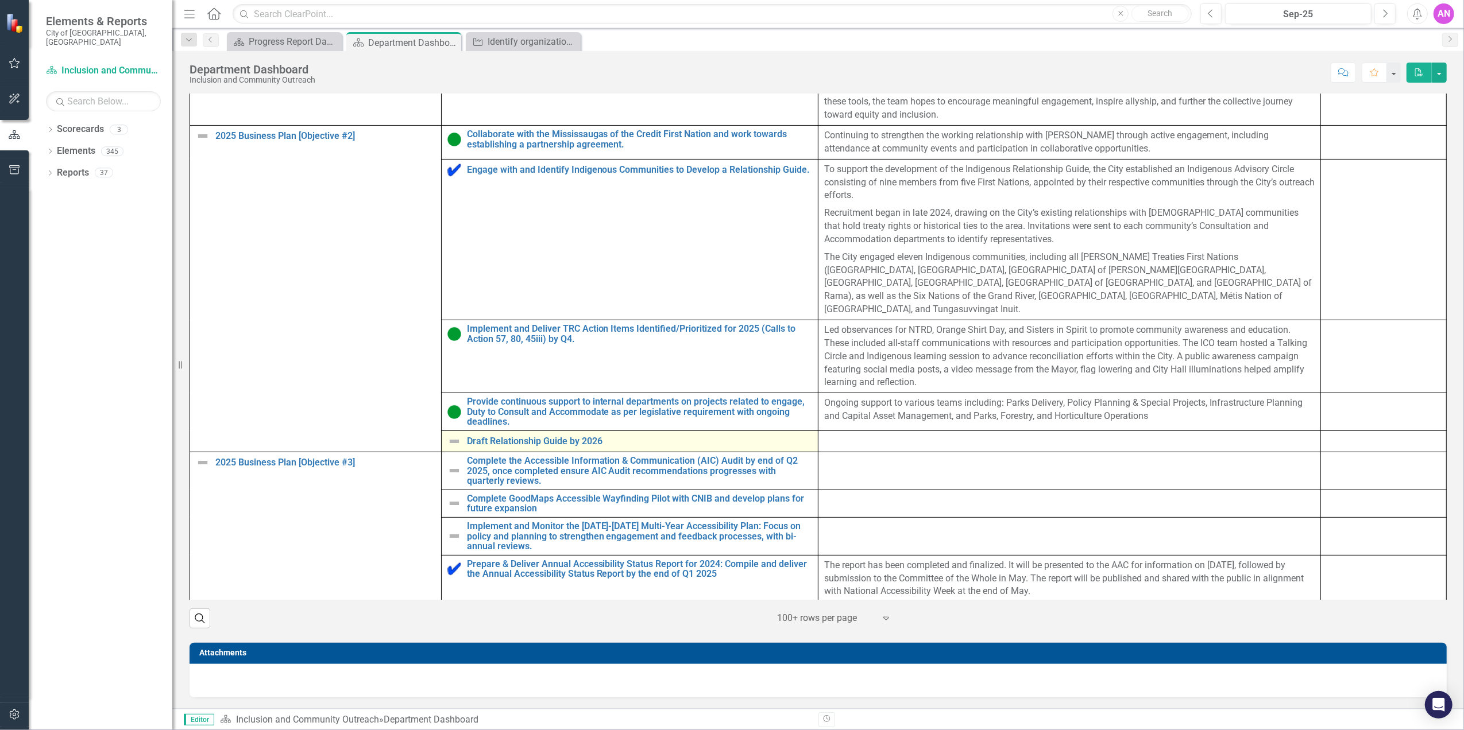
click at [451, 435] on img at bounding box center [454, 442] width 14 height 14
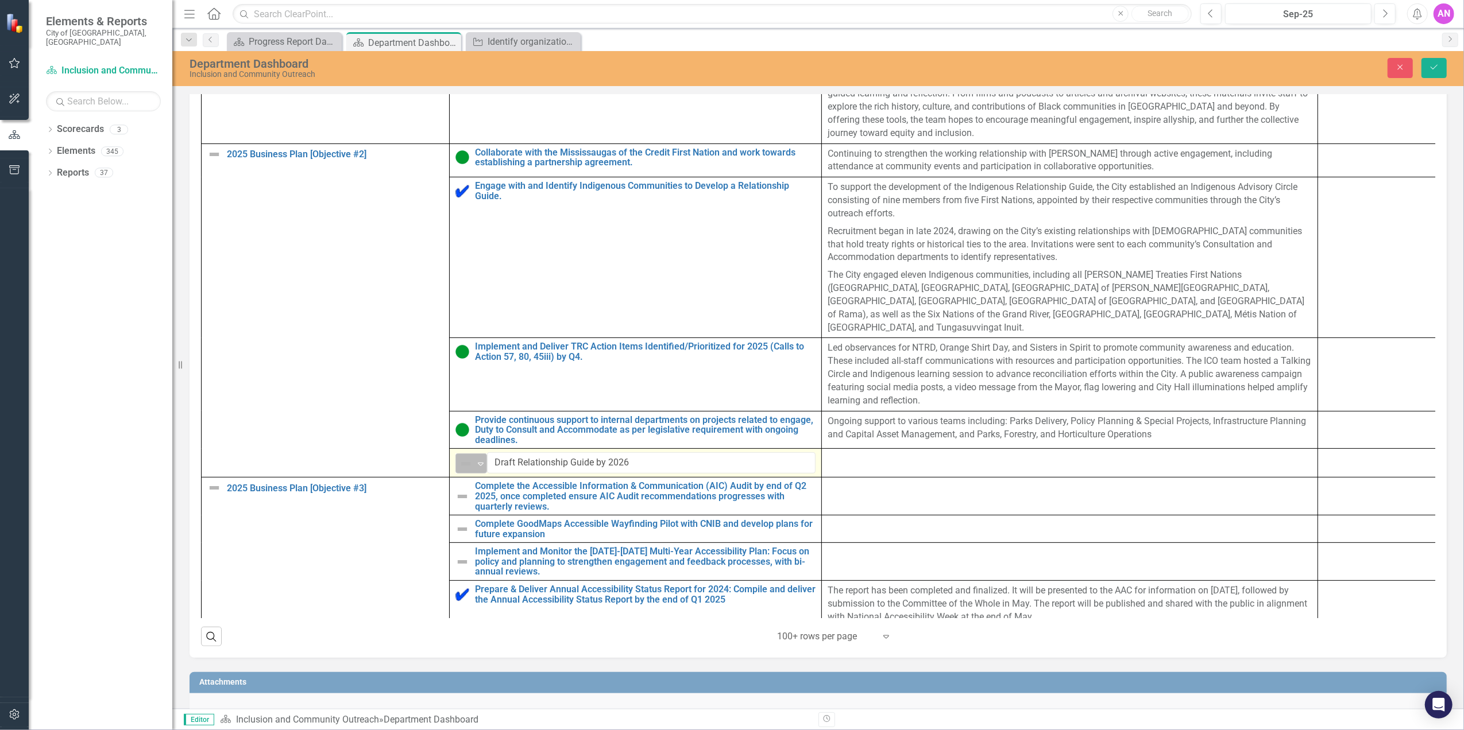
click at [475, 469] on icon "Expand" at bounding box center [480, 463] width 11 height 9
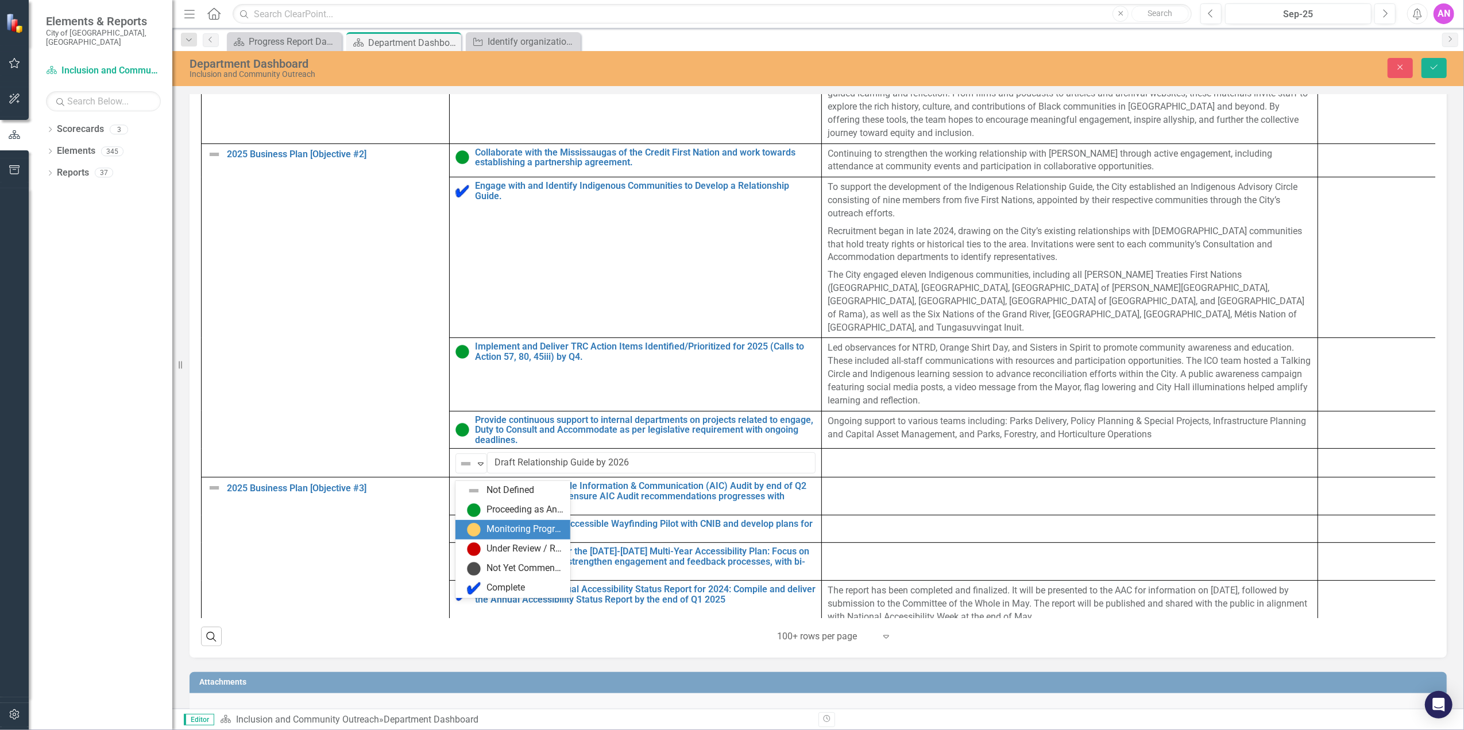
click at [474, 527] on img at bounding box center [474, 530] width 14 height 14
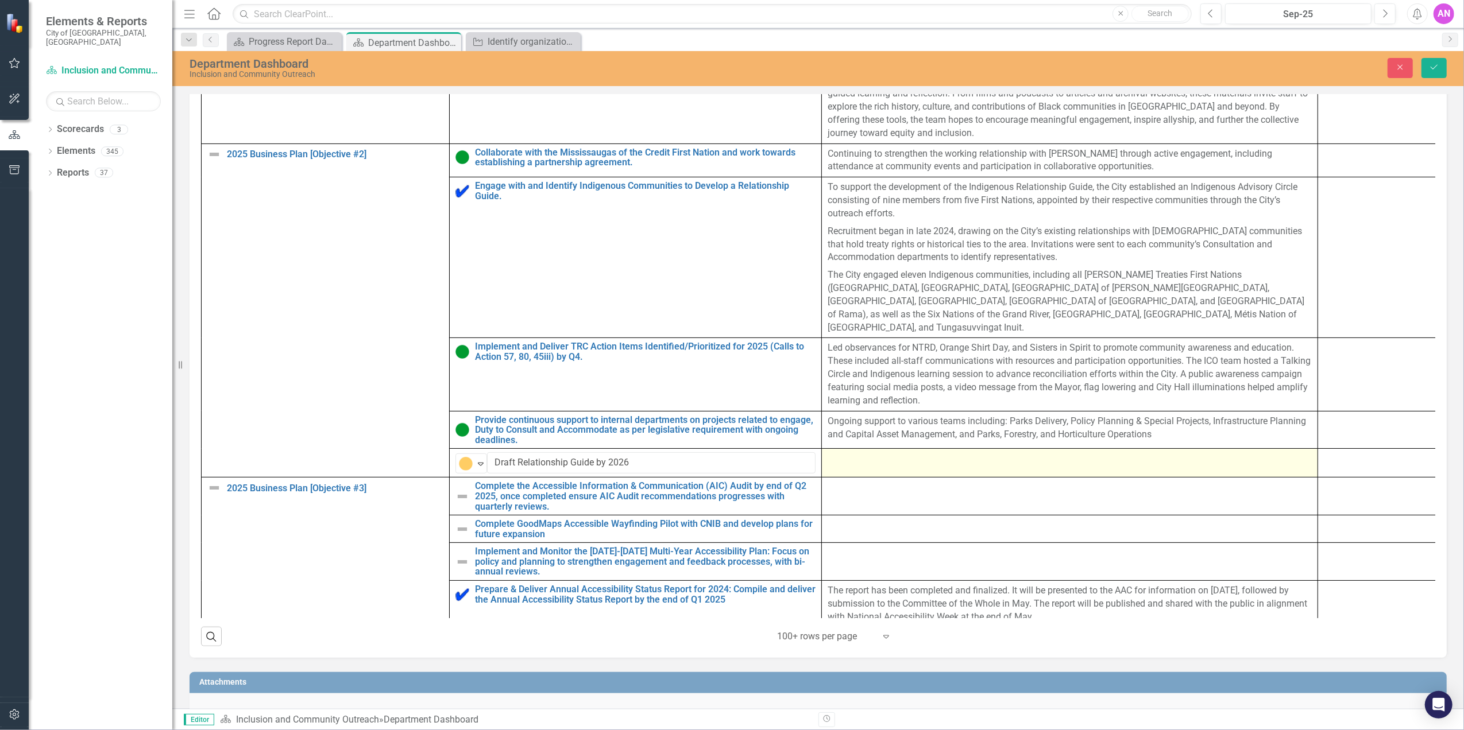
click at [904, 466] on div at bounding box center [1069, 459] width 484 height 14
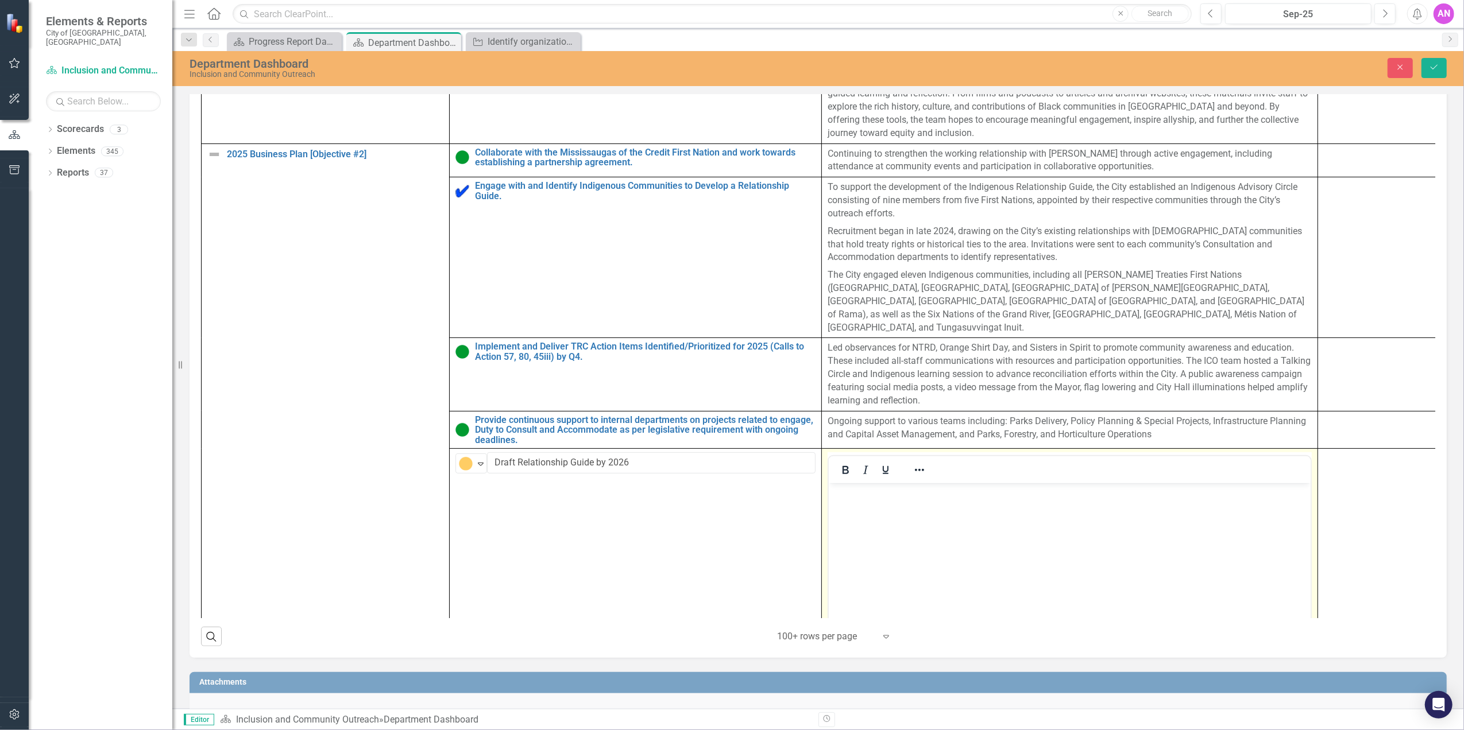
scroll to position [0, 0]
click at [890, 509] on body "Rich Text Area. Press ALT-0 for help." at bounding box center [1069, 570] width 482 height 172
drag, startPoint x: 959, startPoint y: 521, endPoint x: 903, endPoint y: 505, distance: 58.5
click at [902, 505] on body "Project currently under review" at bounding box center [1069, 570] width 482 height 172
drag, startPoint x: 1430, startPoint y: 64, endPoint x: 1429, endPoint y: 108, distance: 43.7
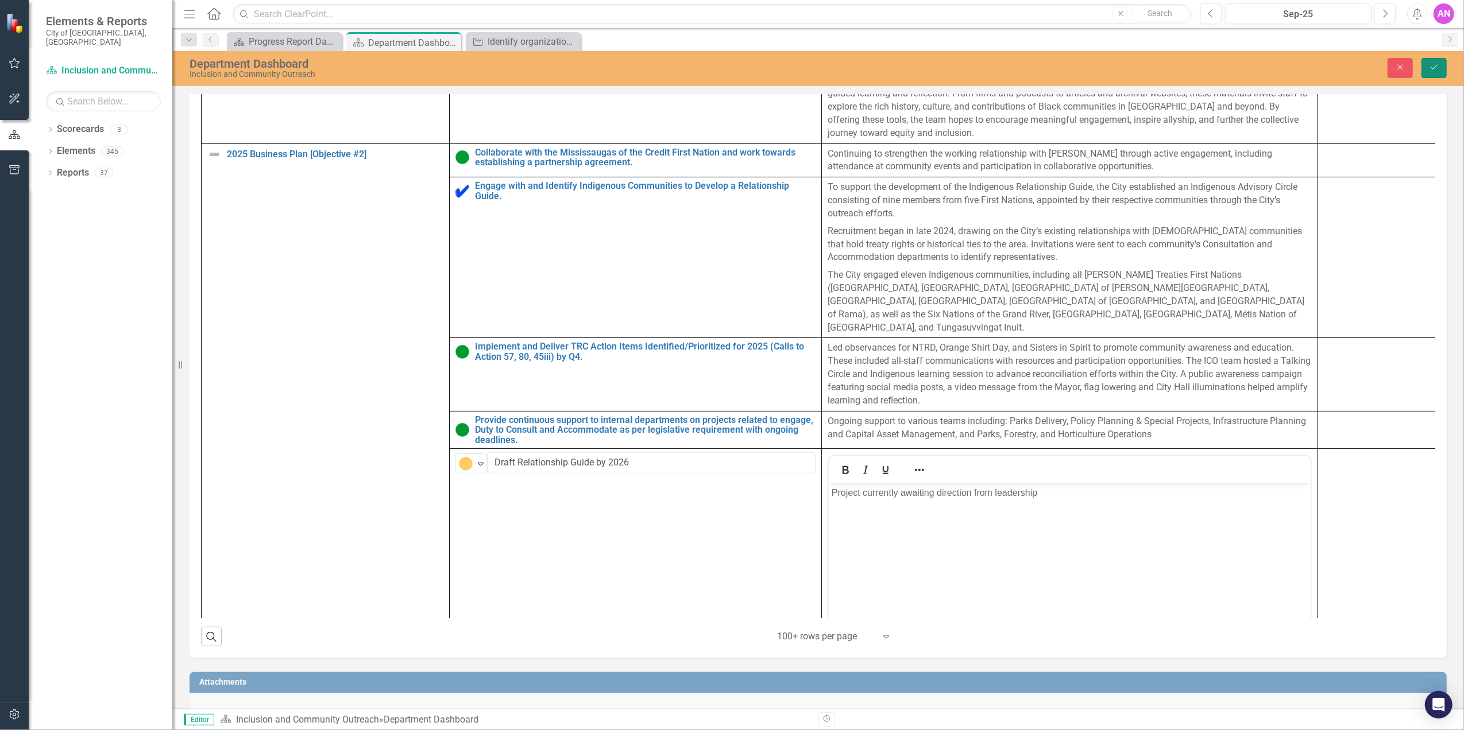
click at [1430, 63] on icon "Save" at bounding box center [1434, 67] width 10 height 8
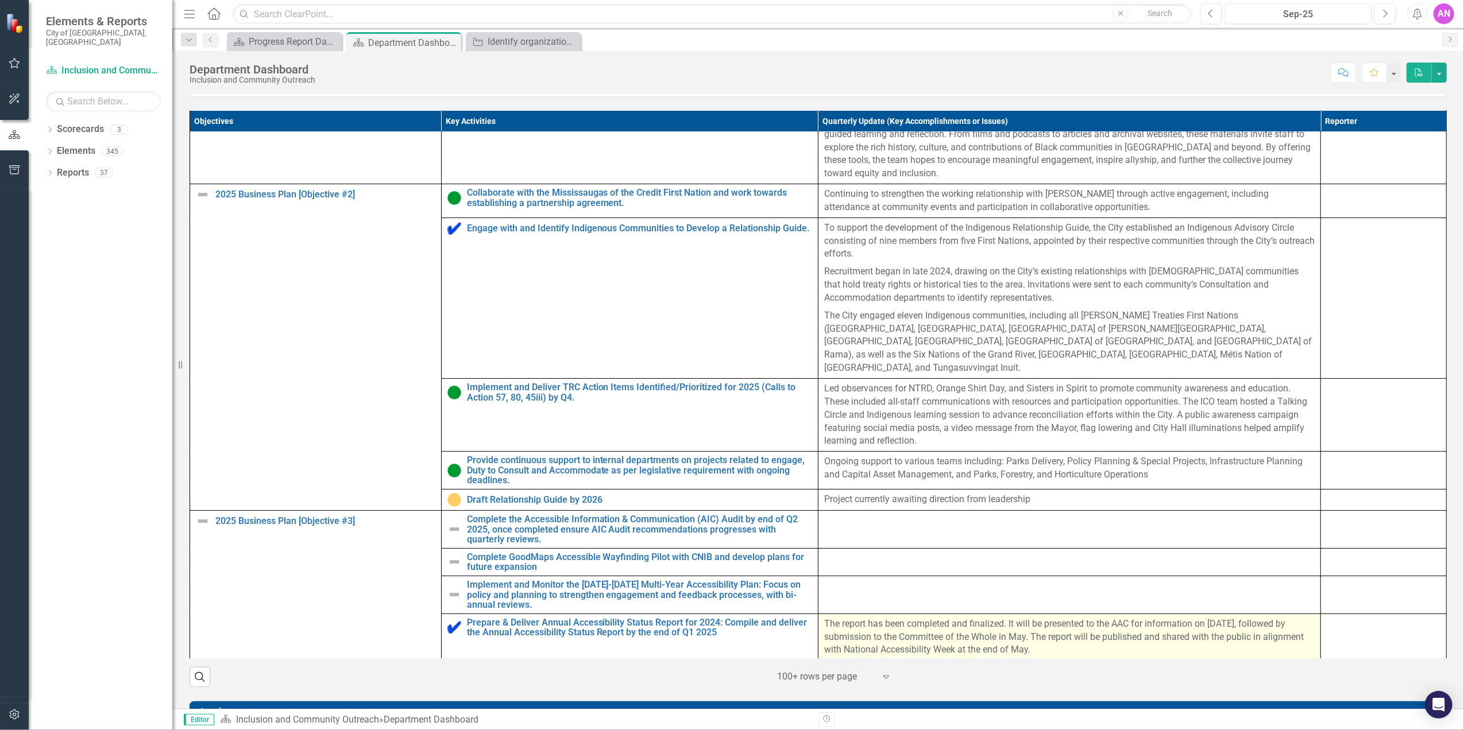
scroll to position [536, 0]
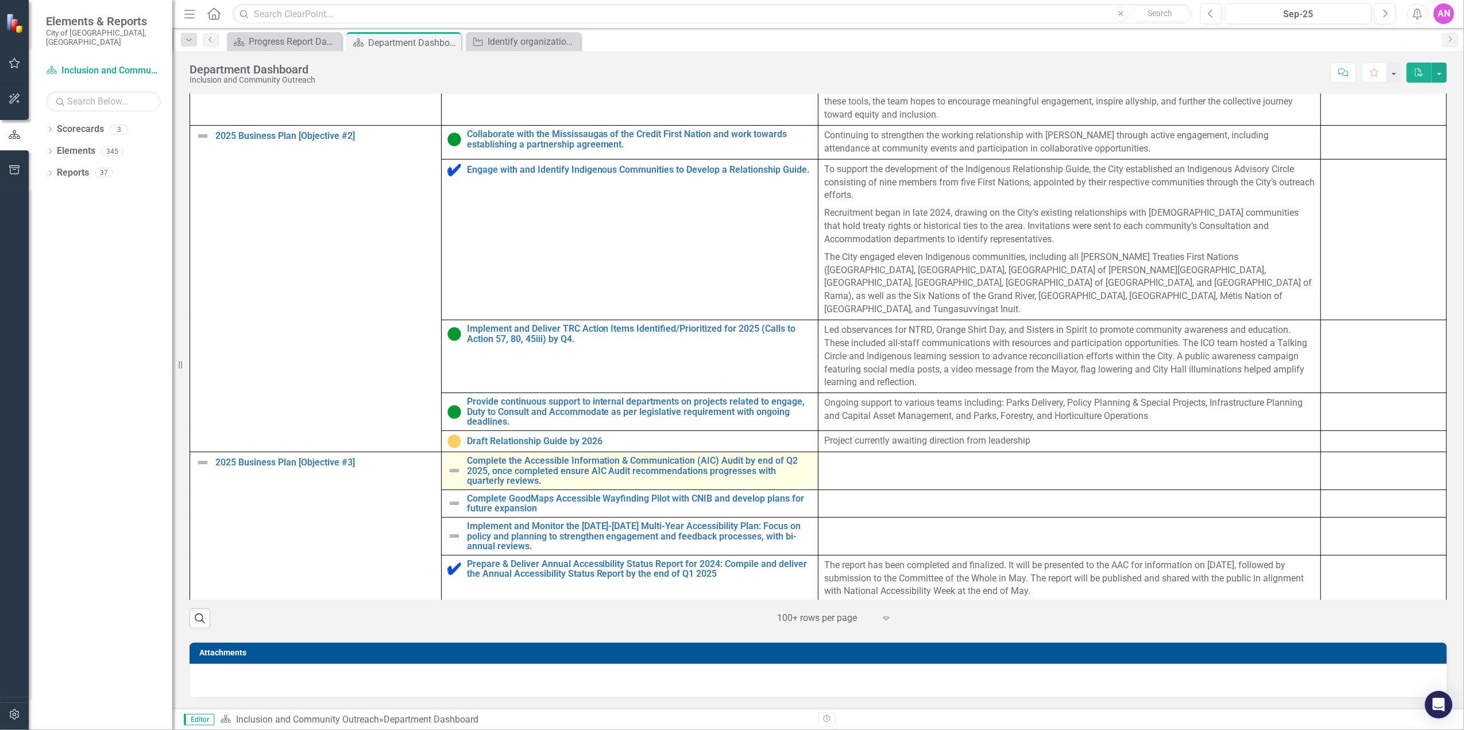
click at [449, 472] on img at bounding box center [454, 471] width 14 height 14
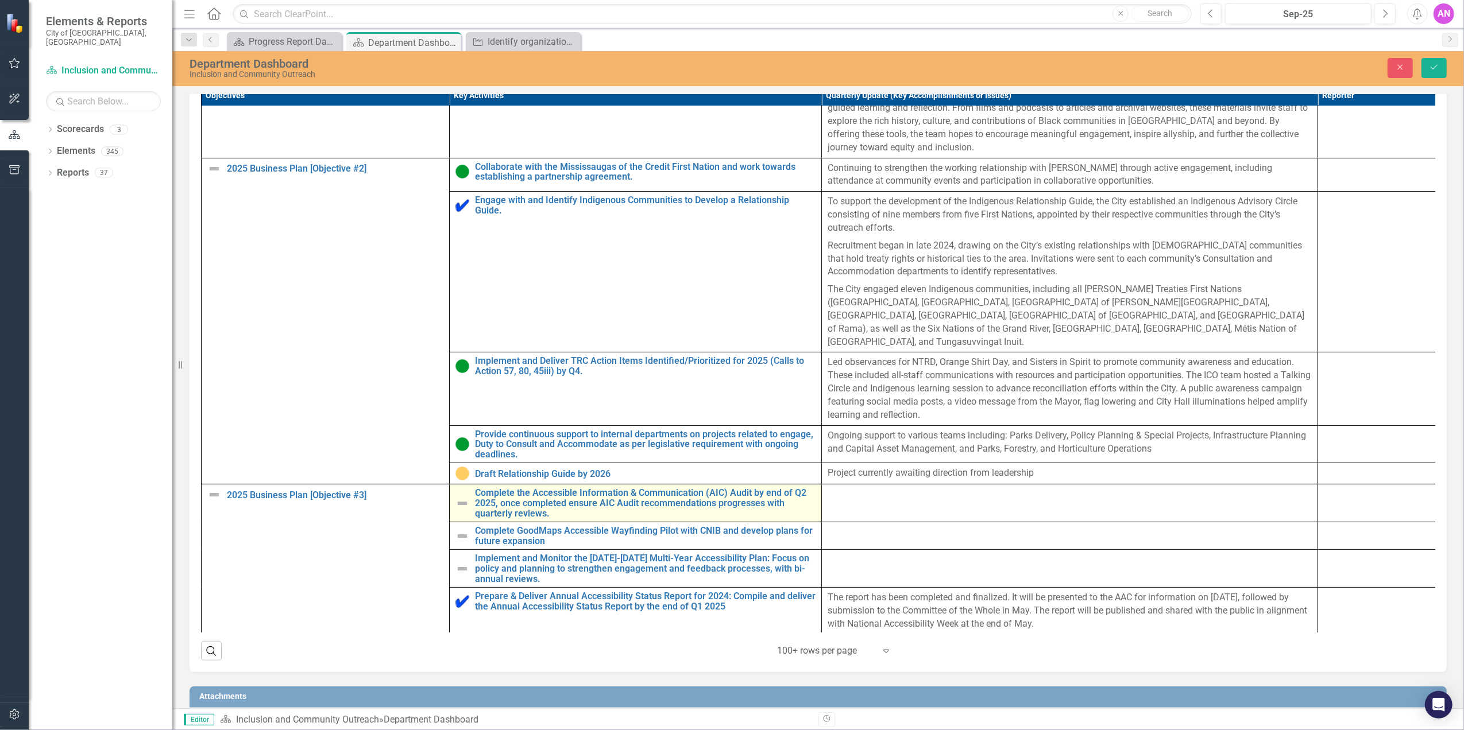
scroll to position [203, 0]
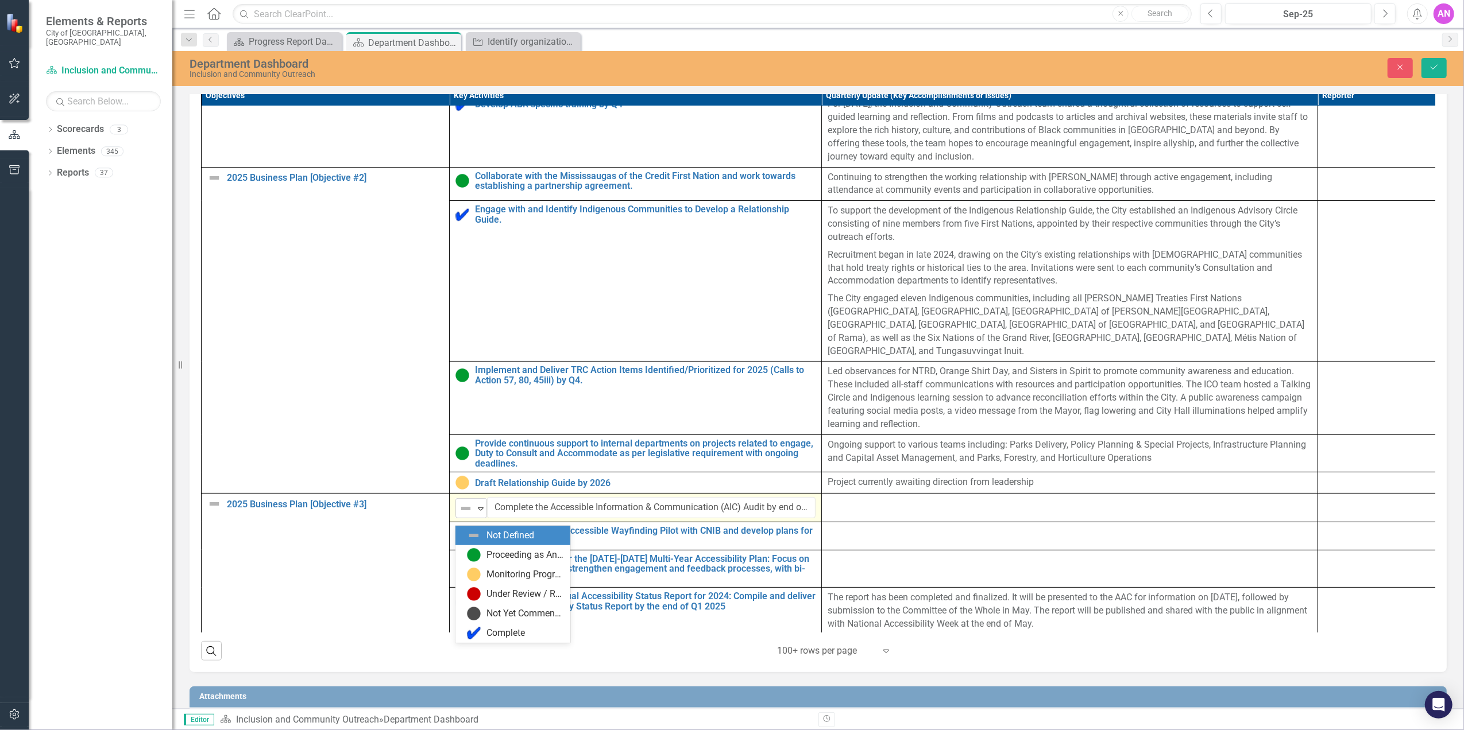
click at [469, 513] on img at bounding box center [466, 509] width 14 height 14
click at [693, 516] on input "Complete the Accessible Information & Communication (AIC) Audit by end of Q2 20…" at bounding box center [651, 507] width 328 height 21
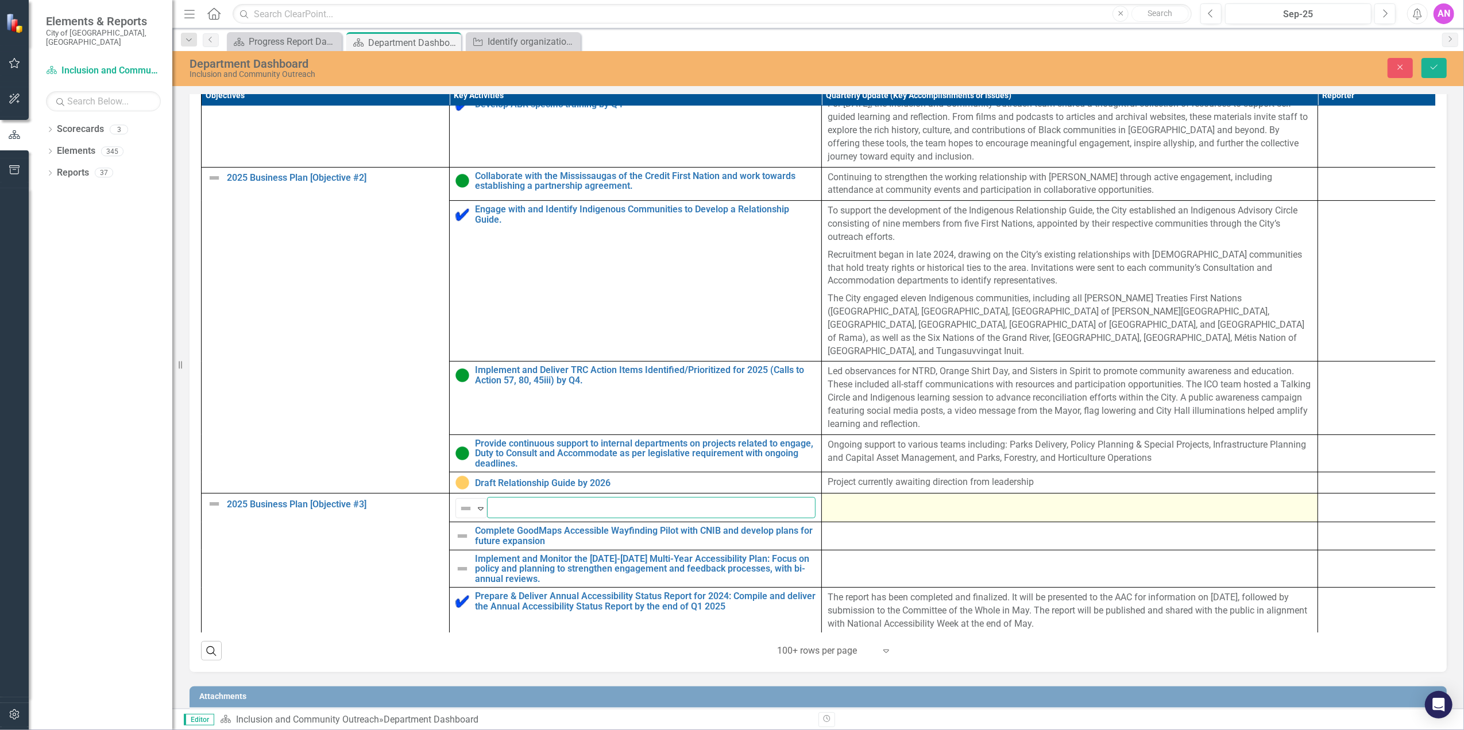
scroll to position [0, 395]
drag, startPoint x: 806, startPoint y: 515, endPoint x: 832, endPoint y: 515, distance: 25.8
click at [832, 515] on tr "2025 Business Plan [Objective #3] Edit Edit Objective Link Open Element Not Def…" at bounding box center [822, 508] width 1240 height 29
click at [454, 519] on td "Not Defined Expand Complete the Accessible Information & Communication (AIC) Au…" at bounding box center [636, 508] width 372 height 29
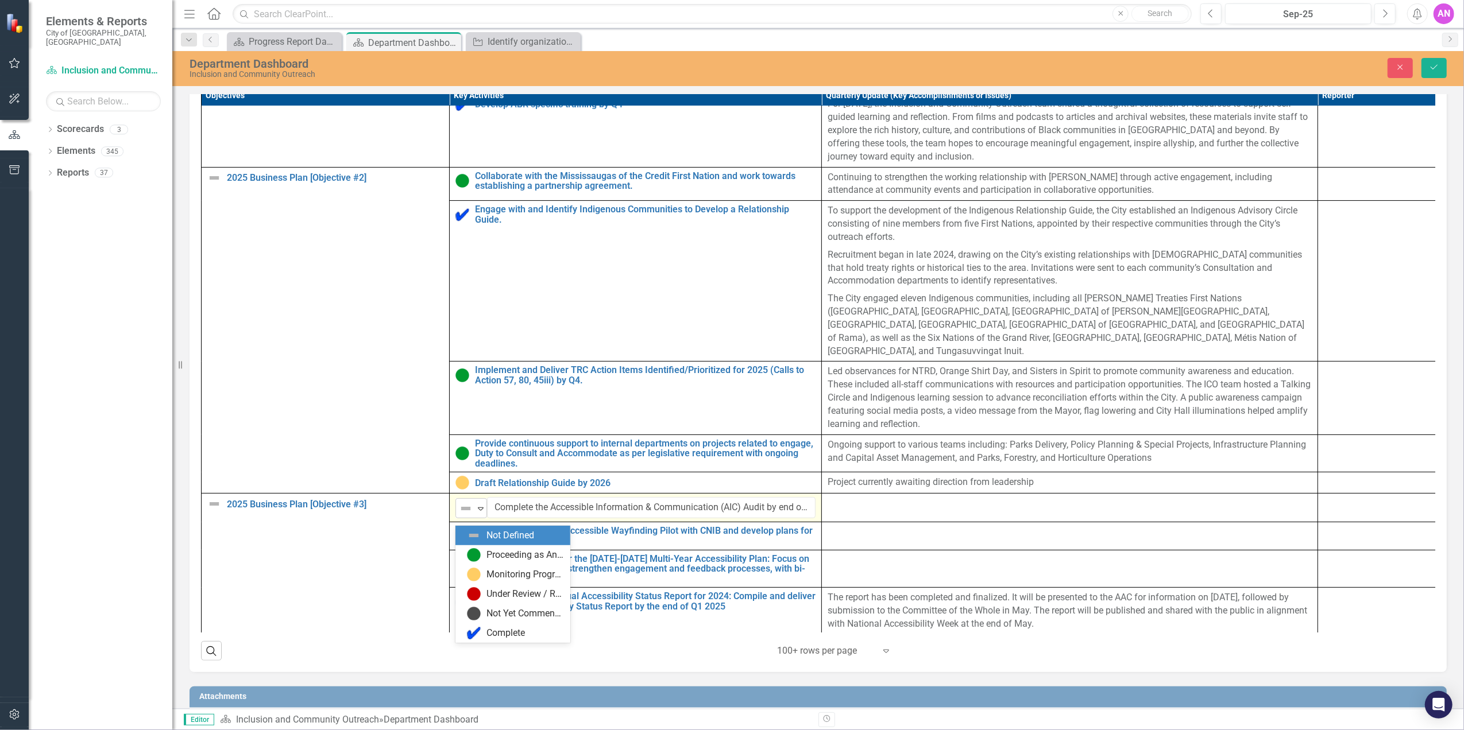
click at [472, 516] on img at bounding box center [466, 509] width 14 height 14
click at [471, 552] on img at bounding box center [474, 555] width 14 height 14
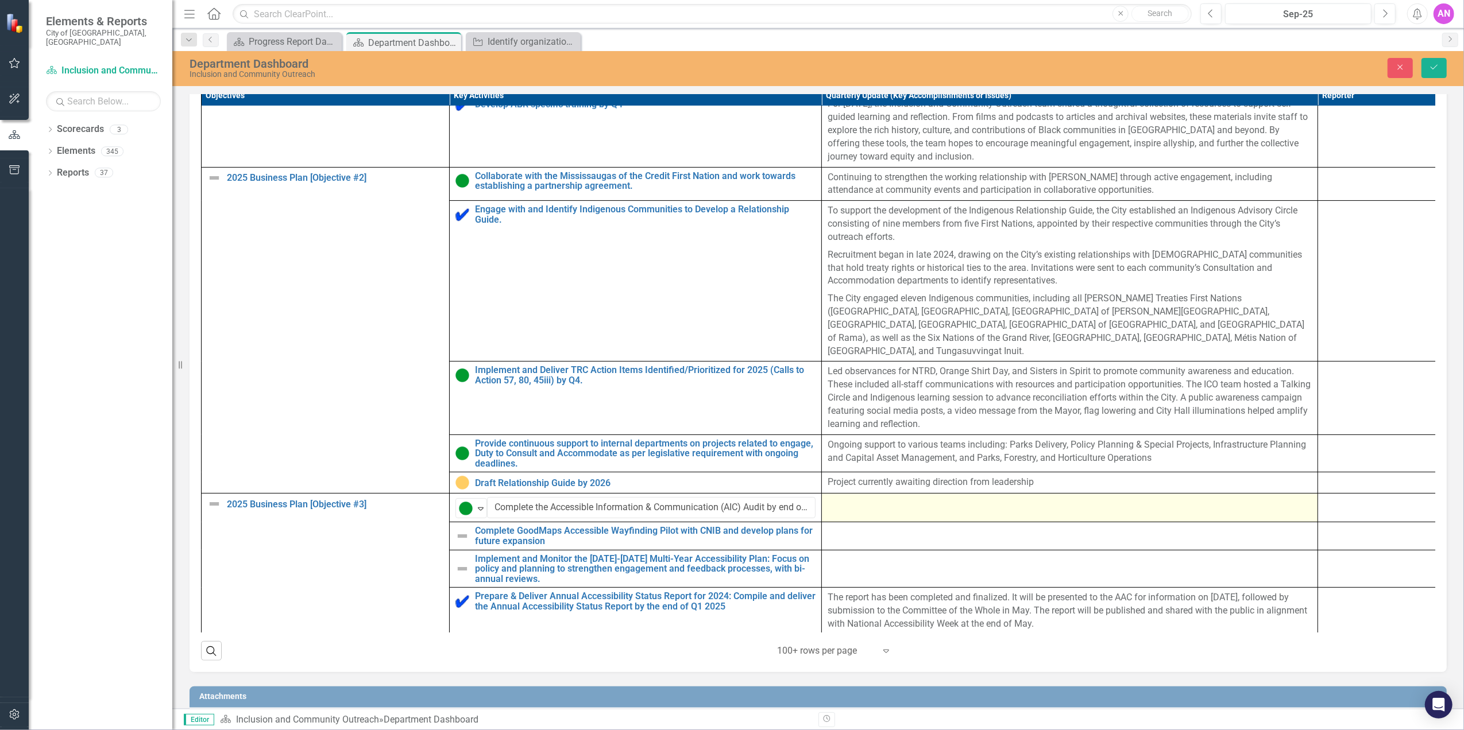
click at [949, 511] on div at bounding box center [1069, 504] width 484 height 14
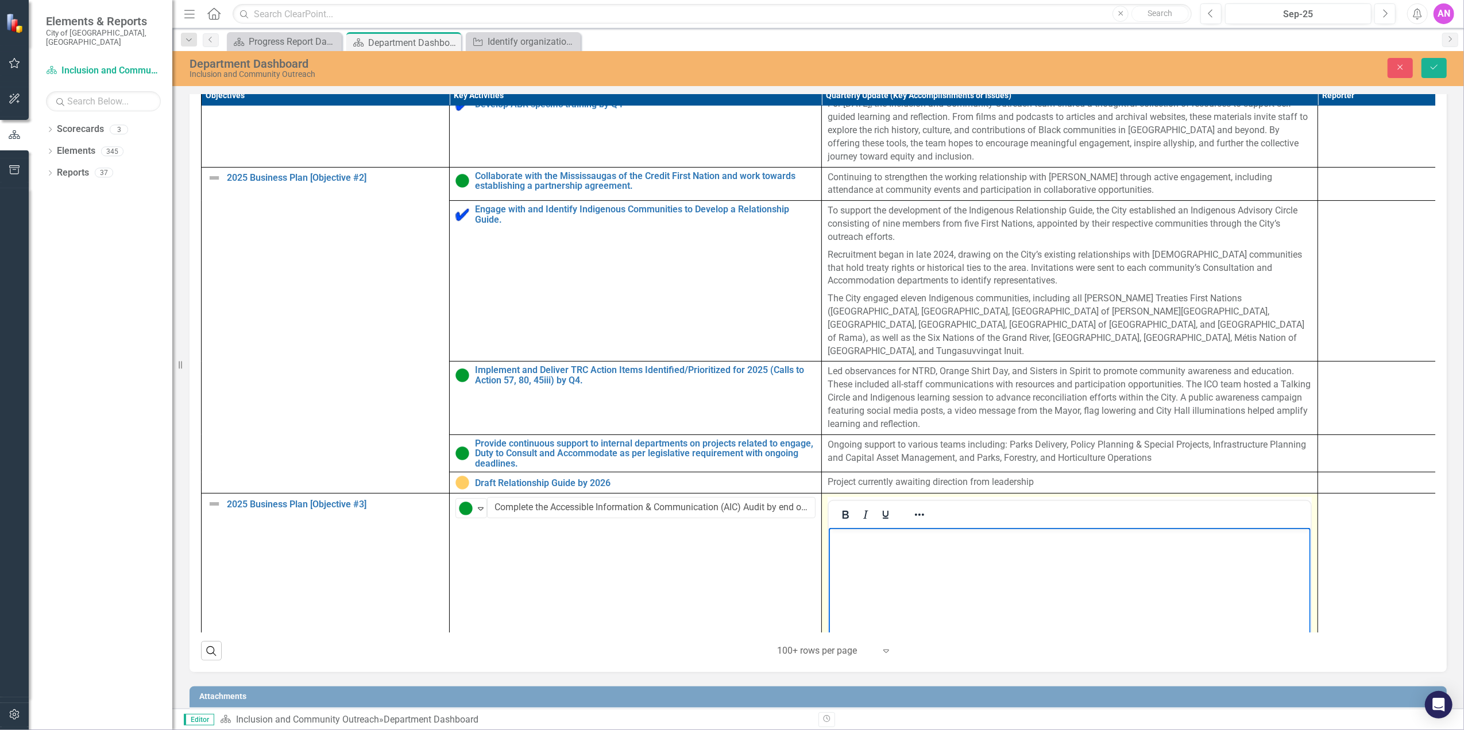
click at [877, 569] on body "Rich Text Area. Press ALT-0 for help." at bounding box center [1069, 614] width 482 height 172
click at [902, 552] on p "Assessment has been completed by vendor and reports are currently being reviewe…" at bounding box center [1069, 545] width 476 height 28
drag, startPoint x: 898, startPoint y: 559, endPoint x: 1217, endPoint y: 529, distance: 320.6
click at [1217, 529] on body "Assessment has been completed by vendor and reports are currently being reviewe…" at bounding box center [1069, 614] width 482 height 172
drag, startPoint x: 1244, startPoint y: 571, endPoint x: 1247, endPoint y: 564, distance: 7.3
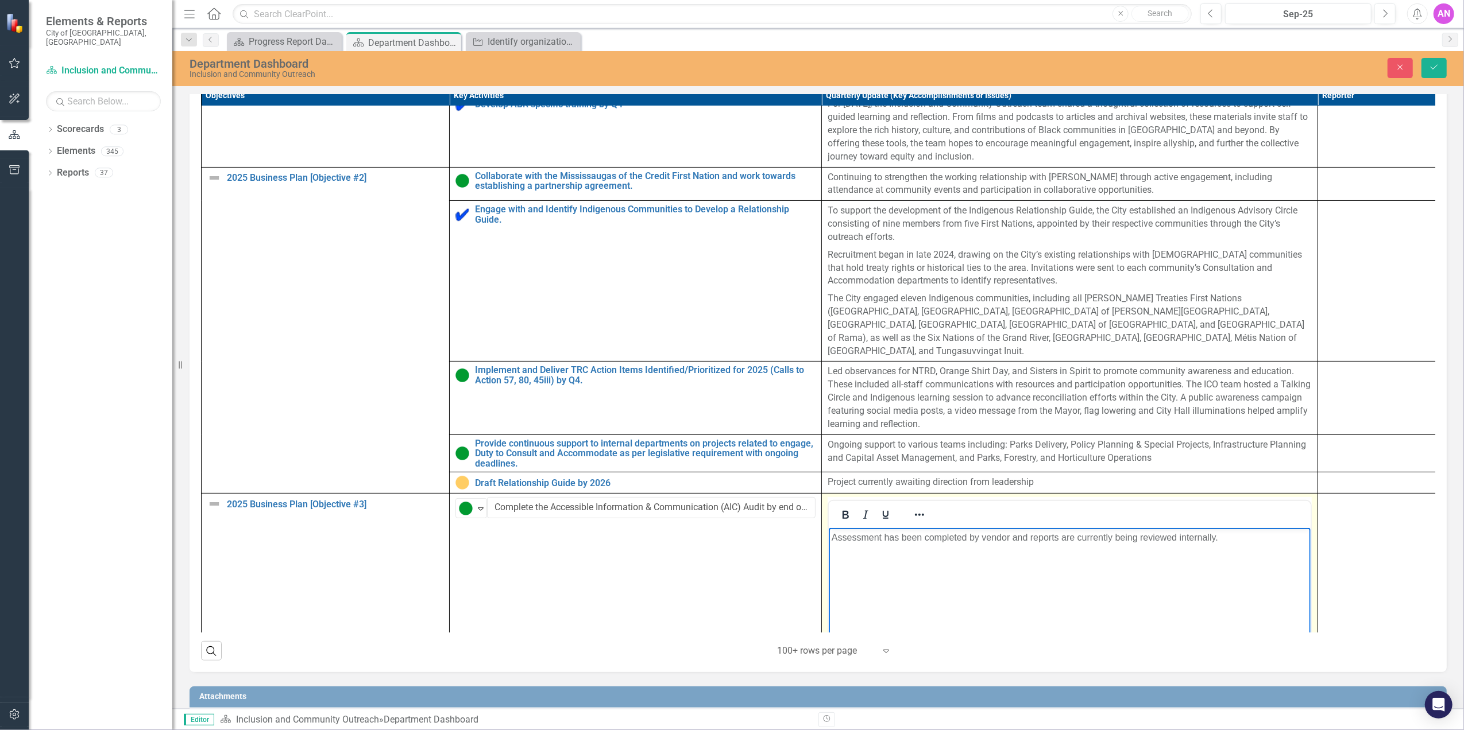
click at [1244, 571] on body "Assessment has been completed by vendor and reports are currently being reviewe…" at bounding box center [1069, 614] width 482 height 172
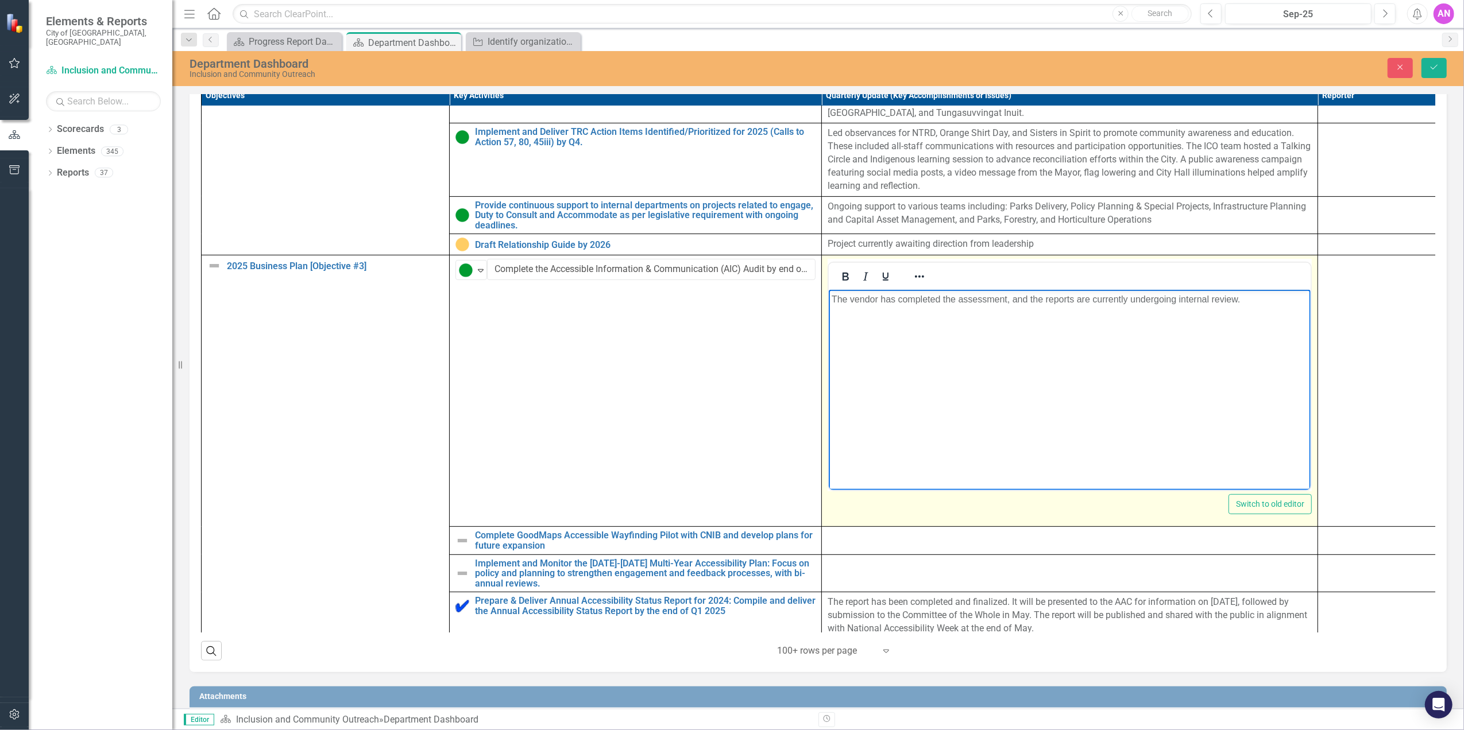
scroll to position [446, 0]
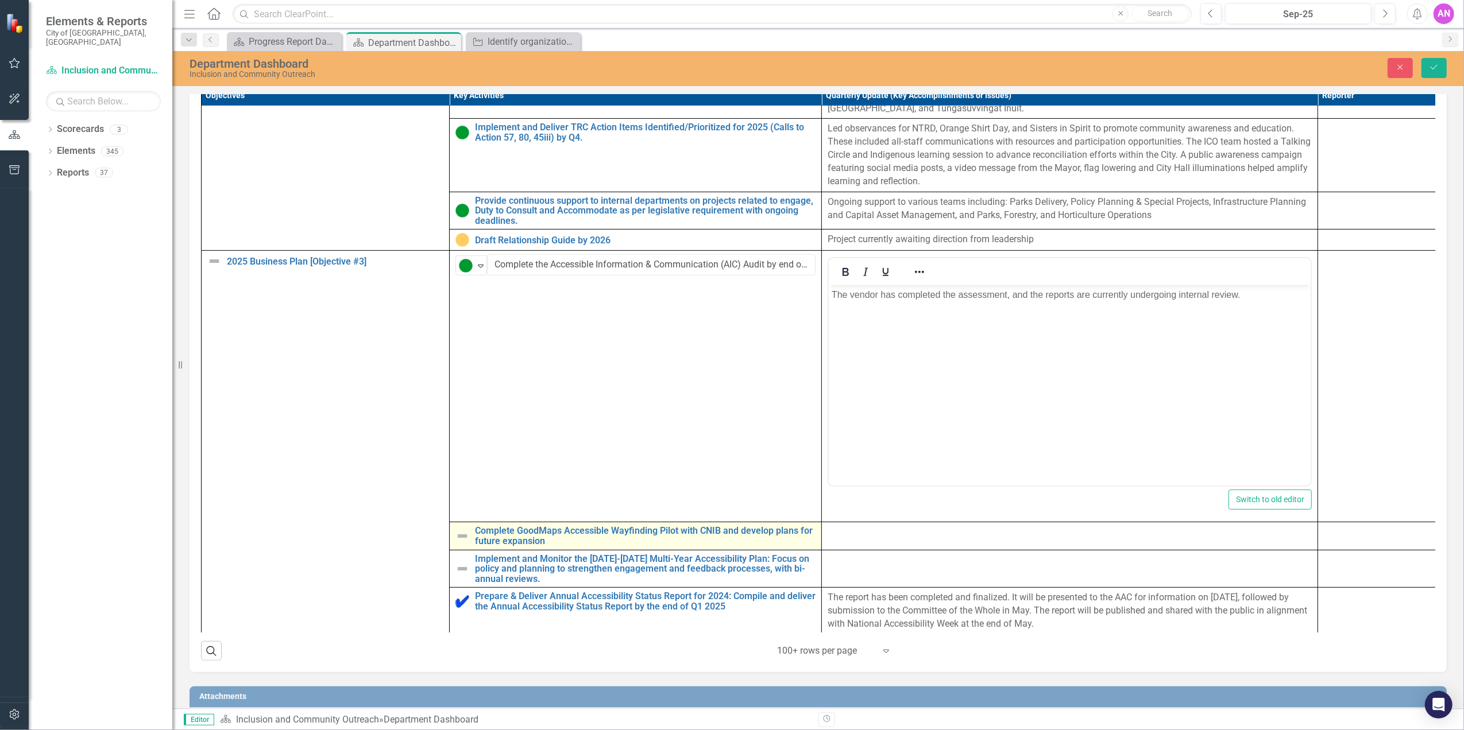
click at [471, 540] on div "Complete GoodMaps Accessible Wayfinding Pilot with CNIB and develop plans for f…" at bounding box center [635, 536] width 360 height 20
click at [464, 538] on img at bounding box center [462, 536] width 14 height 14
click at [463, 543] on img at bounding box center [462, 536] width 14 height 14
click at [465, 540] on img at bounding box center [462, 536] width 14 height 14
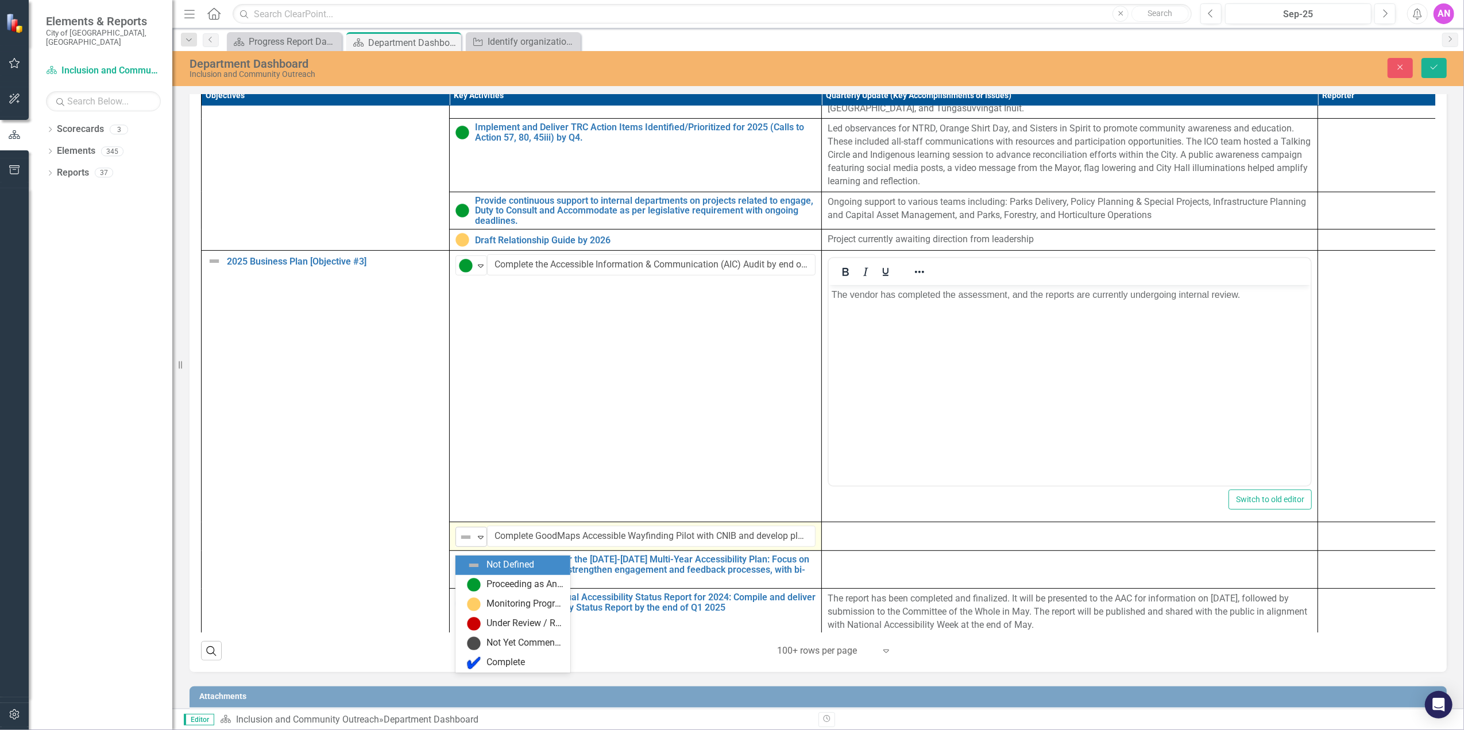
click at [465, 544] on img at bounding box center [466, 538] width 14 height 14
click at [513, 586] on div "Proceeding as Anticipated" at bounding box center [524, 584] width 77 height 13
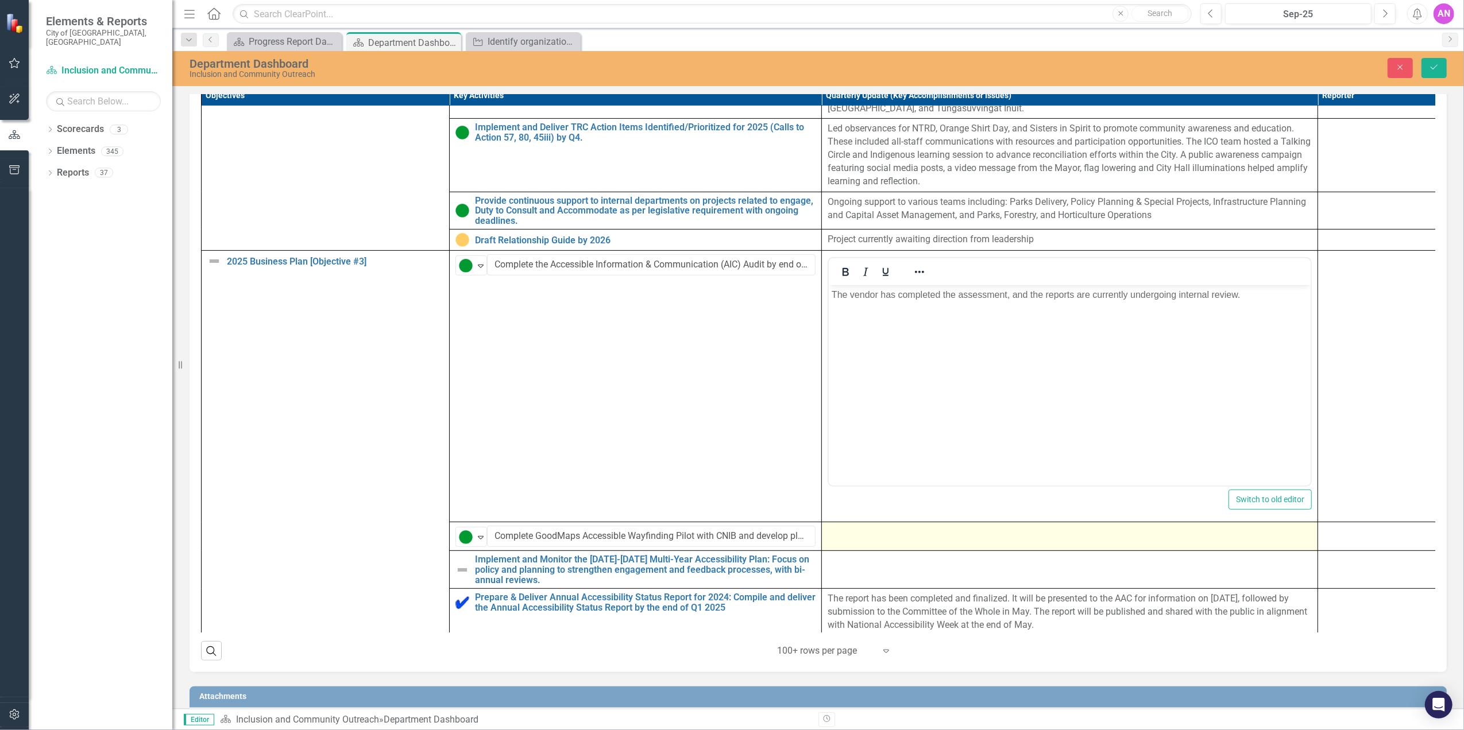
click at [868, 551] on td at bounding box center [1070, 537] width 496 height 29
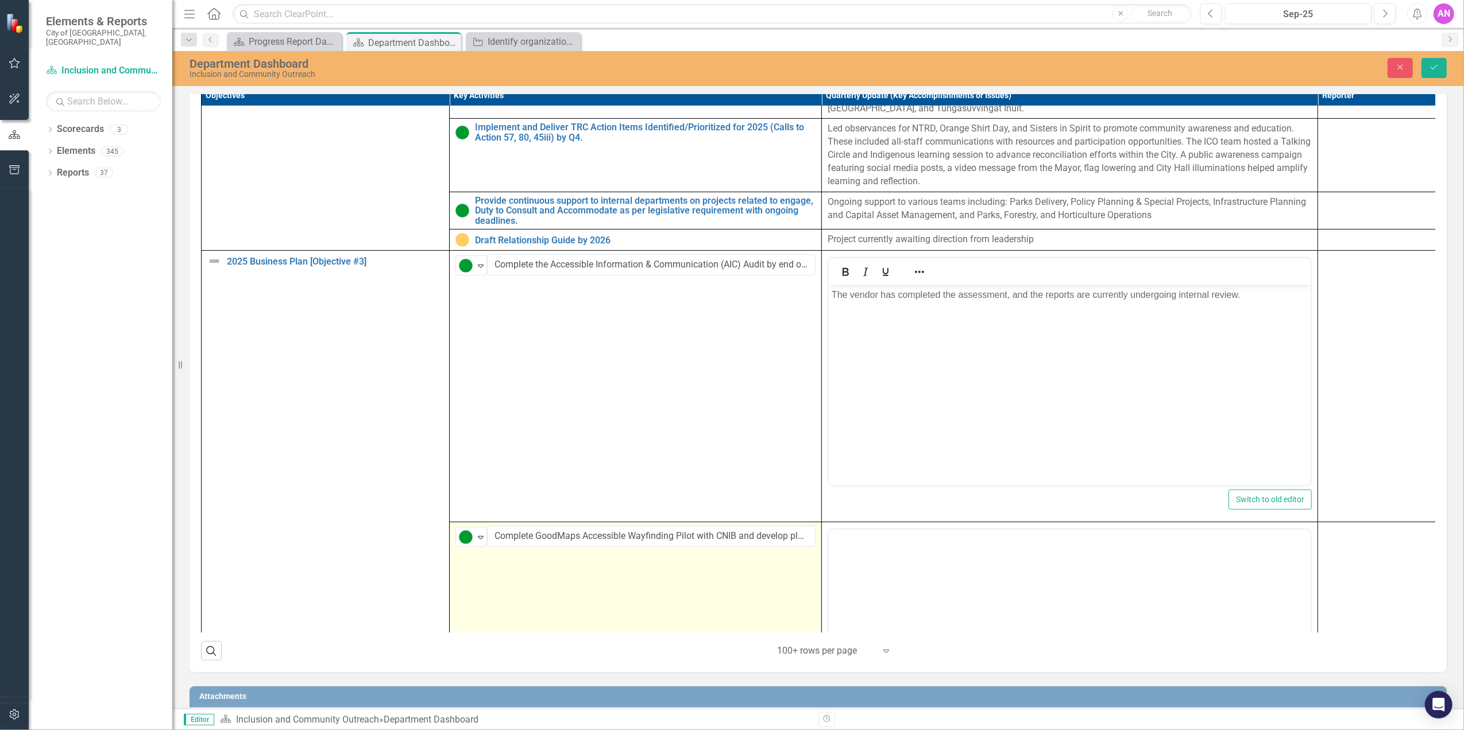
scroll to position [0, 0]
click at [759, 543] on input "Complete GoodMaps Accessible Wayfinding Pilot with CNIB and develop plans for f…" at bounding box center [651, 536] width 328 height 21
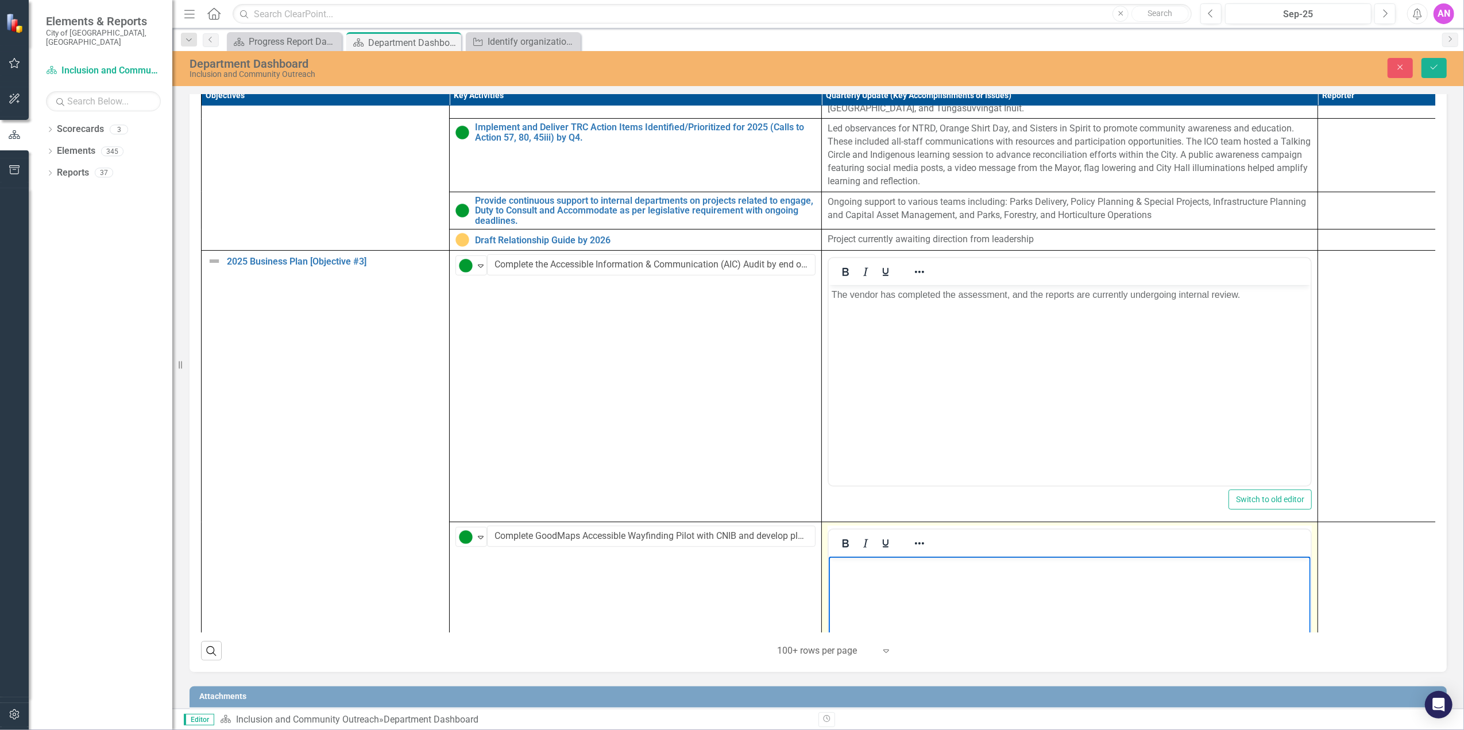
click at [919, 594] on body "Rich Text Area. Press ALT-0 for help." at bounding box center [1069, 643] width 482 height 172
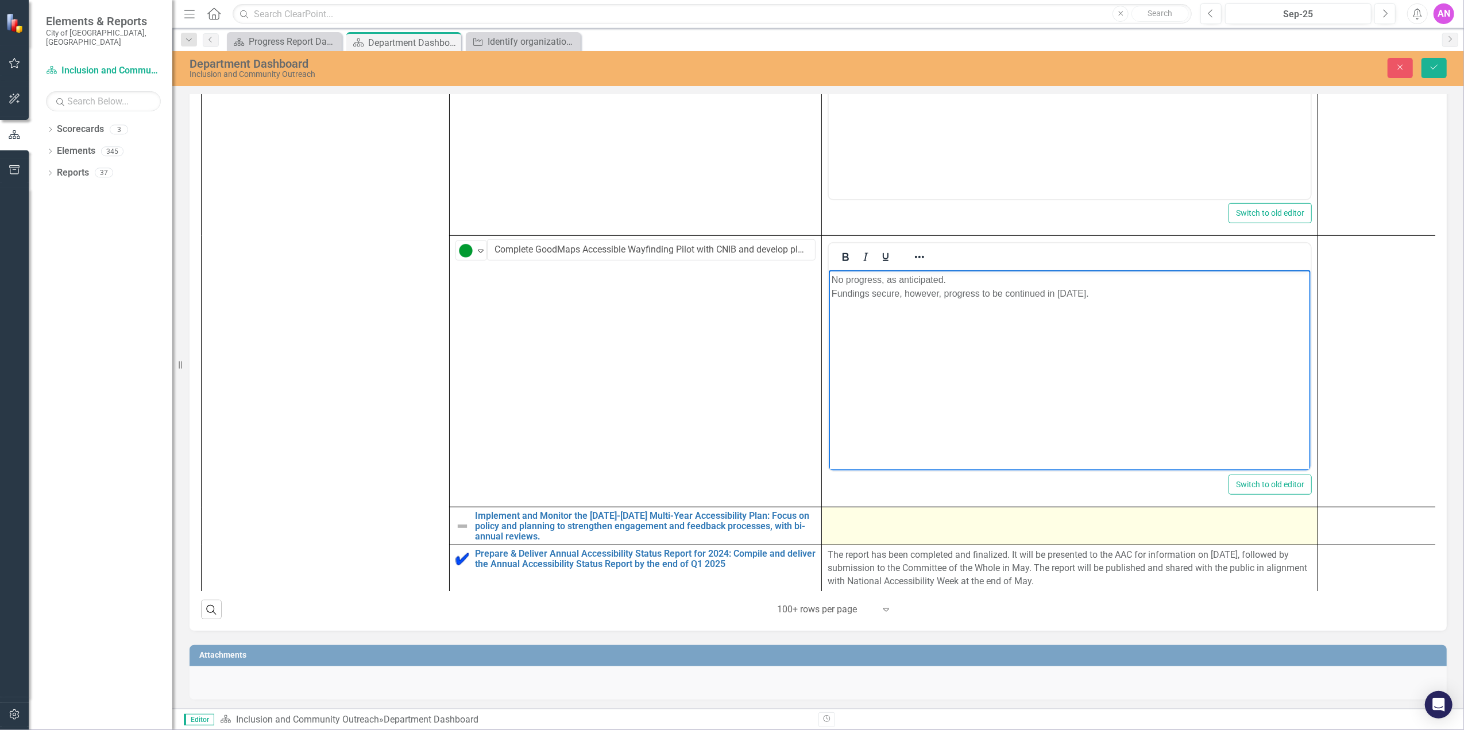
scroll to position [600, 0]
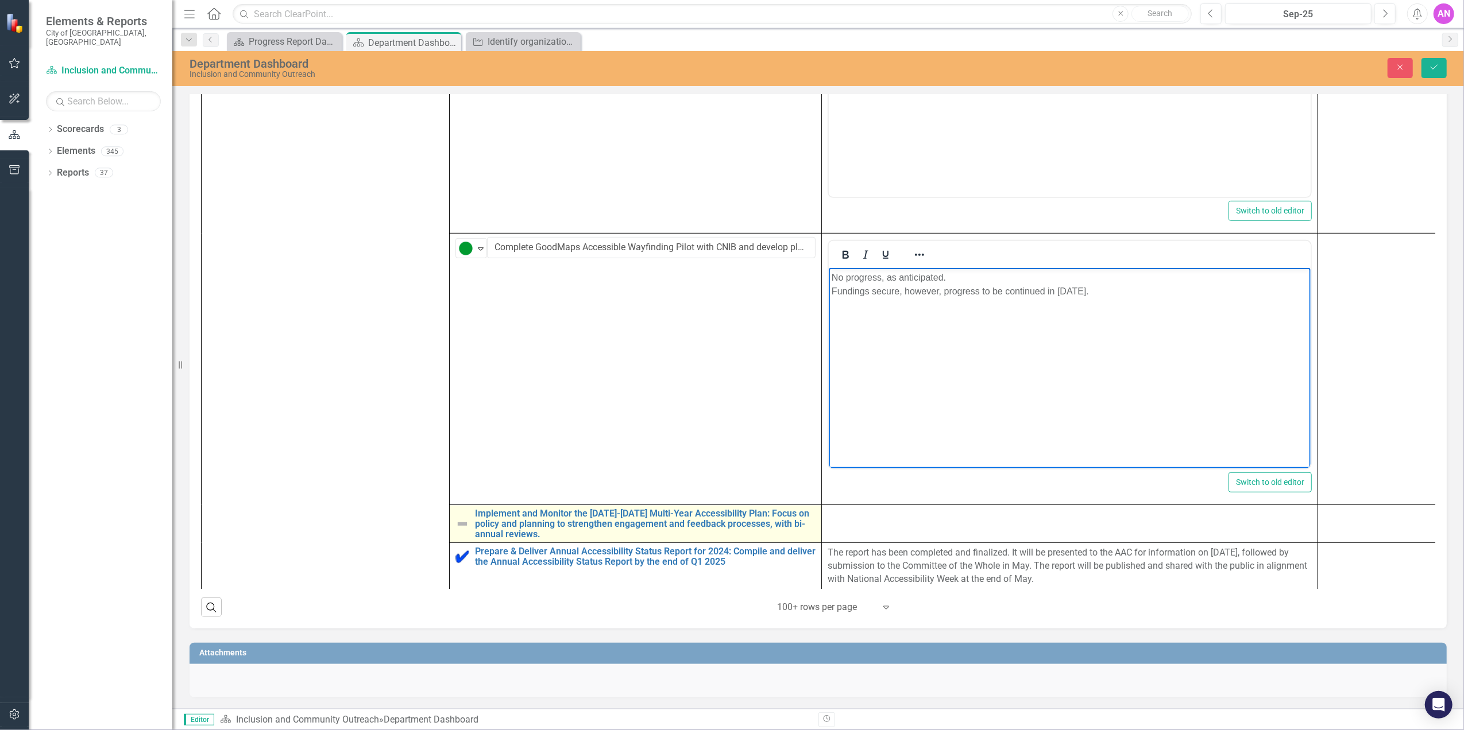
click at [465, 517] on img at bounding box center [462, 524] width 14 height 14
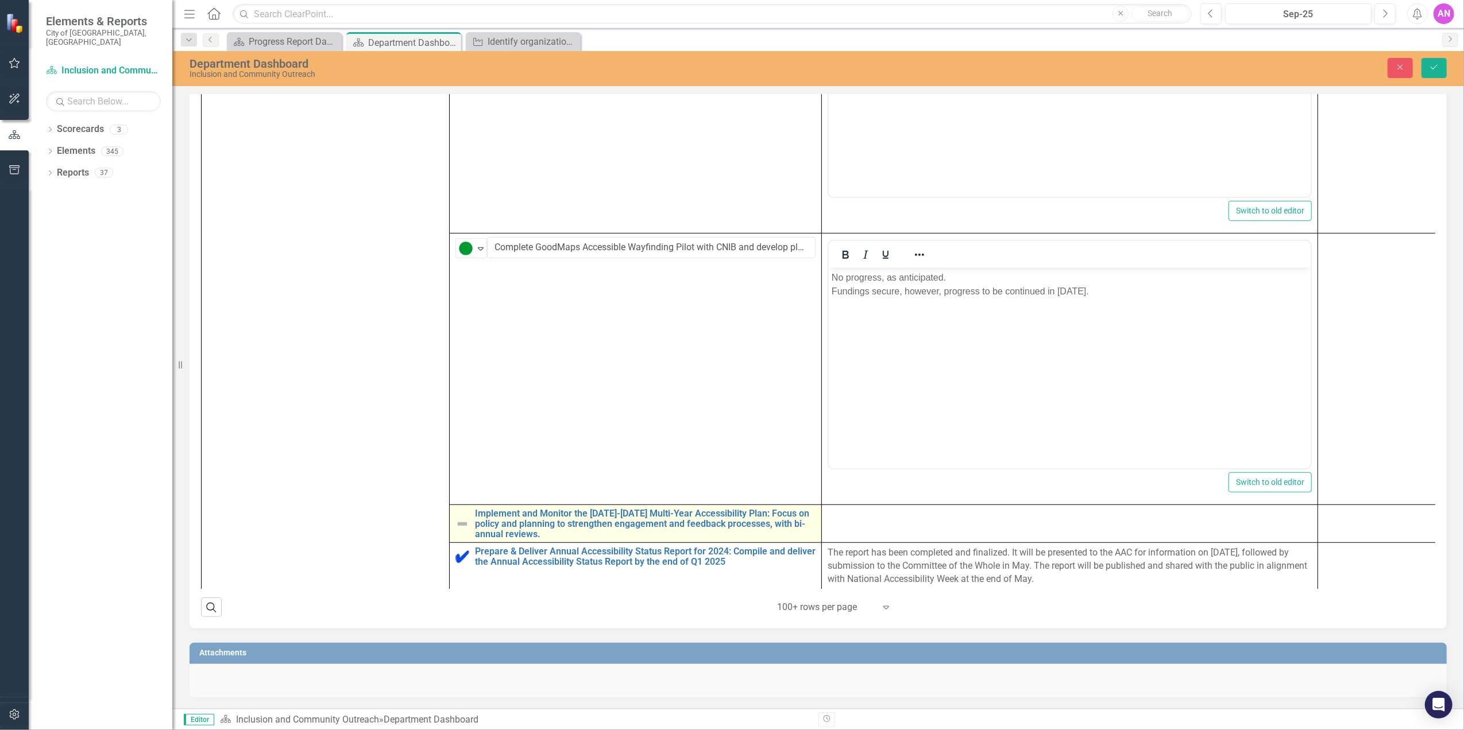
click at [462, 517] on img at bounding box center [462, 524] width 14 height 14
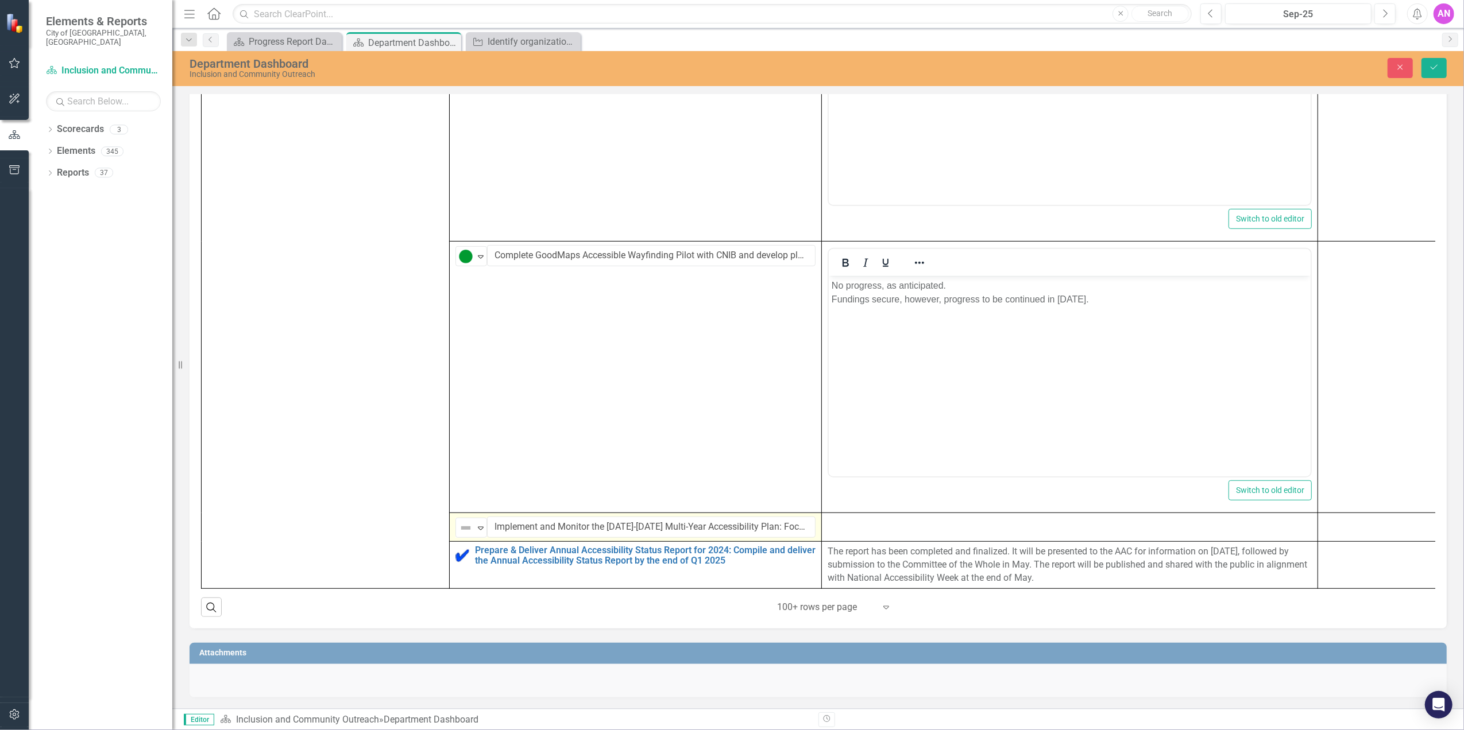
scroll to position [682, 0]
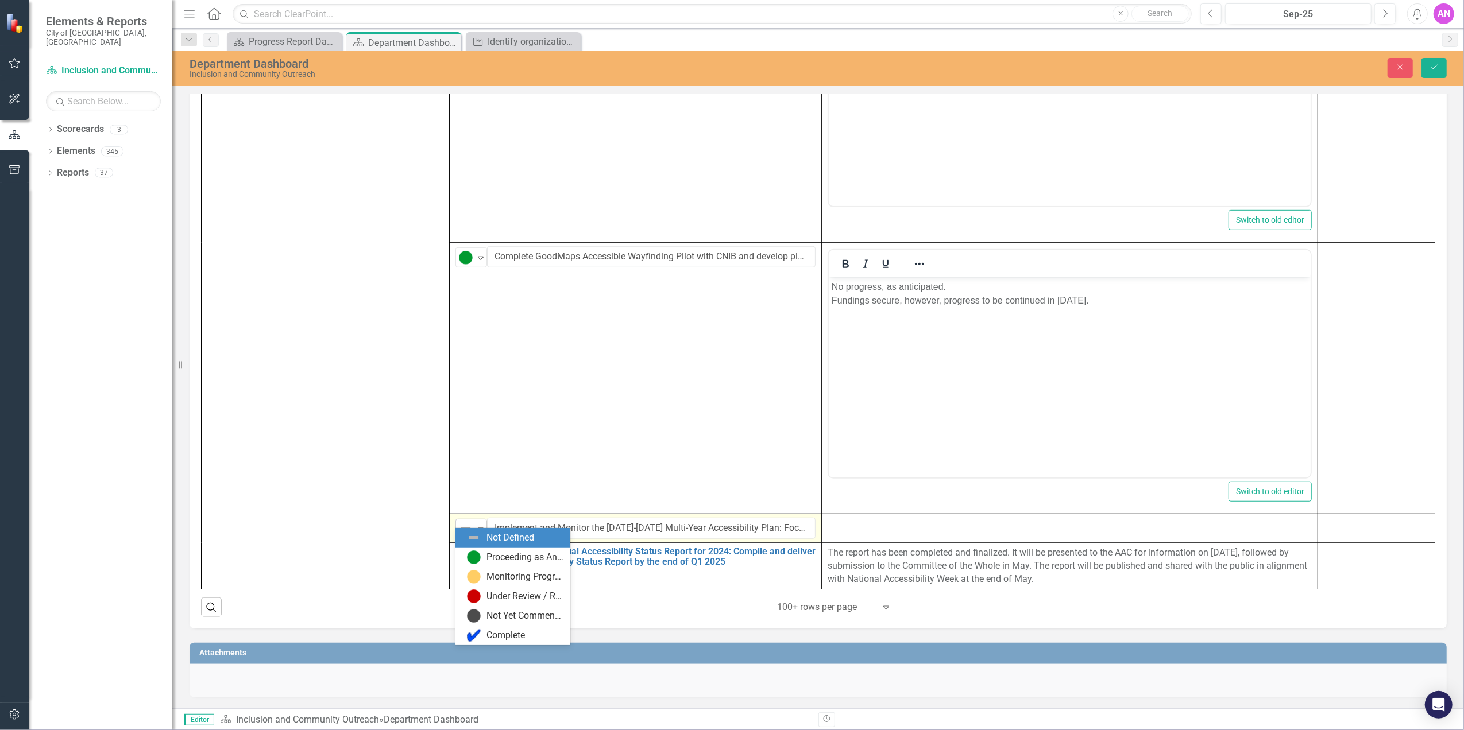
click at [462, 521] on div "Not Defined" at bounding box center [466, 529] width 17 height 16
click at [497, 558] on div "Proceeding as Anticipated" at bounding box center [524, 557] width 77 height 13
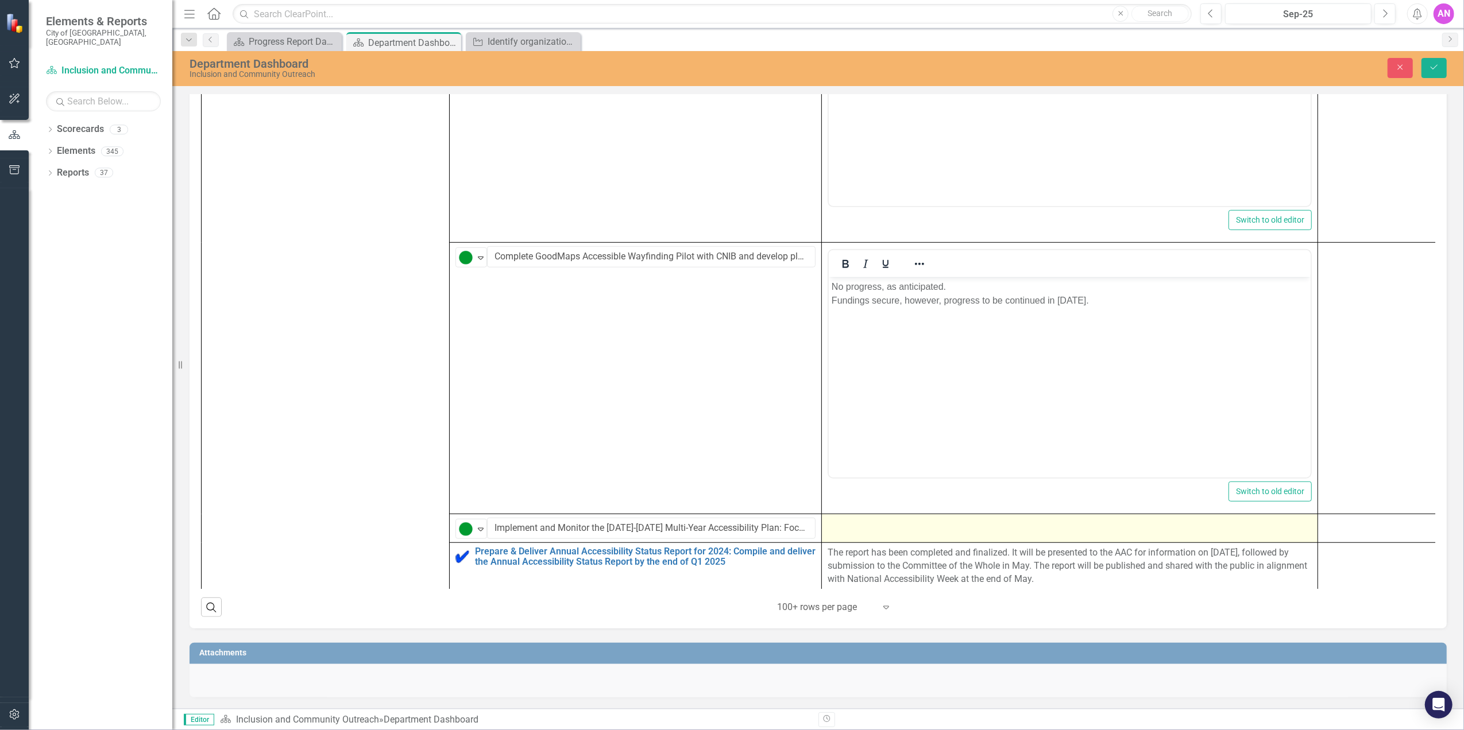
click at [876, 518] on div at bounding box center [1069, 525] width 484 height 14
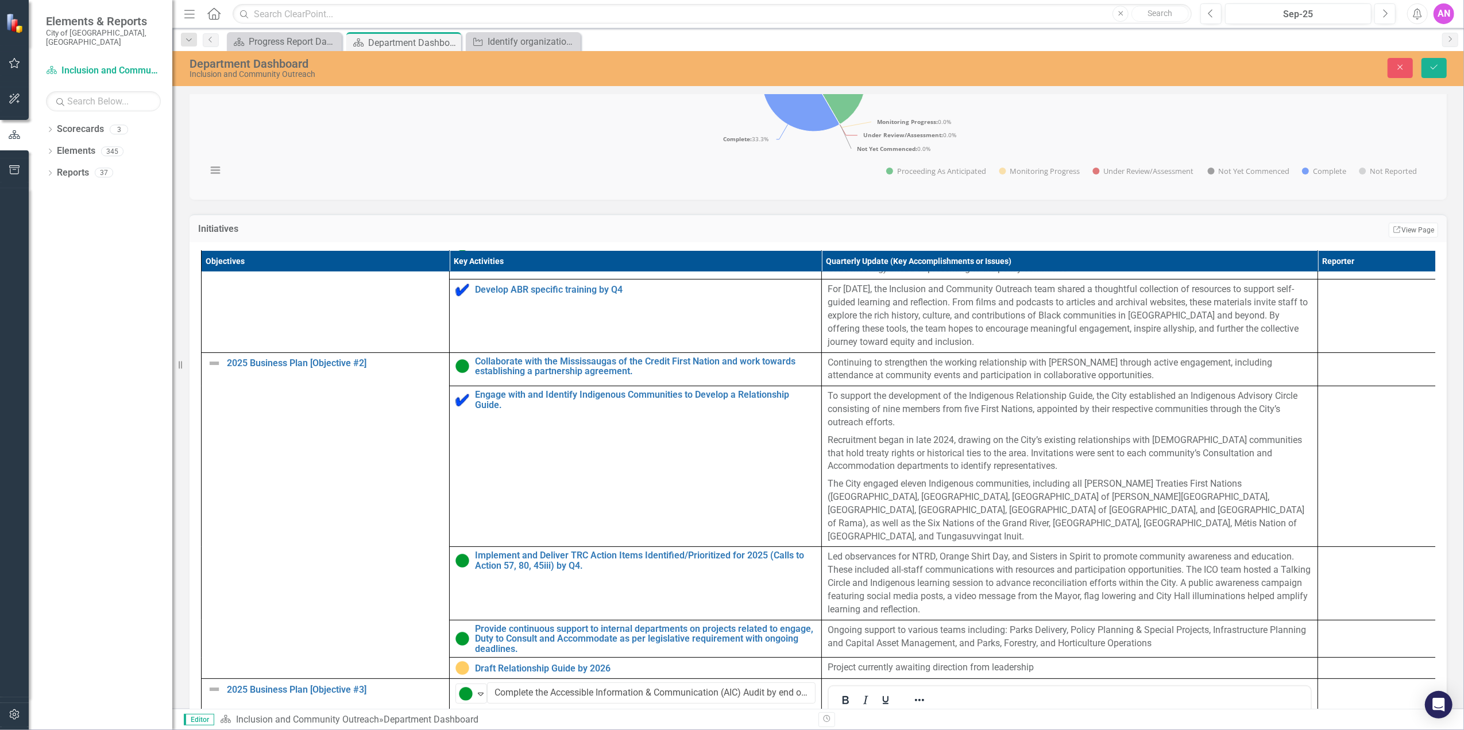
scroll to position [0, 0]
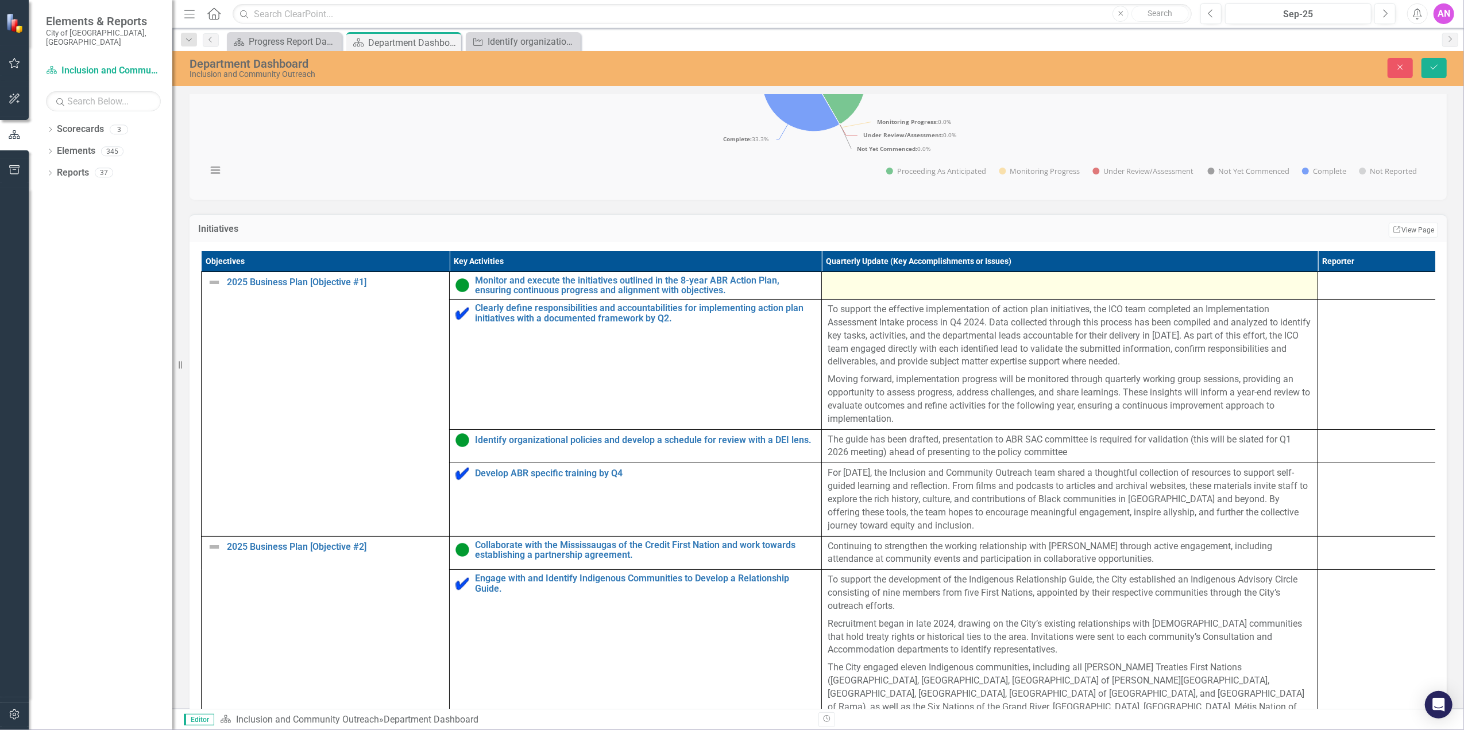
click at [877, 293] on td at bounding box center [1070, 286] width 496 height 28
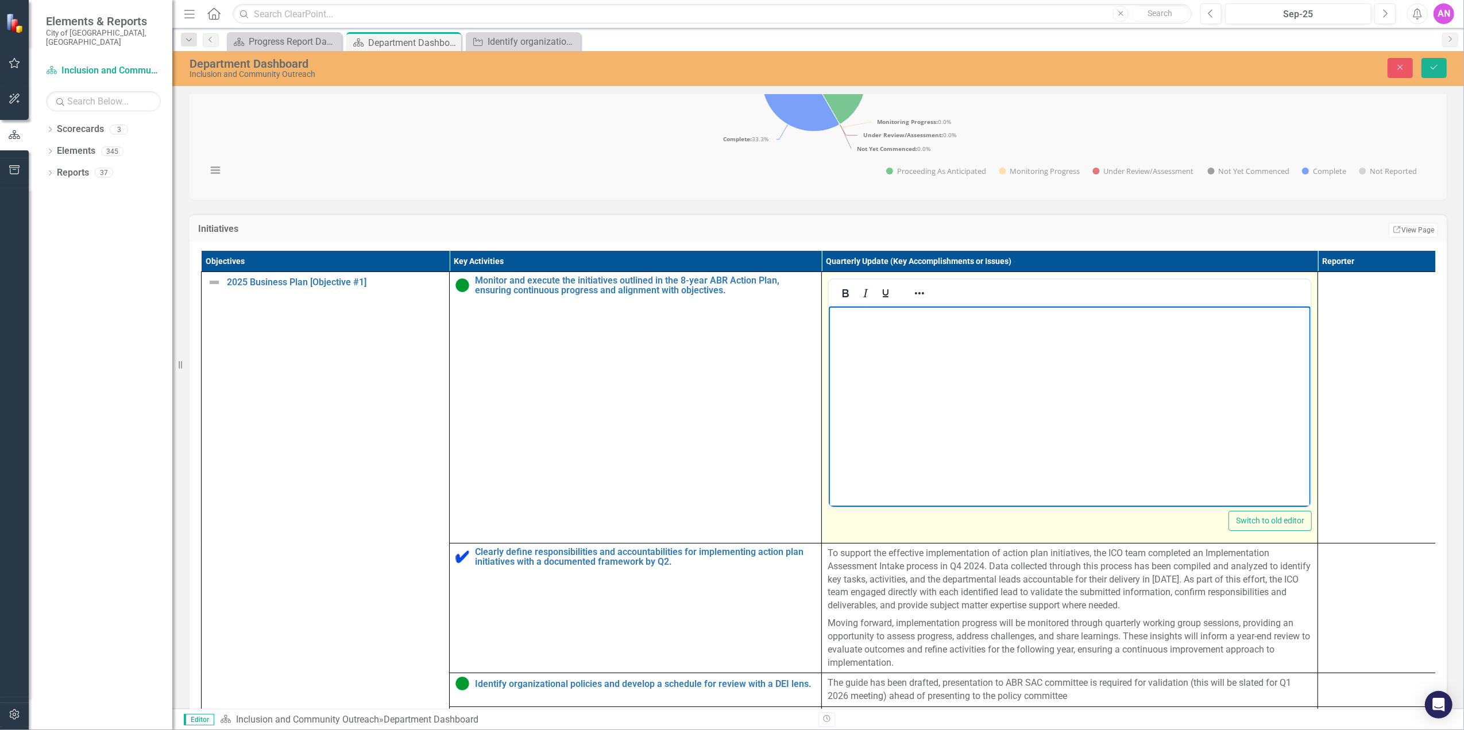
click at [863, 384] on body "Rich Text Area. Press ALT-0 for help." at bounding box center [1069, 392] width 482 height 172
click at [918, 354] on body "Ongoing" at bounding box center [1069, 392] width 482 height 172
click at [861, 366] on body "Ongoing monitoring of progress with the organization, quarterly meetings, and S…" at bounding box center [1069, 392] width 482 height 172
click at [852, 324] on p "Ongoing monitoring of progress with the organization, quarterly meetings, and S…" at bounding box center [1069, 323] width 476 height 28
drag, startPoint x: 1283, startPoint y: 315, endPoint x: 953, endPoint y: 396, distance: 340.5
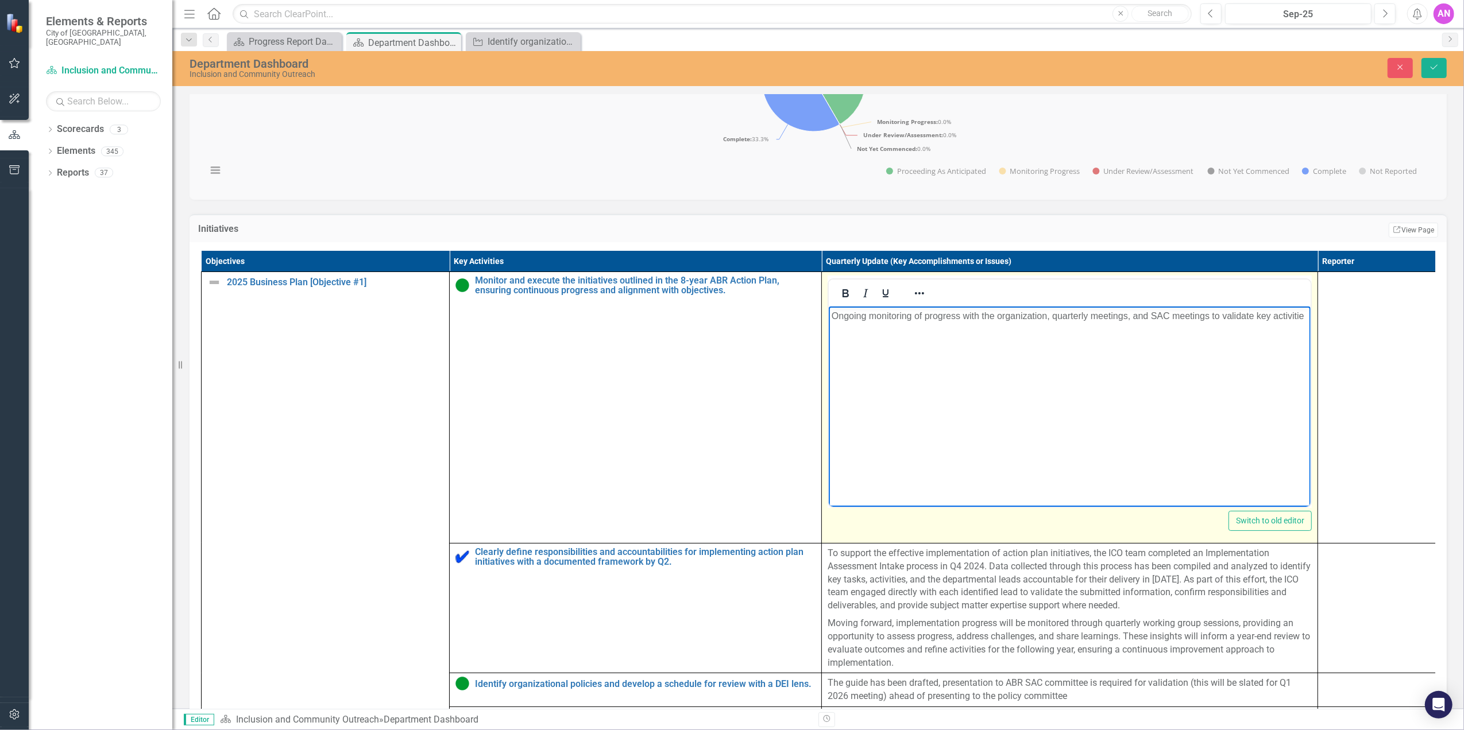
click at [953, 396] on body "Ongoing monitoring of progress with the organization, quarterly meetings, and S…" at bounding box center [1069, 392] width 482 height 172
click at [1042, 313] on p "Ongoing monitoring of progress with the organization, quarterly meetings, and S…" at bounding box center [1069, 316] width 476 height 14
click at [1038, 331] on body "Ongoing monitoring of progress with the organization, quarterly meetings, and S…" at bounding box center [1069, 392] width 482 height 172
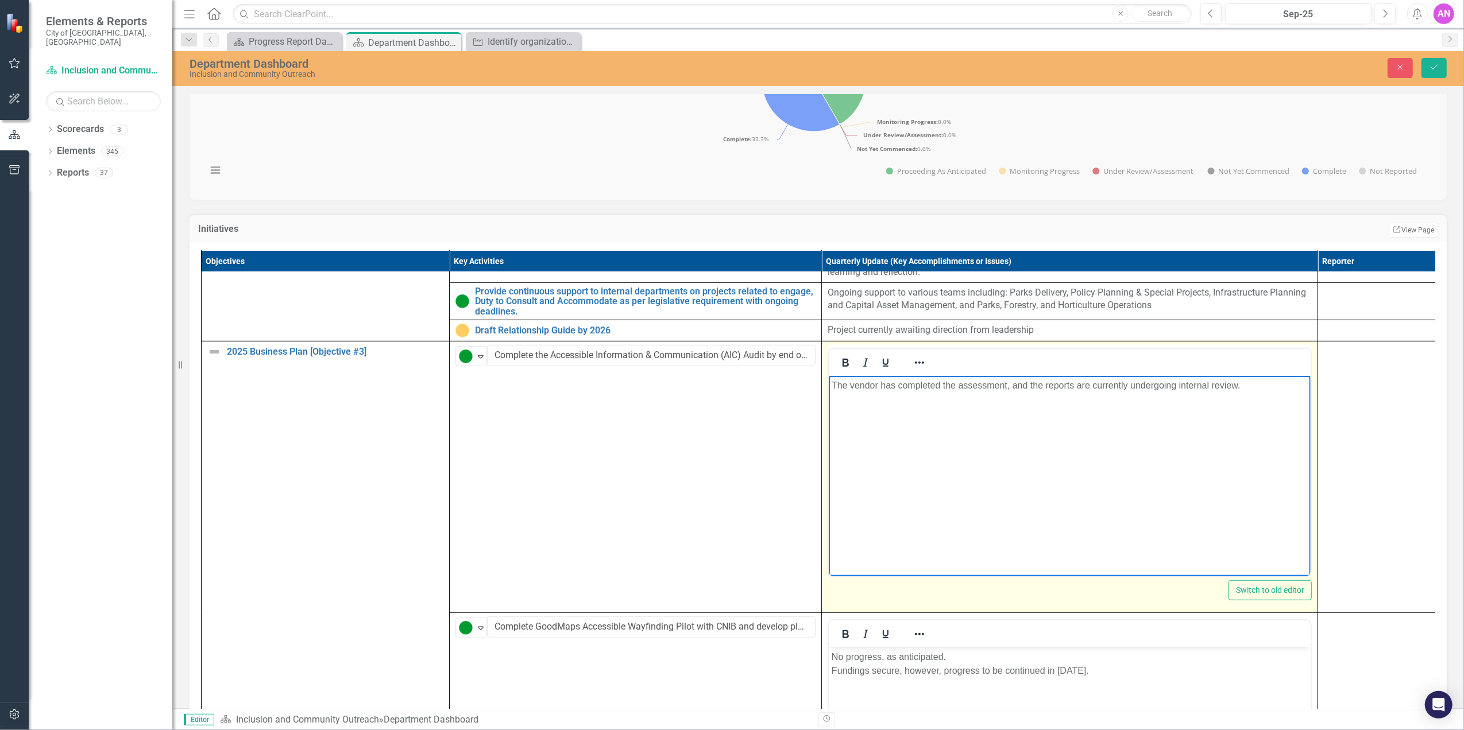
click at [982, 485] on body "The vendor has completed the assessment, and the reports are currently undergoi…" at bounding box center [1069, 462] width 482 height 172
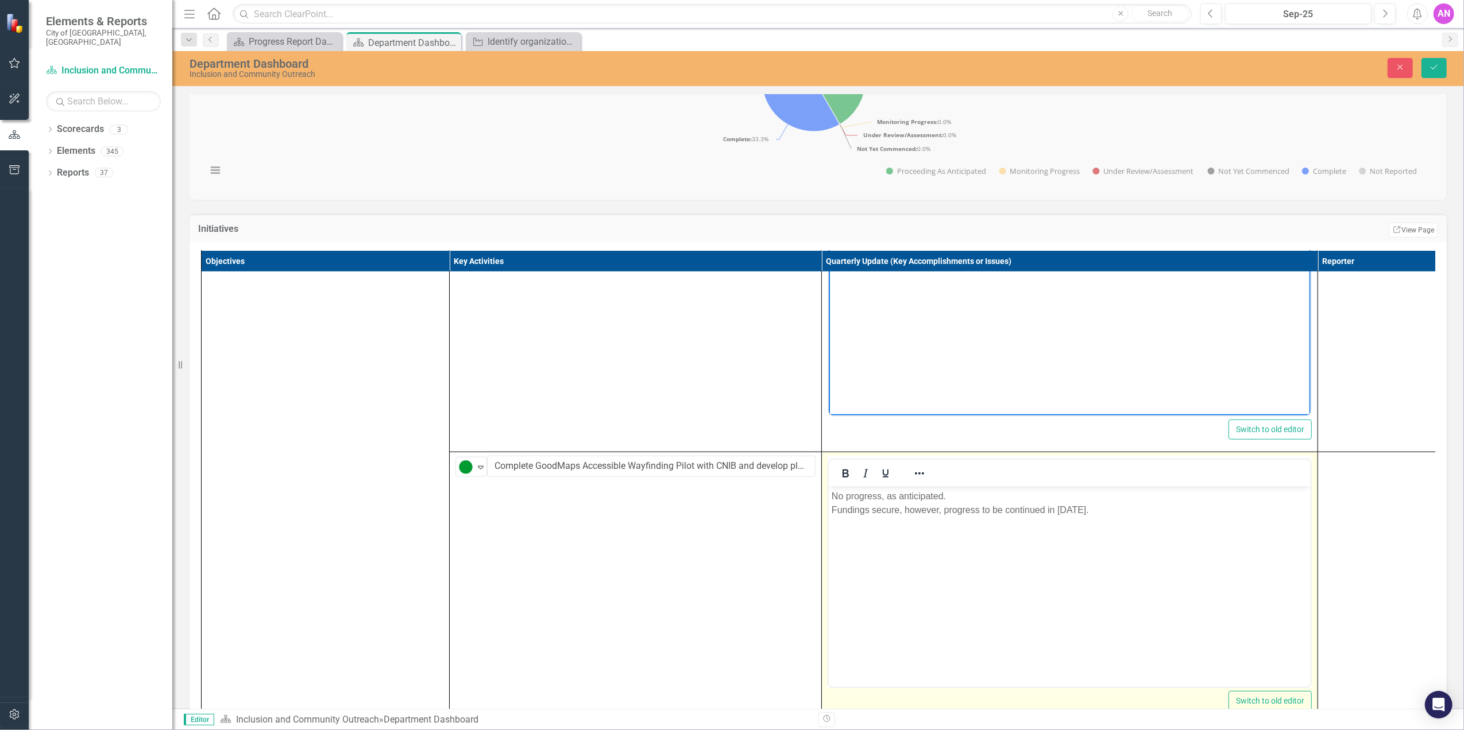
scroll to position [600, 0]
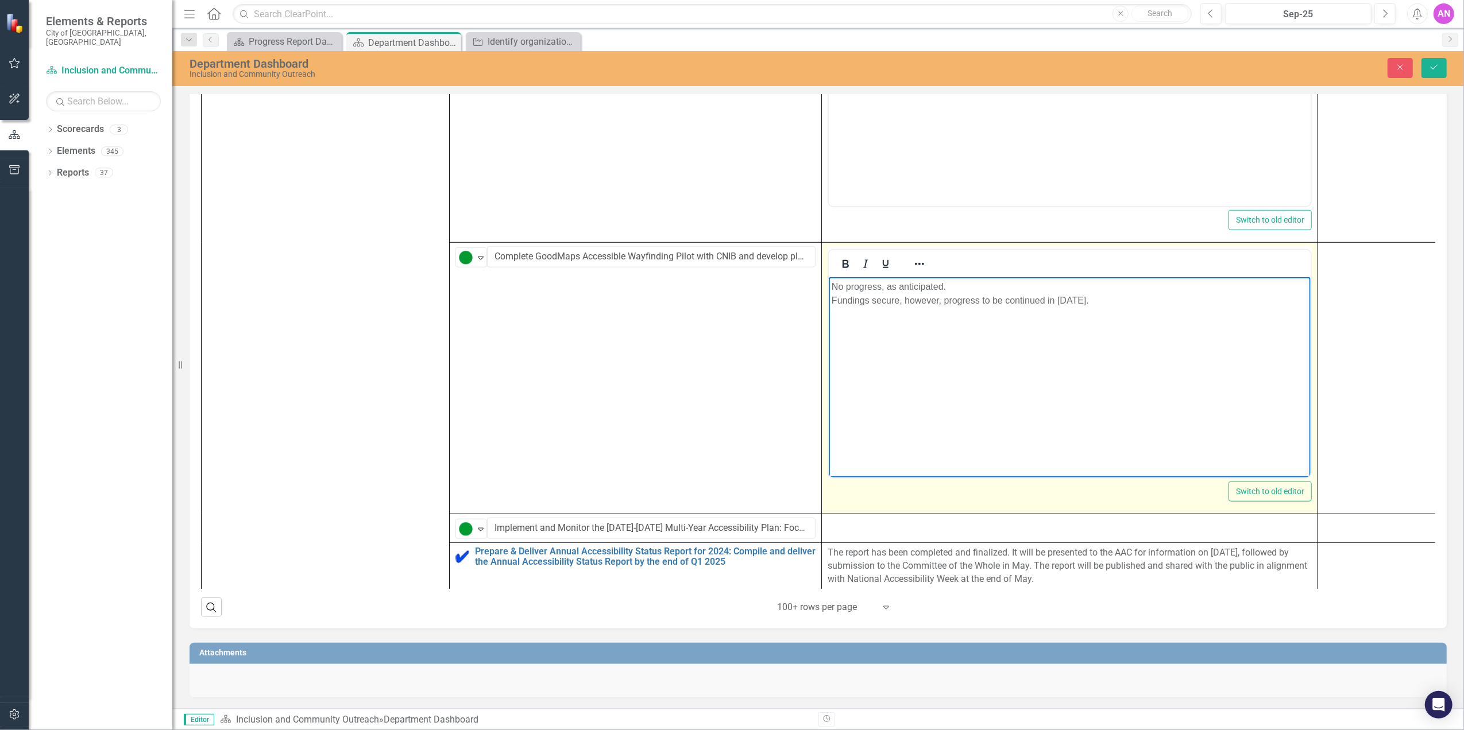
click at [1032, 366] on body "No progress, as anticipated. Fundings secure, however, progress to be continued…" at bounding box center [1069, 363] width 482 height 172
click at [1192, 319] on body "No progress, as anticipated. Fundings secure, however, progress to be continued…" at bounding box center [1069, 363] width 482 height 172
click at [1049, 330] on body "No progress, as anticipated. Fundings secure, however, progress to be continued…" at bounding box center [1069, 363] width 482 height 172
click at [1001, 324] on body "No progress, as anticipated. Fundings secure, however, progress to be continued…" at bounding box center [1069, 363] width 482 height 172
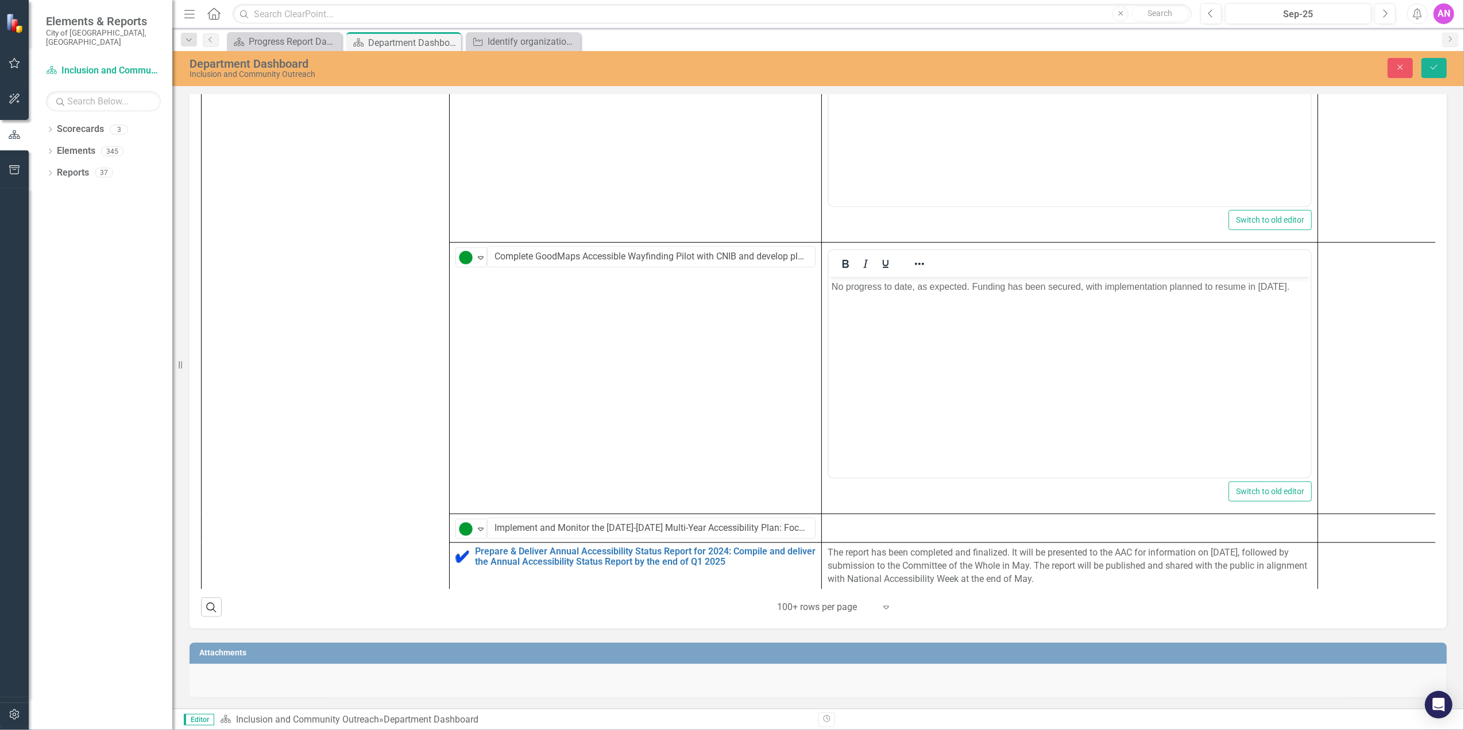
click at [1445, 58] on div "Close Save" at bounding box center [1194, 68] width 521 height 20
click at [1441, 69] on button "Save" at bounding box center [1433, 68] width 25 height 20
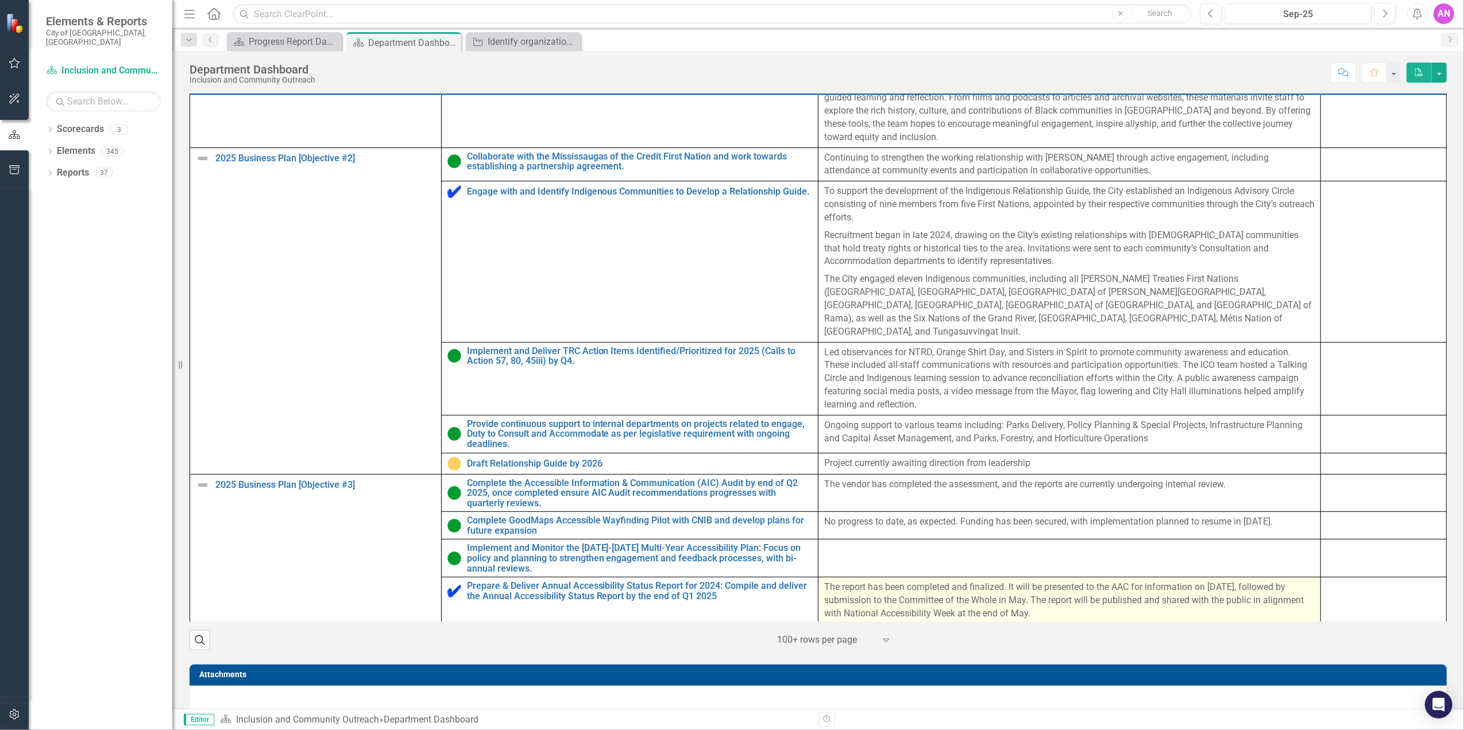
scroll to position [536, 0]
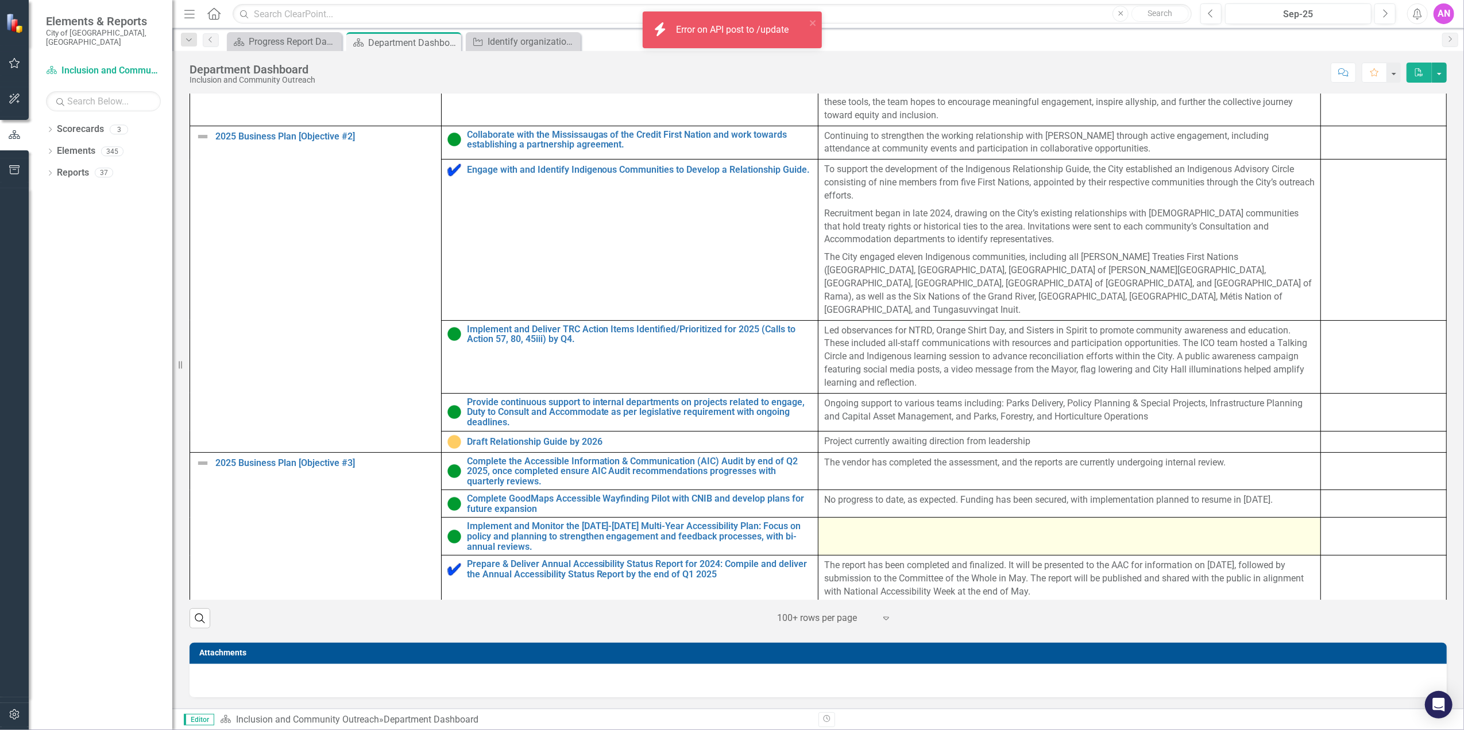
drag, startPoint x: 1004, startPoint y: 519, endPoint x: 995, endPoint y: 526, distance: 11.0
click at [1004, 518] on td "No progress to date, as expected. Funding has been secured, with implementation…" at bounding box center [1069, 504] width 502 height 28
click at [961, 538] on td at bounding box center [1069, 537] width 502 height 38
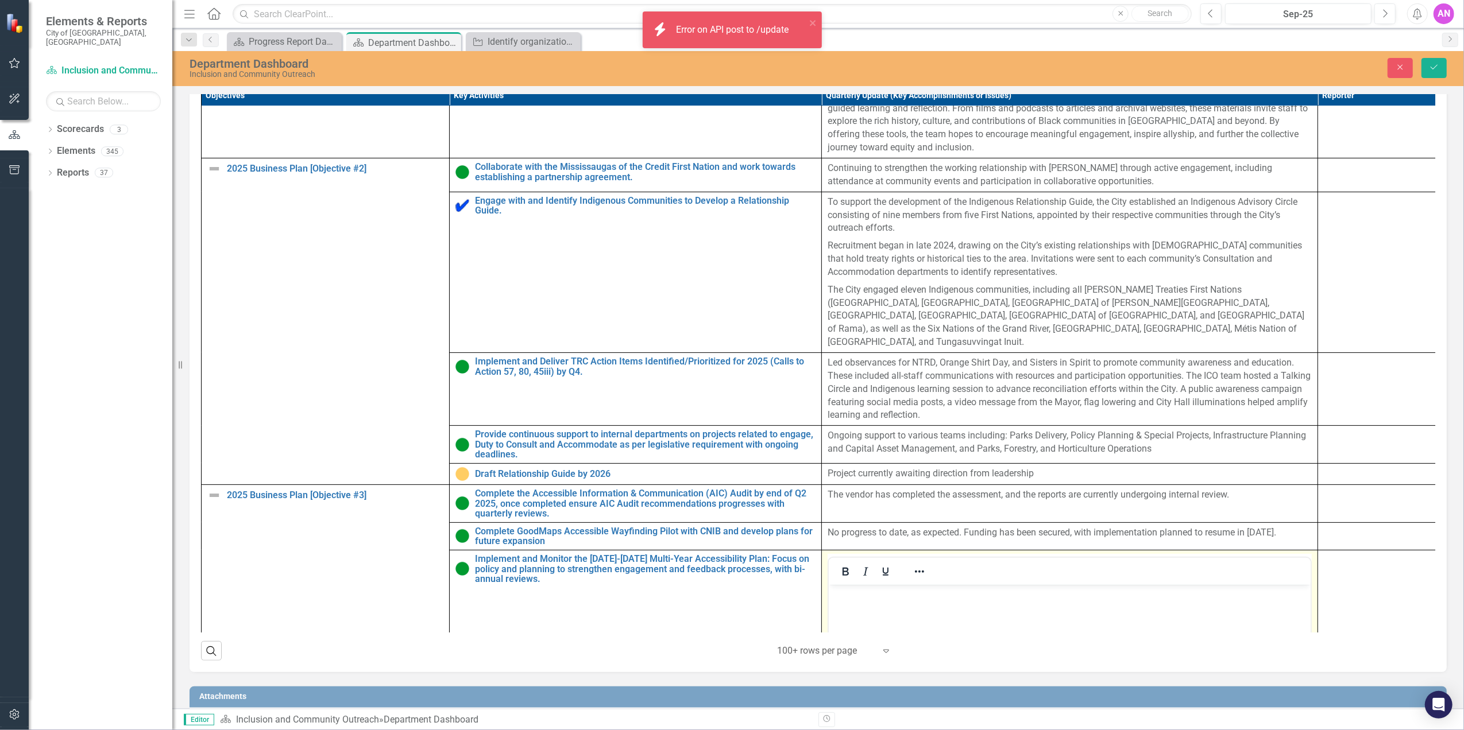
scroll to position [0, 0]
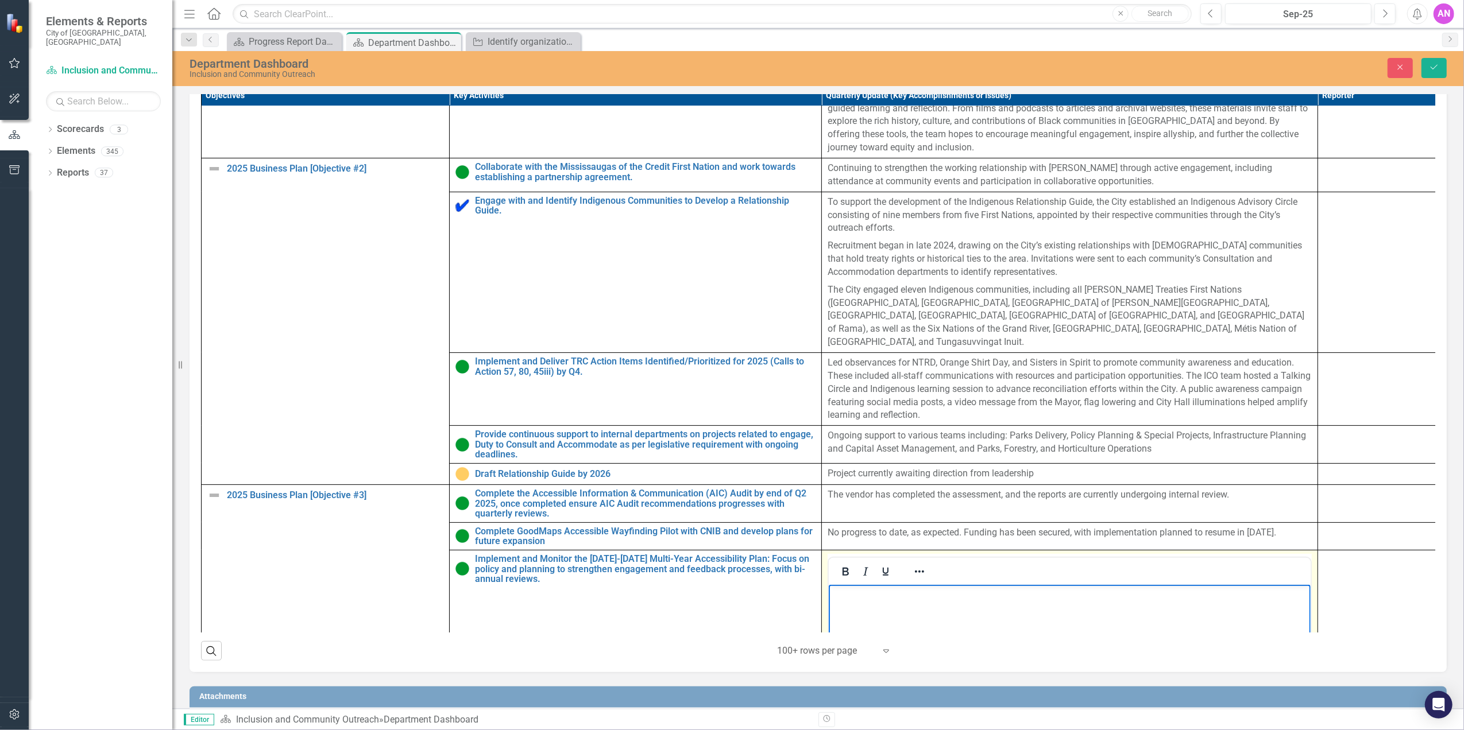
click at [888, 593] on p "Rich Text Area. Press ALT-0 for help." at bounding box center [1069, 594] width 476 height 14
paste body "Rich Text Area. Press ALT-0 for help."
drag, startPoint x: 1169, startPoint y: 599, endPoint x: 1338, endPoint y: 599, distance: 168.8
click at [1310, 599] on html "MYAP implementation is progressing, with ongoing monitoring through quarterly W…" at bounding box center [1069, 671] width 482 height 172
click at [1436, 69] on icon "Save" at bounding box center [1434, 67] width 10 height 8
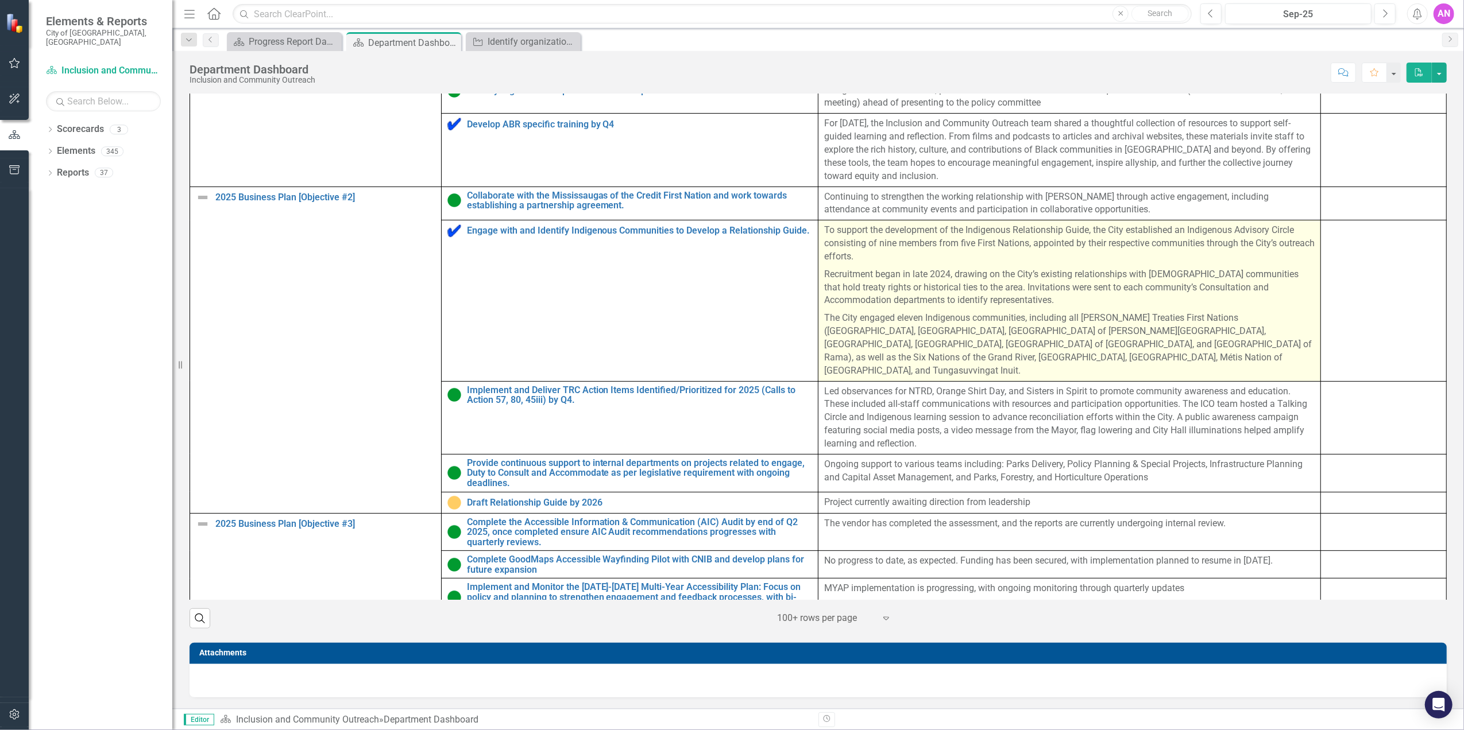
scroll to position [218, 0]
